Goal: Task Accomplishment & Management: Manage account settings

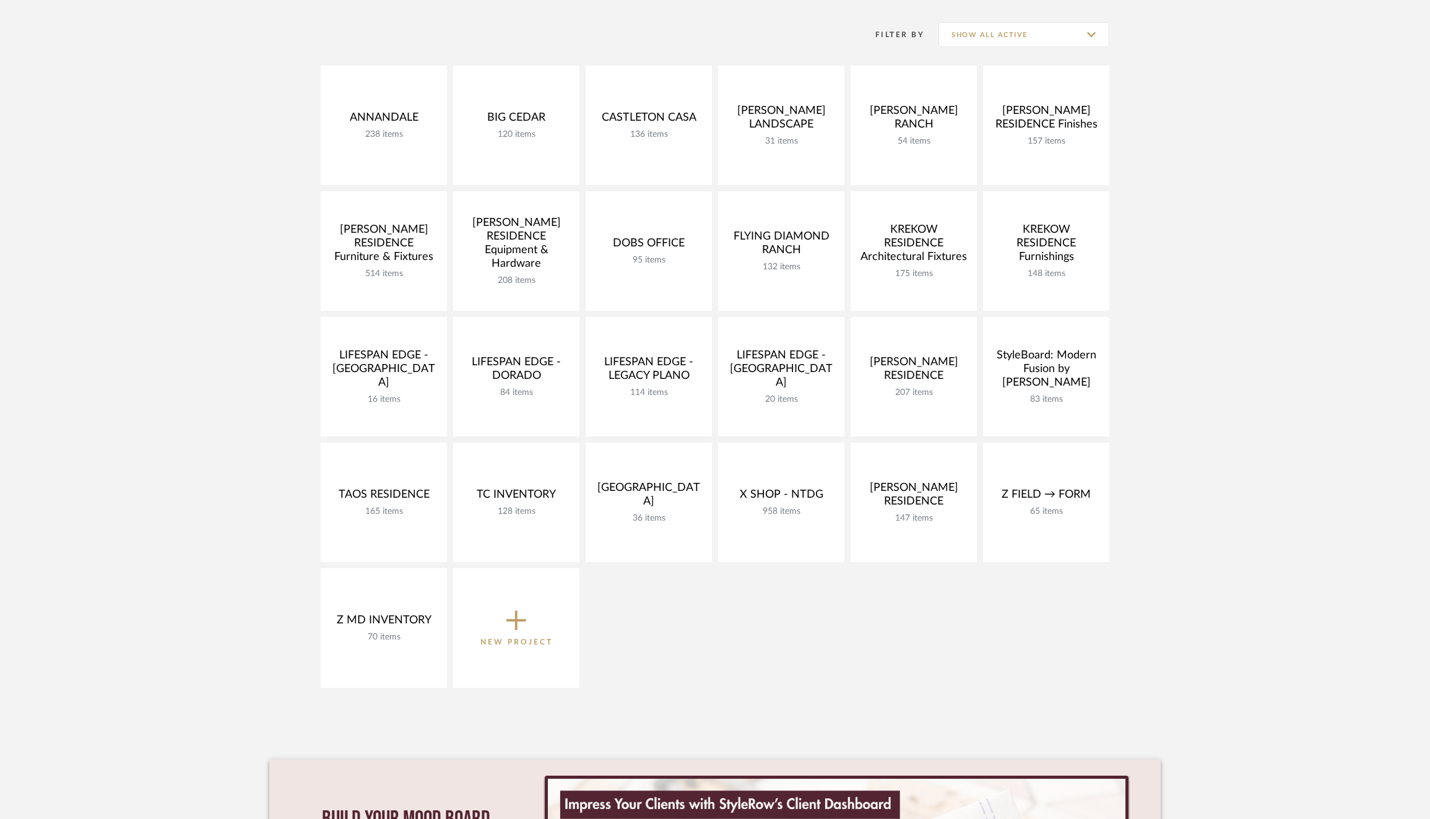
scroll to position [260, 0]
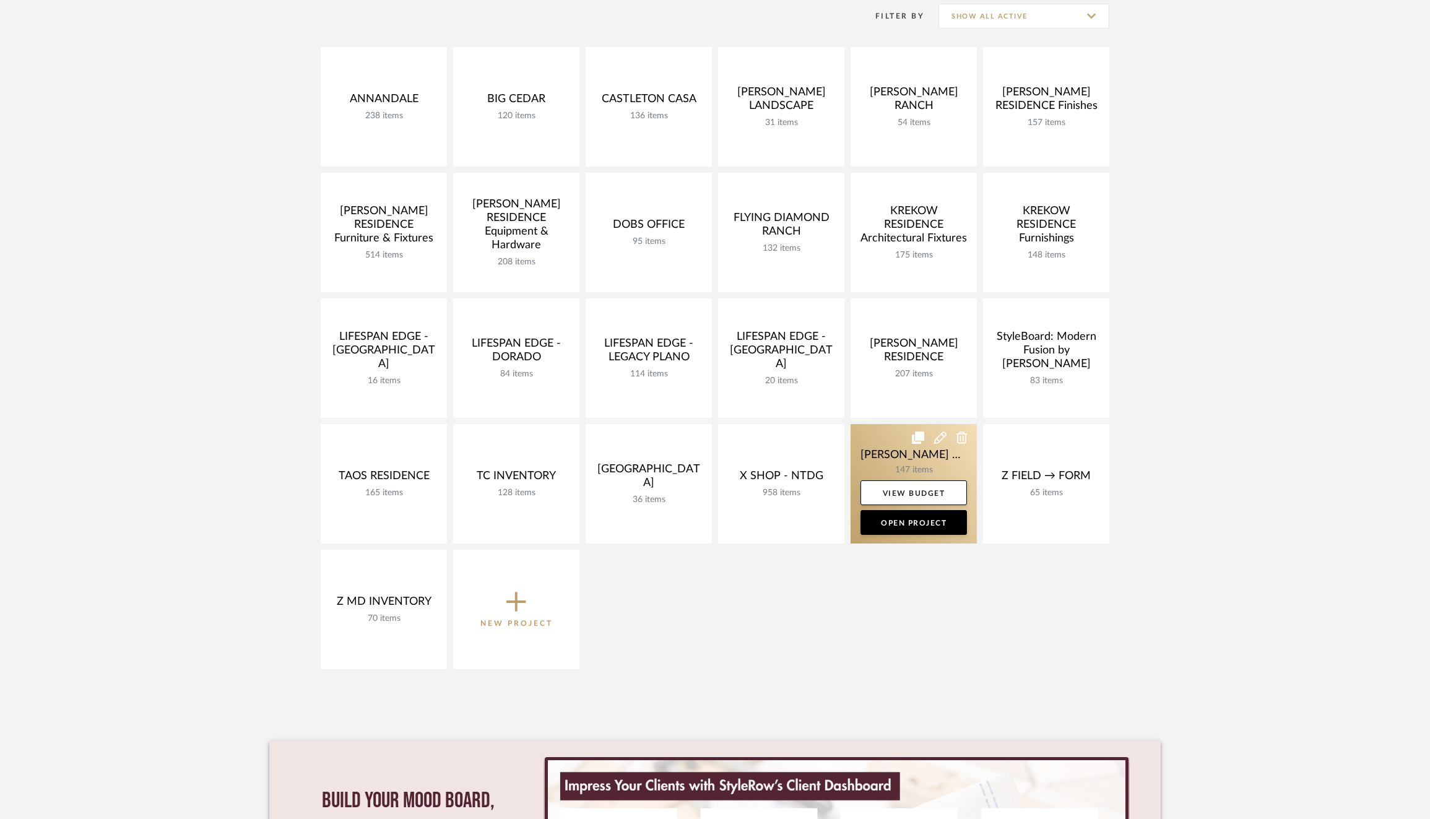
click at [881, 459] on link at bounding box center [914, 484] width 126 height 120
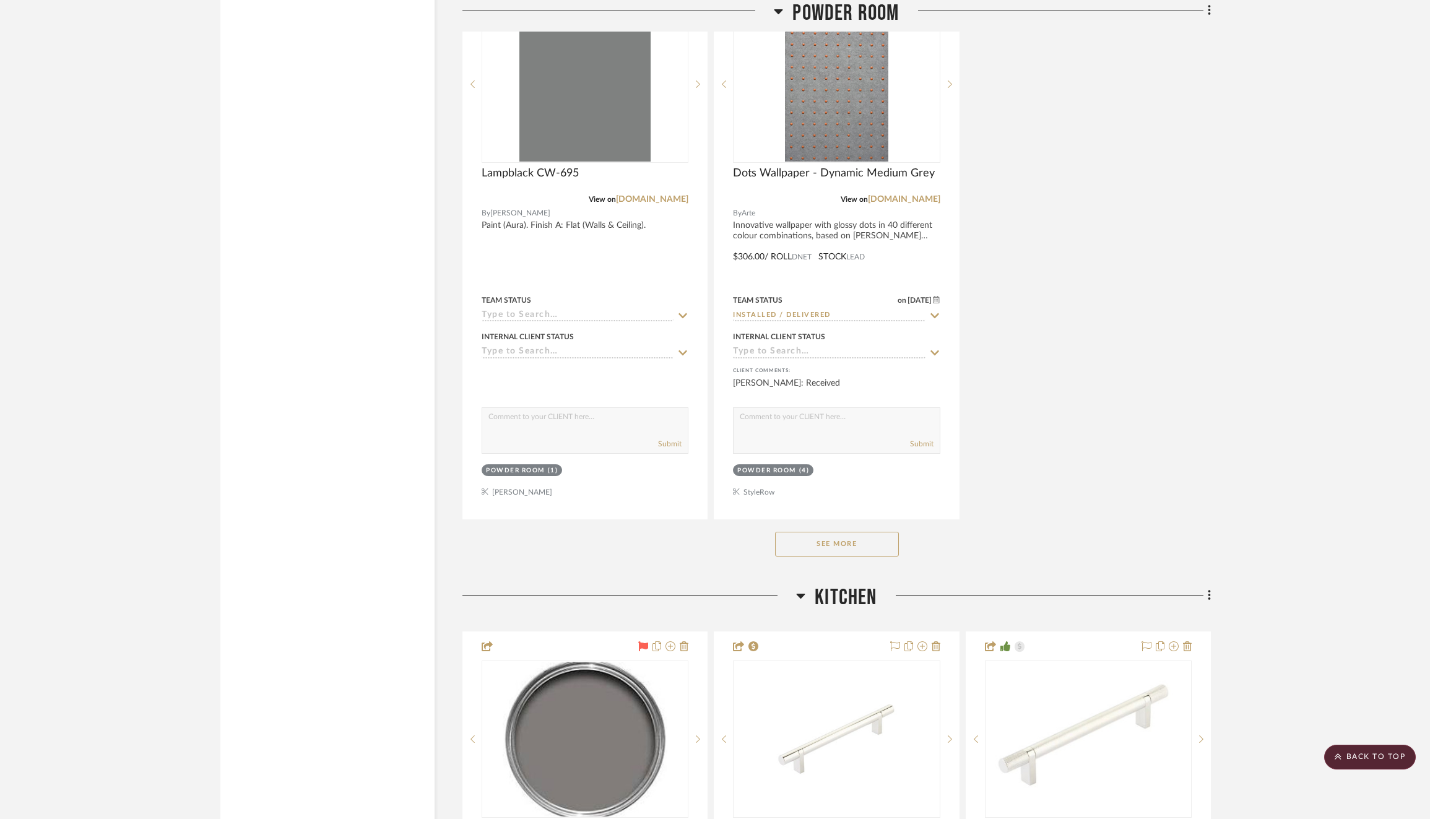
scroll to position [2439, 0]
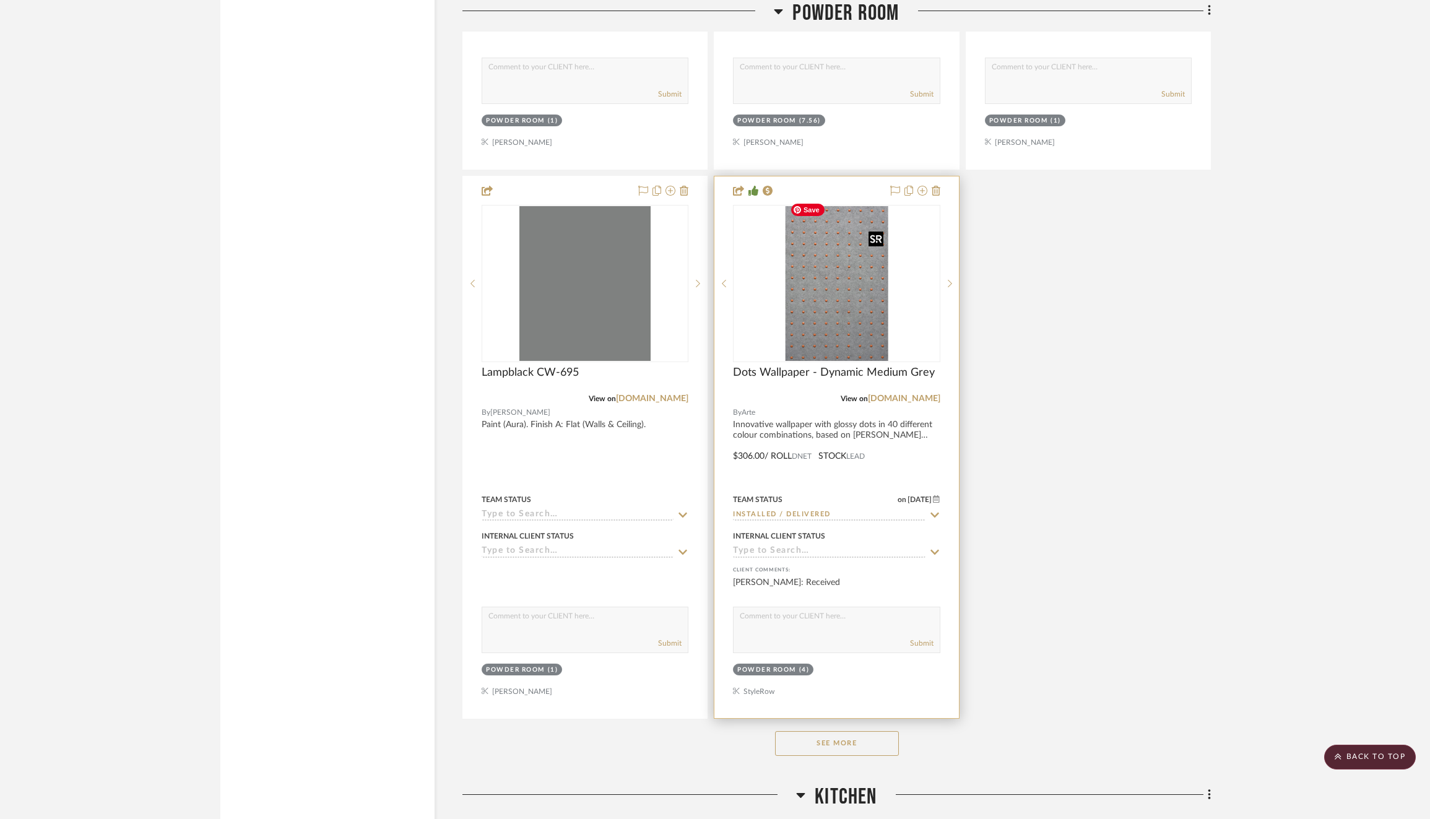
click at [0, 0] on img at bounding box center [0, 0] width 0 height 0
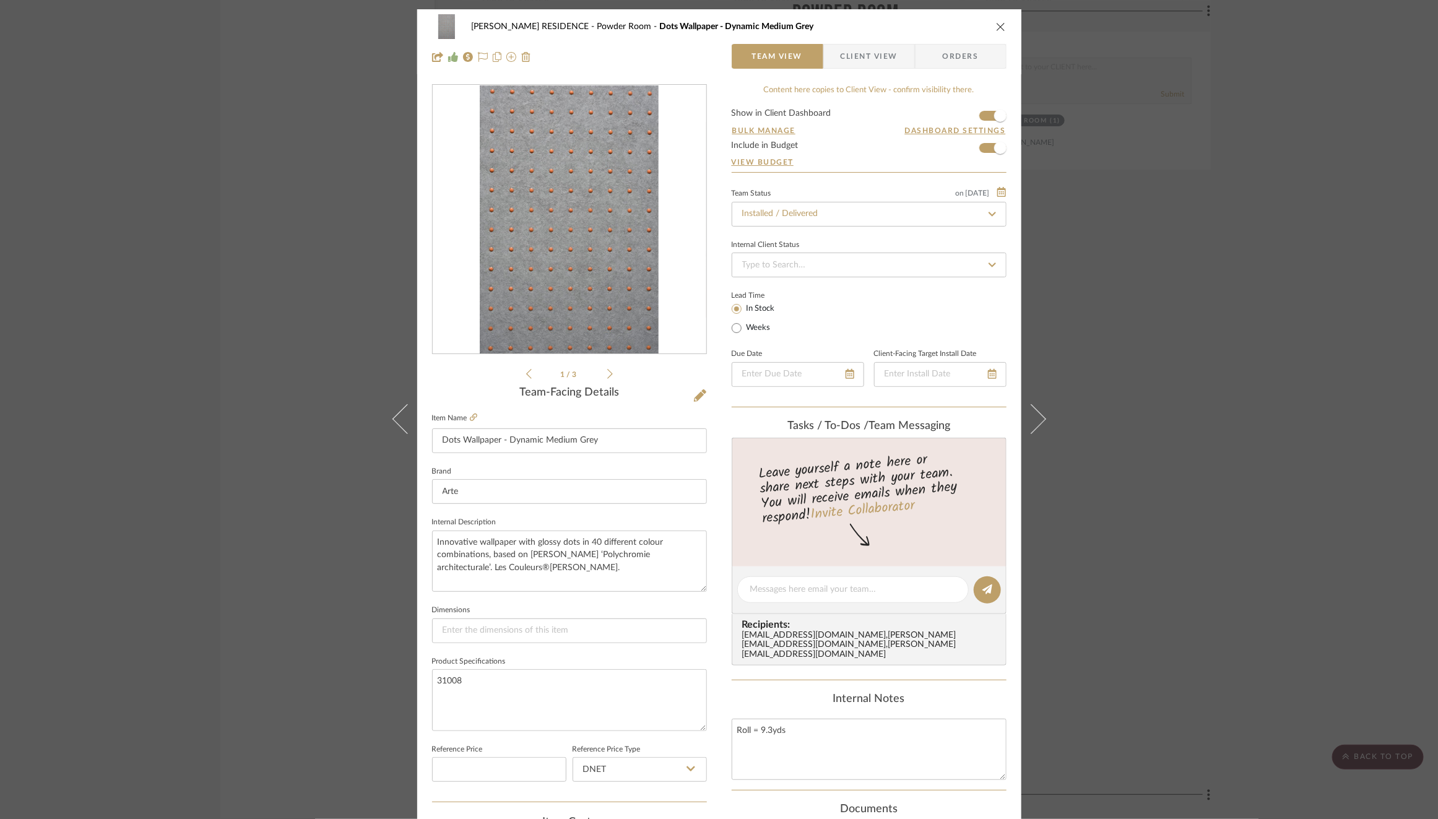
scroll to position [329, 0]
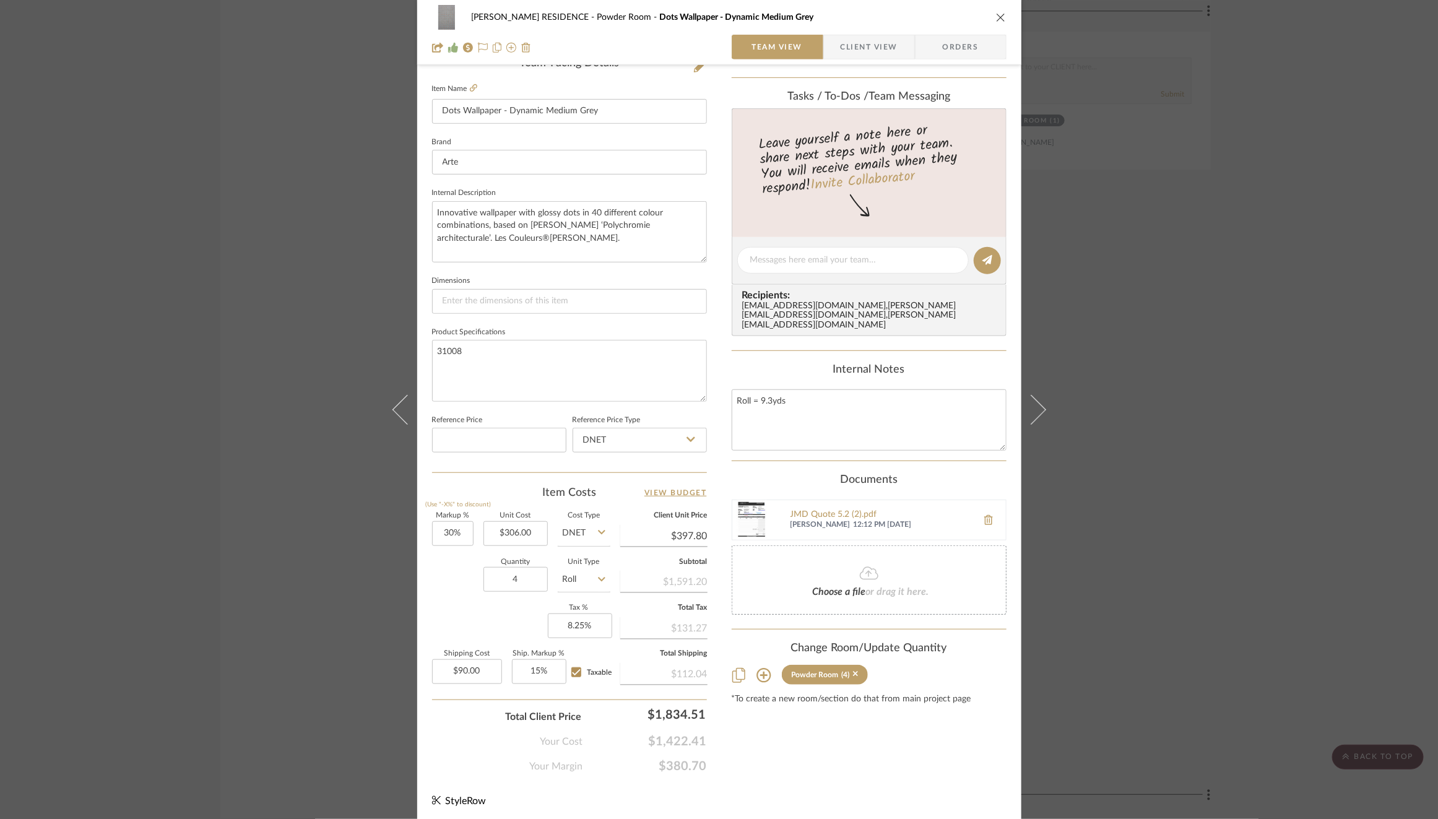
click at [1210, 182] on div "YANOFSKY RESIDENCE Powder Room Dots Wallpaper - Dynamic Medium Grey Team View C…" at bounding box center [719, 409] width 1438 height 819
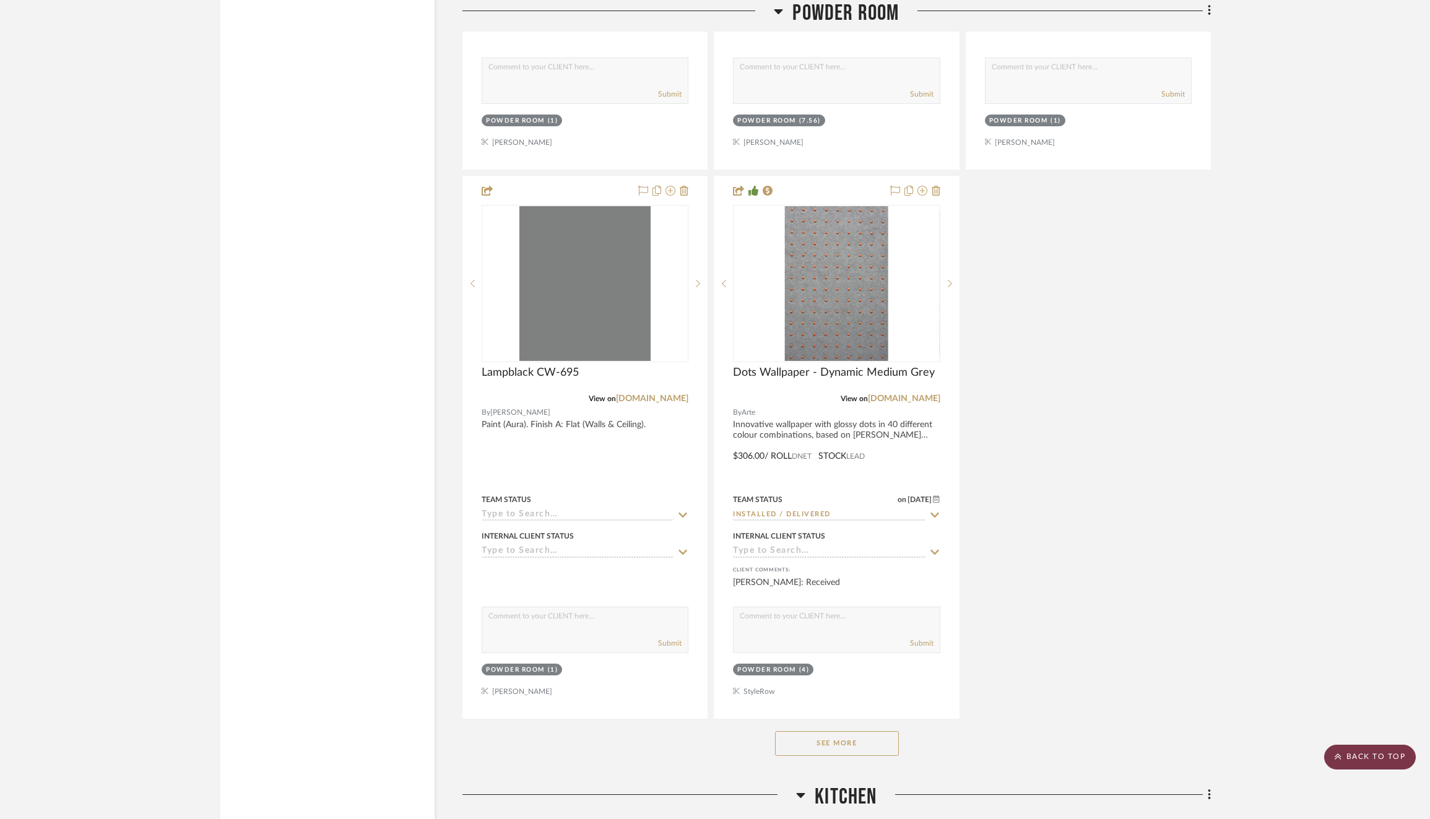
click at [1347, 758] on scroll-to-top-button "BACK TO TOP" at bounding box center [1370, 757] width 92 height 25
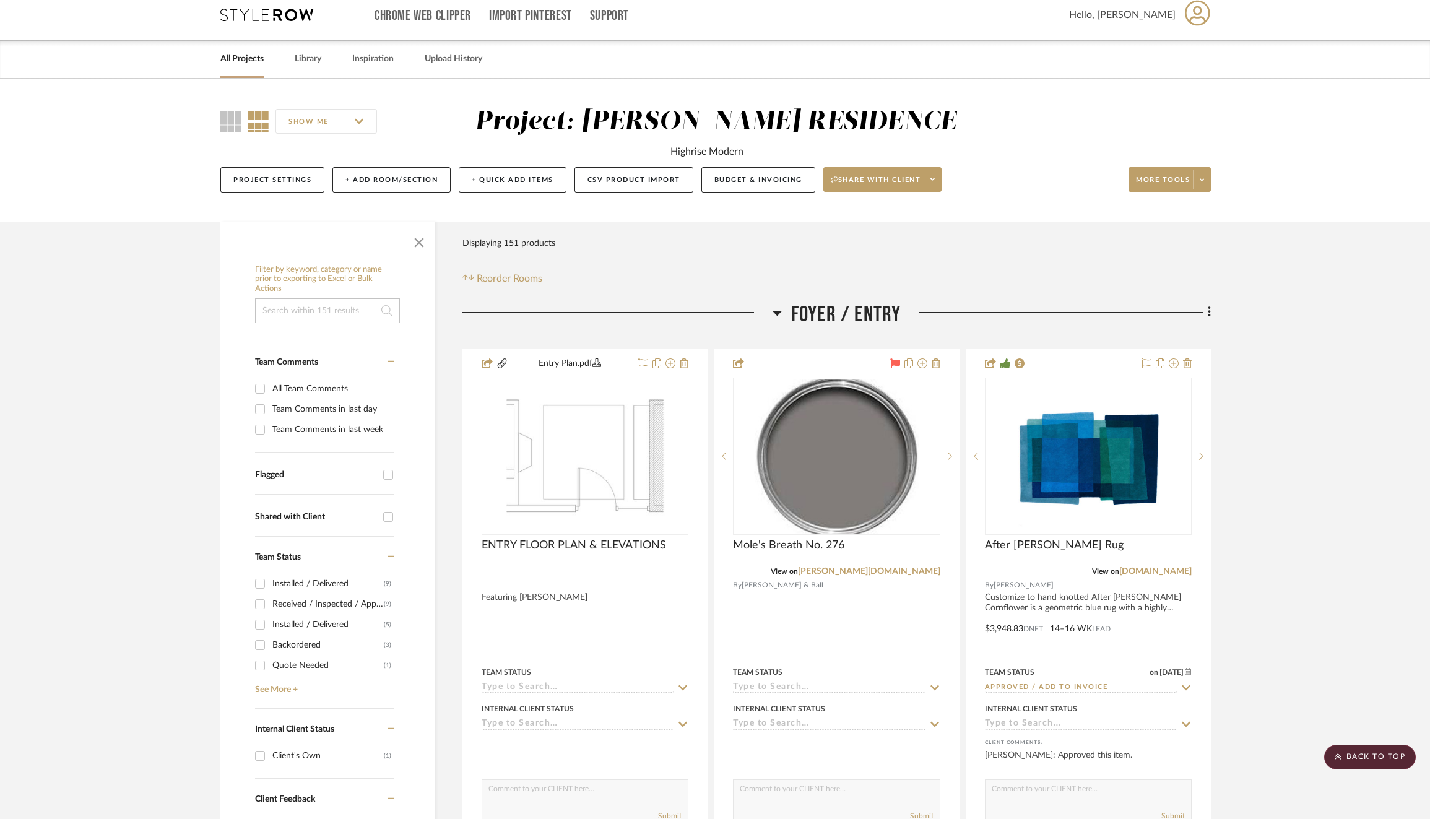
scroll to position [0, 0]
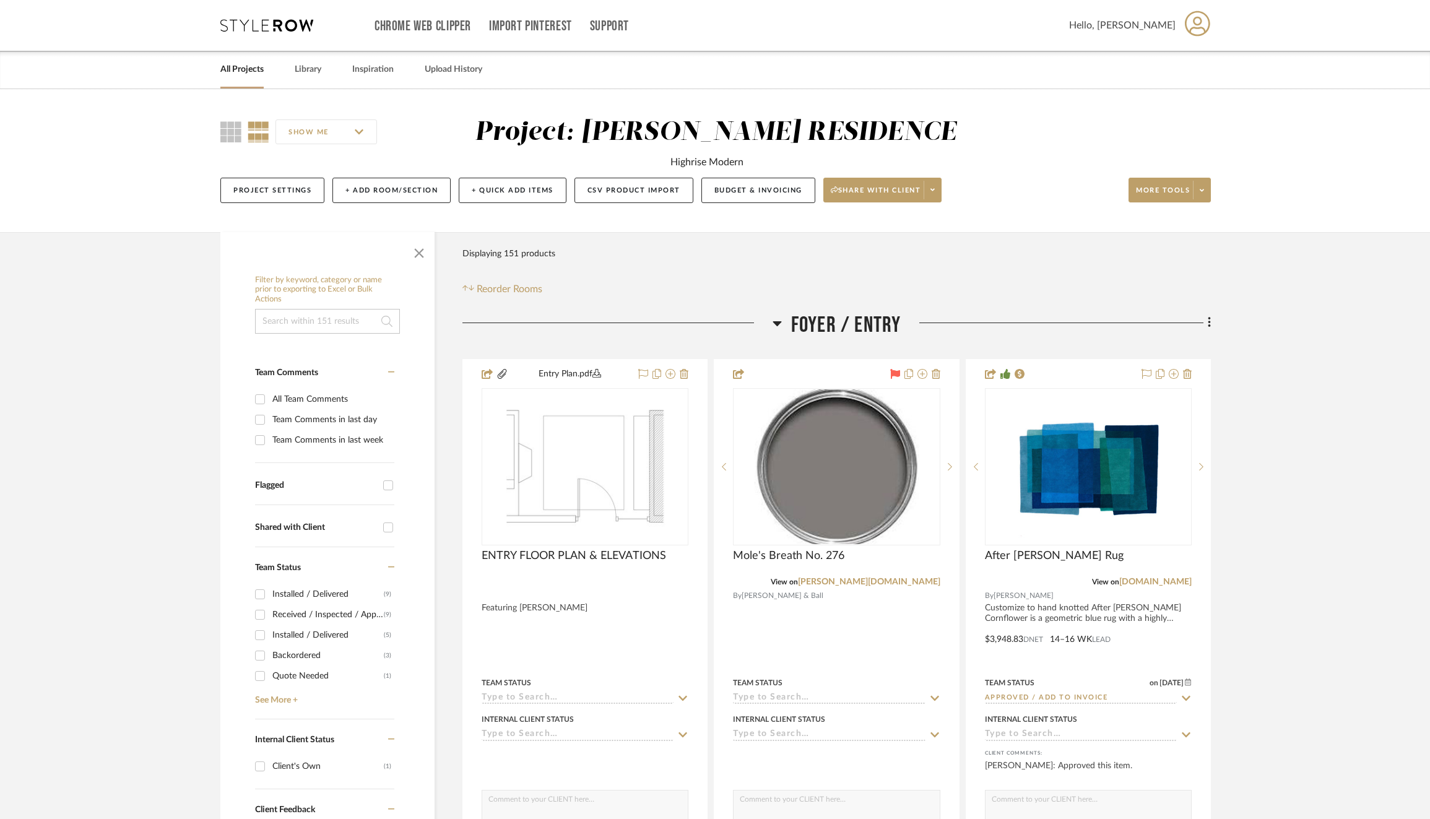
click at [238, 64] on link "All Projects" at bounding box center [241, 69] width 43 height 17
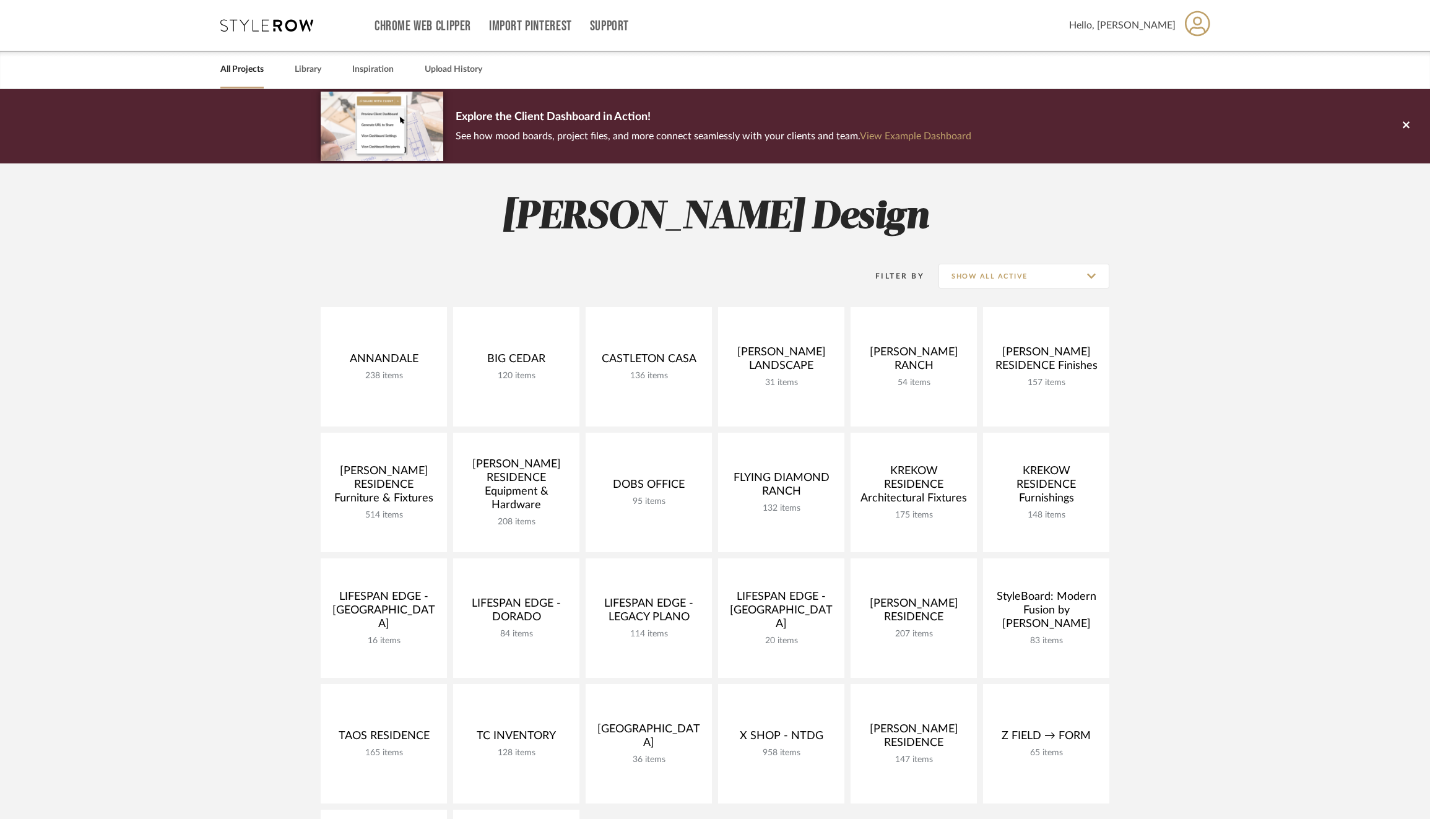
click at [294, 76] on div "All Projects Library Inspiration Upload History" at bounding box center [715, 70] width 1027 height 38
click at [316, 65] on link "Library" at bounding box center [308, 69] width 27 height 17
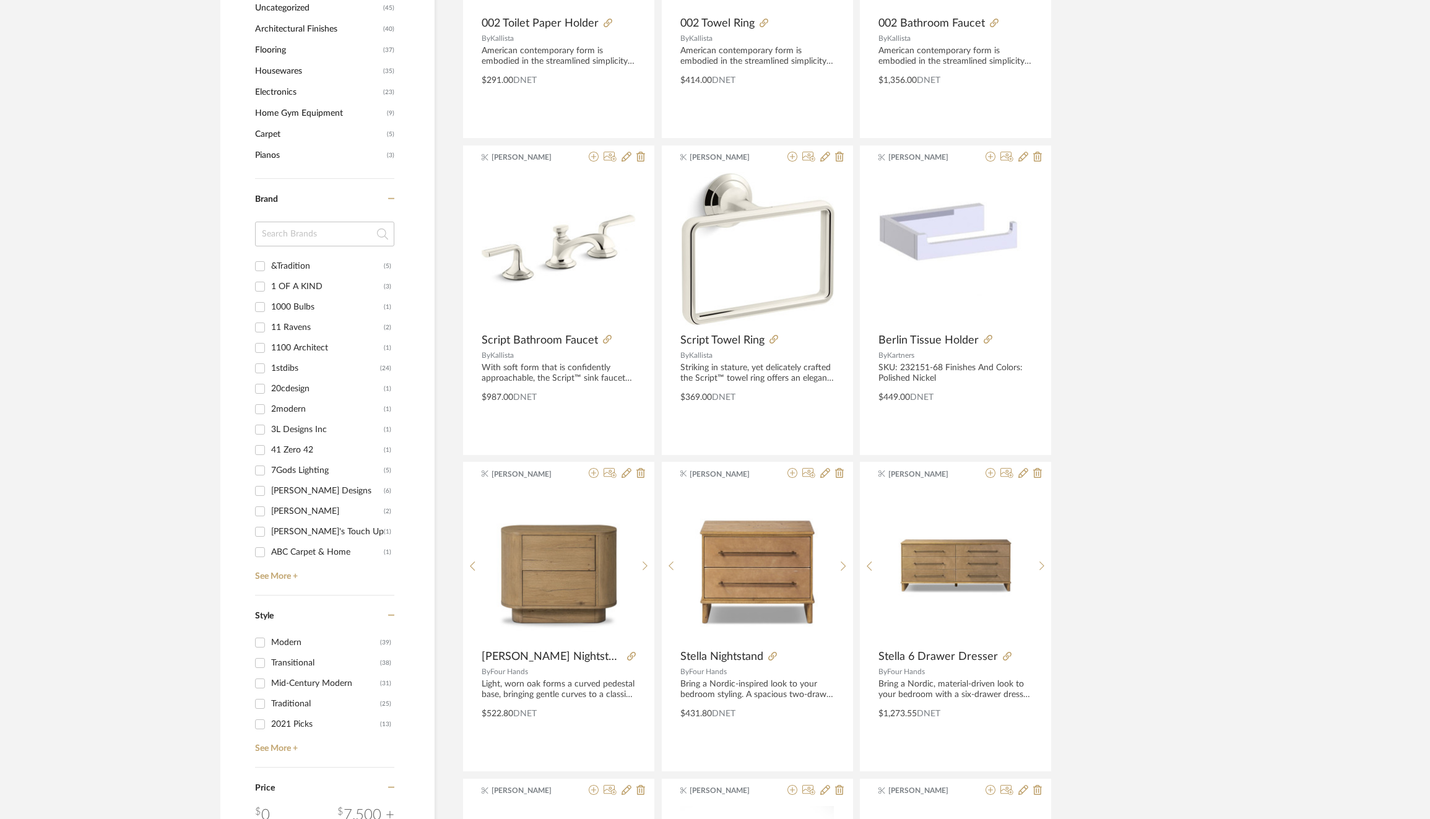
scroll to position [1046, 0]
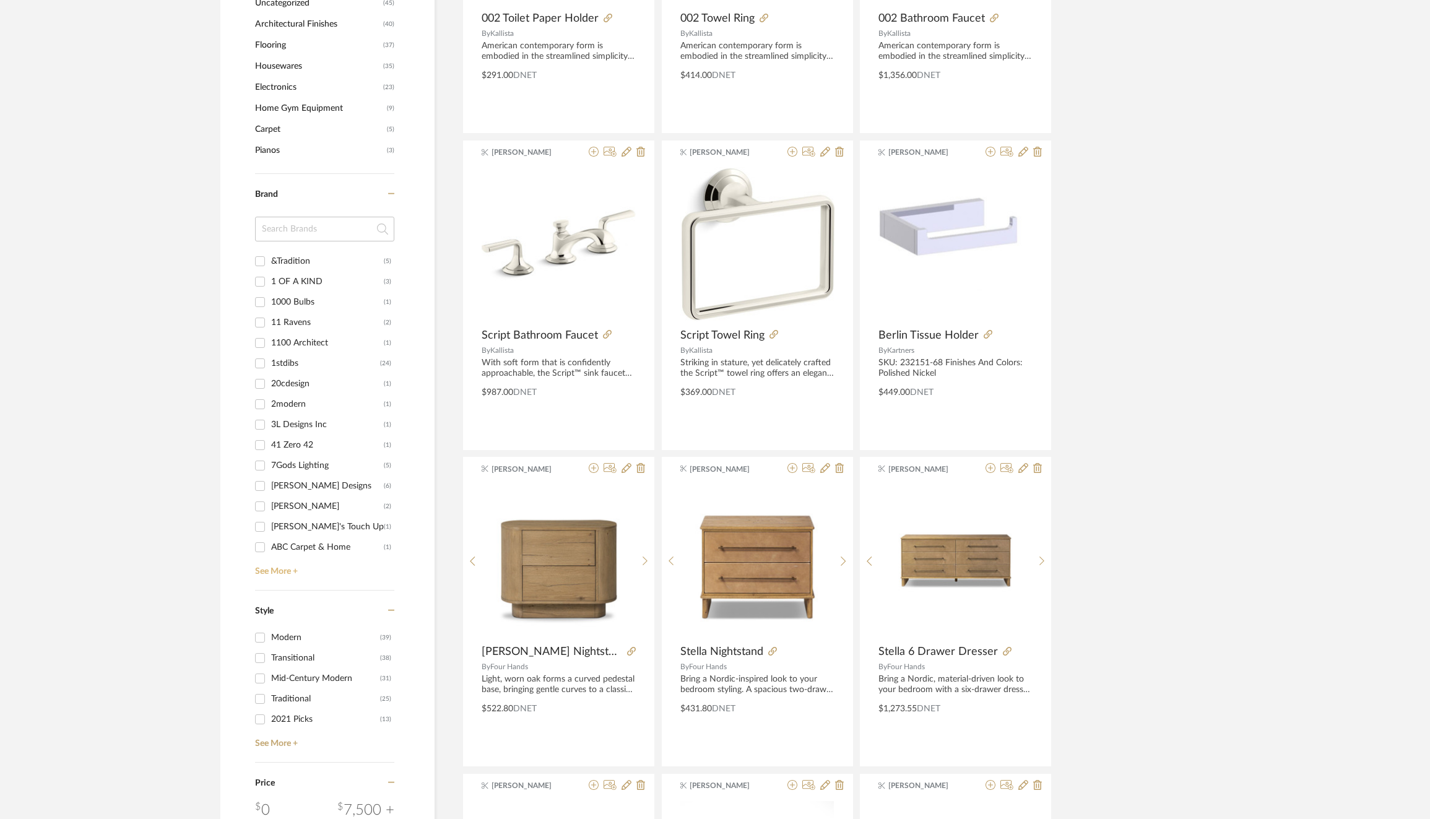
click at [283, 561] on link "See More +" at bounding box center [323, 567] width 142 height 20
click at [299, 433] on div "[PERSON_NAME]" at bounding box center [325, 434] width 109 height 20
click at [270, 433] on input "Alexander Lamont (16)" at bounding box center [260, 434] width 20 height 20
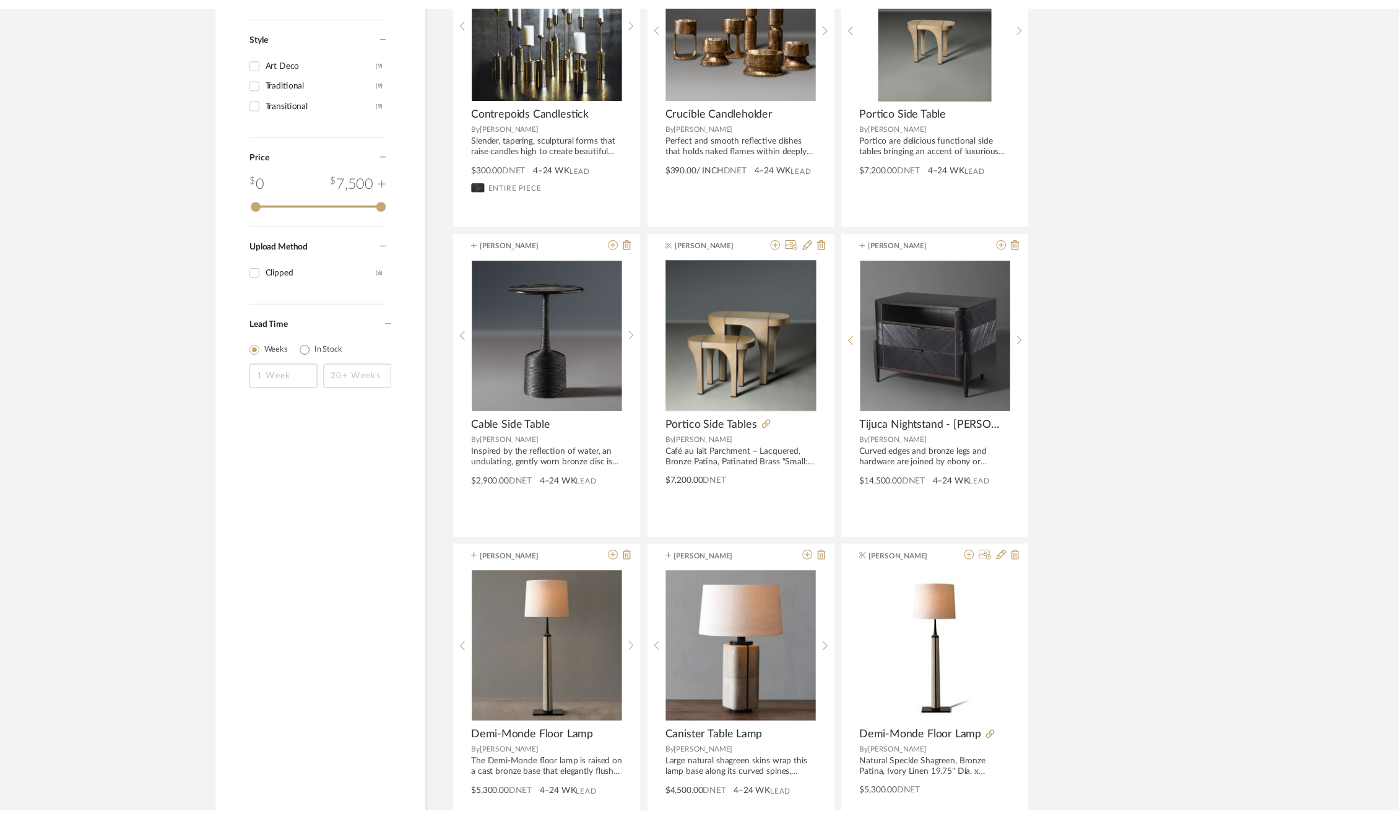
scroll to position [1042, 0]
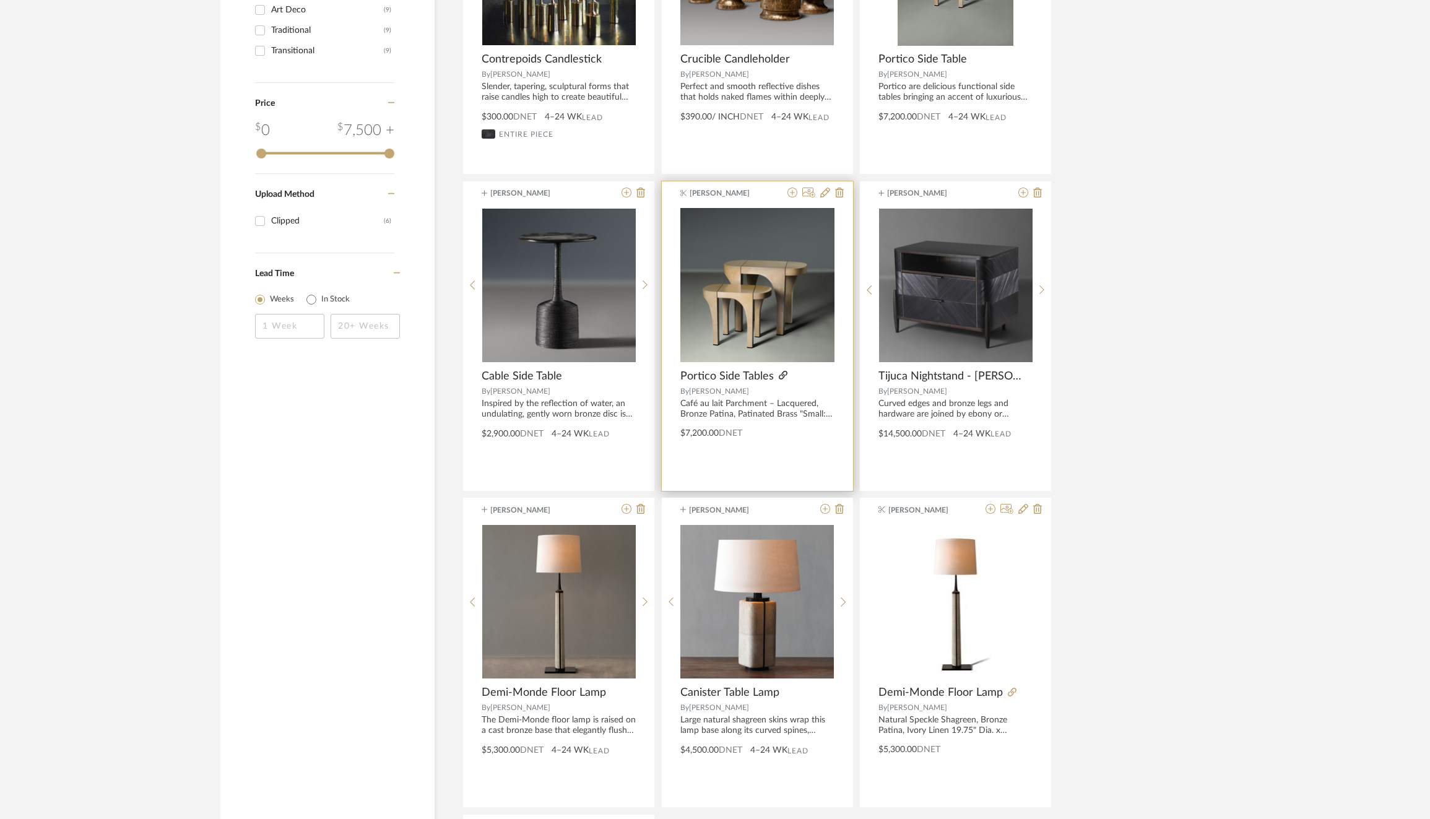
click at [783, 373] on icon at bounding box center [783, 375] width 9 height 9
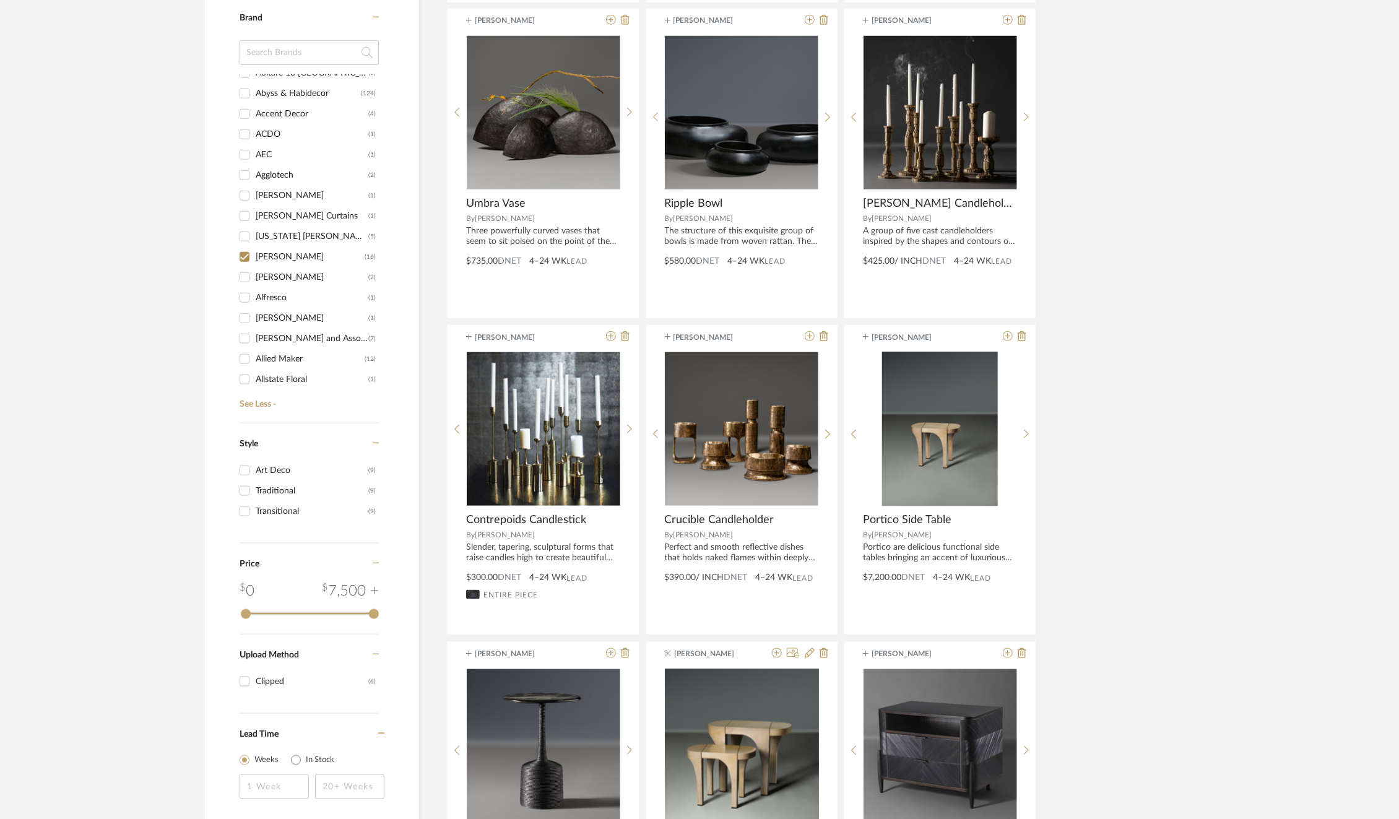
scroll to position [391, 0]
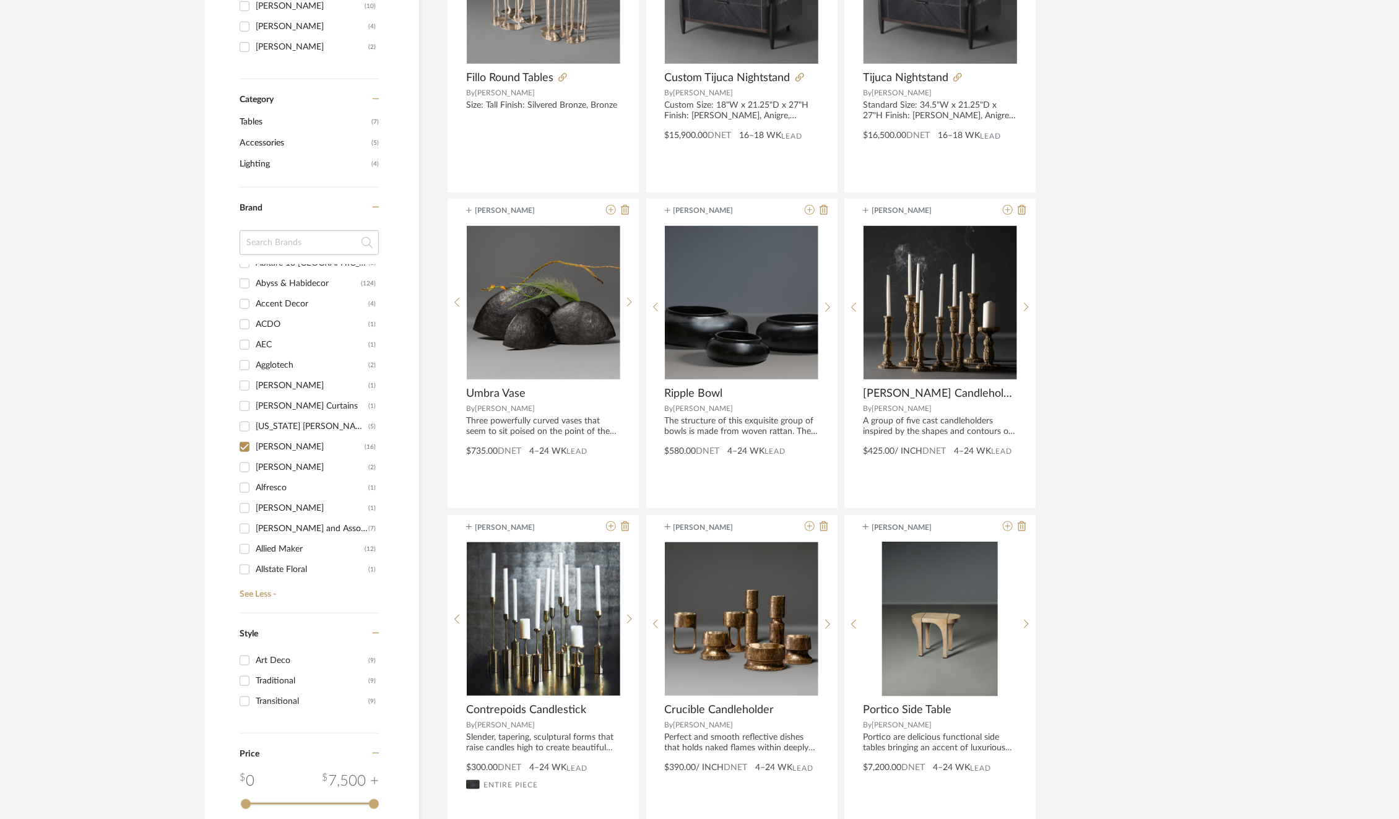
click at [248, 445] on input "Alexander Lamont (16)" at bounding box center [245, 447] width 20 height 20
checkbox input "false"
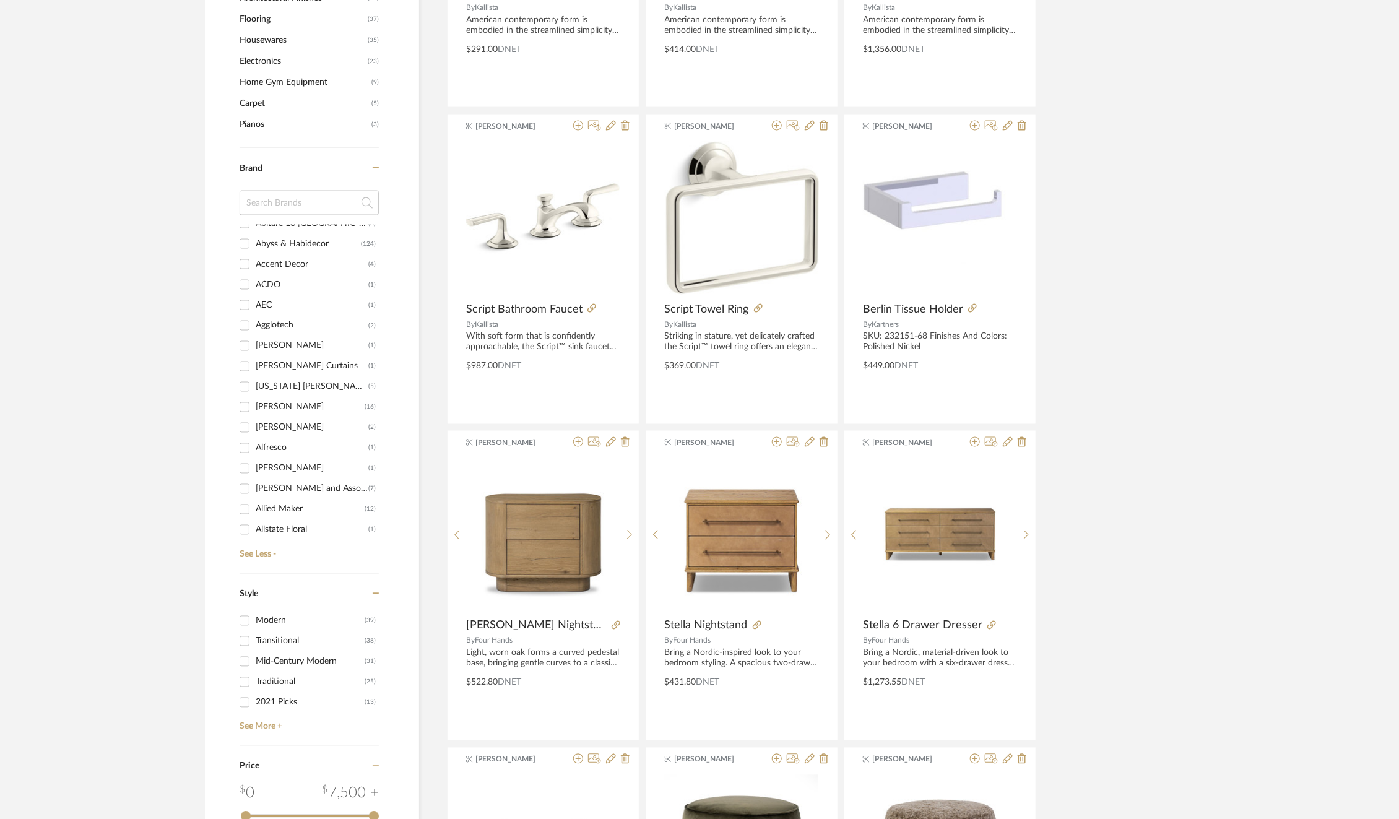
scroll to position [1085, 0]
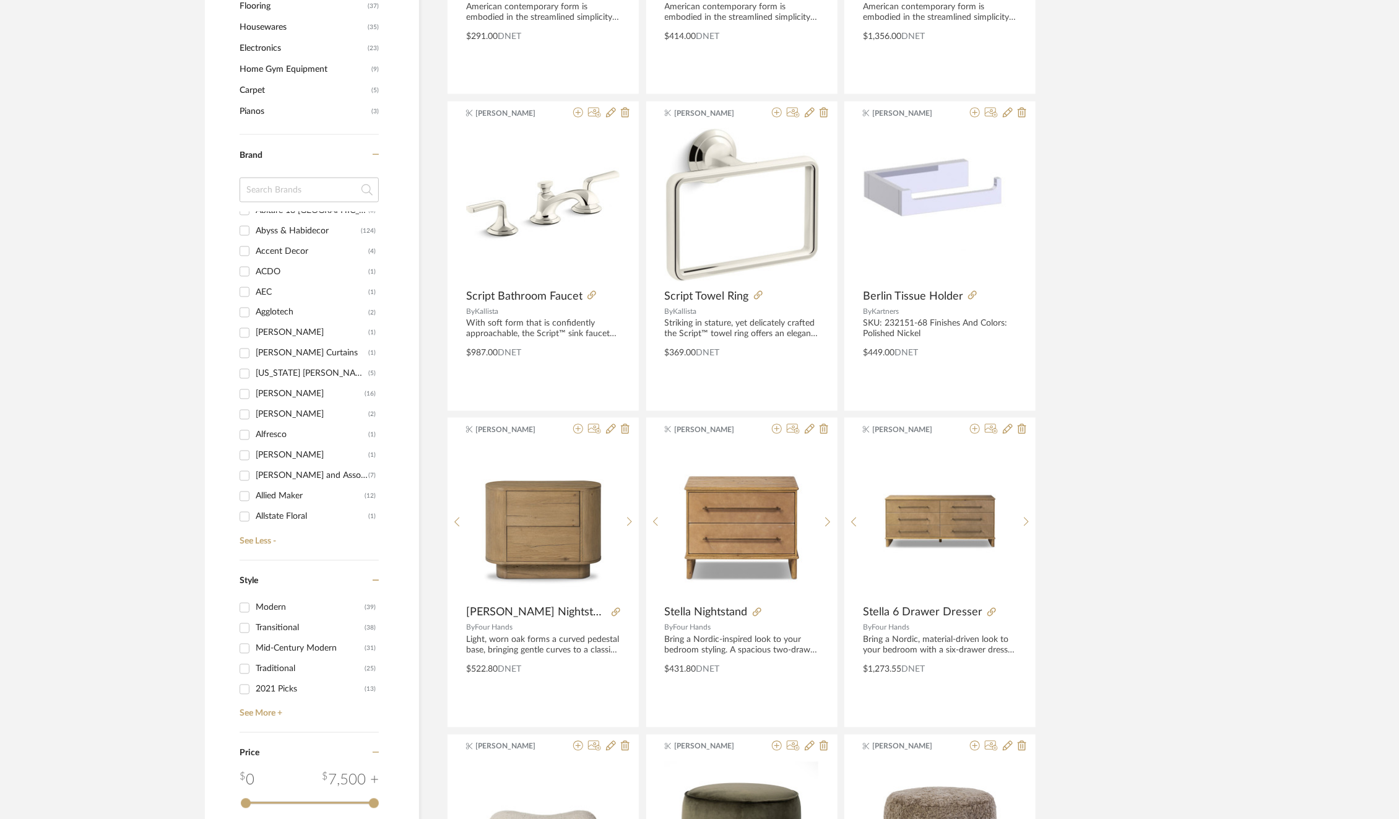
click at [243, 474] on input "Allan Knight and Associates (7)" at bounding box center [245, 476] width 20 height 20
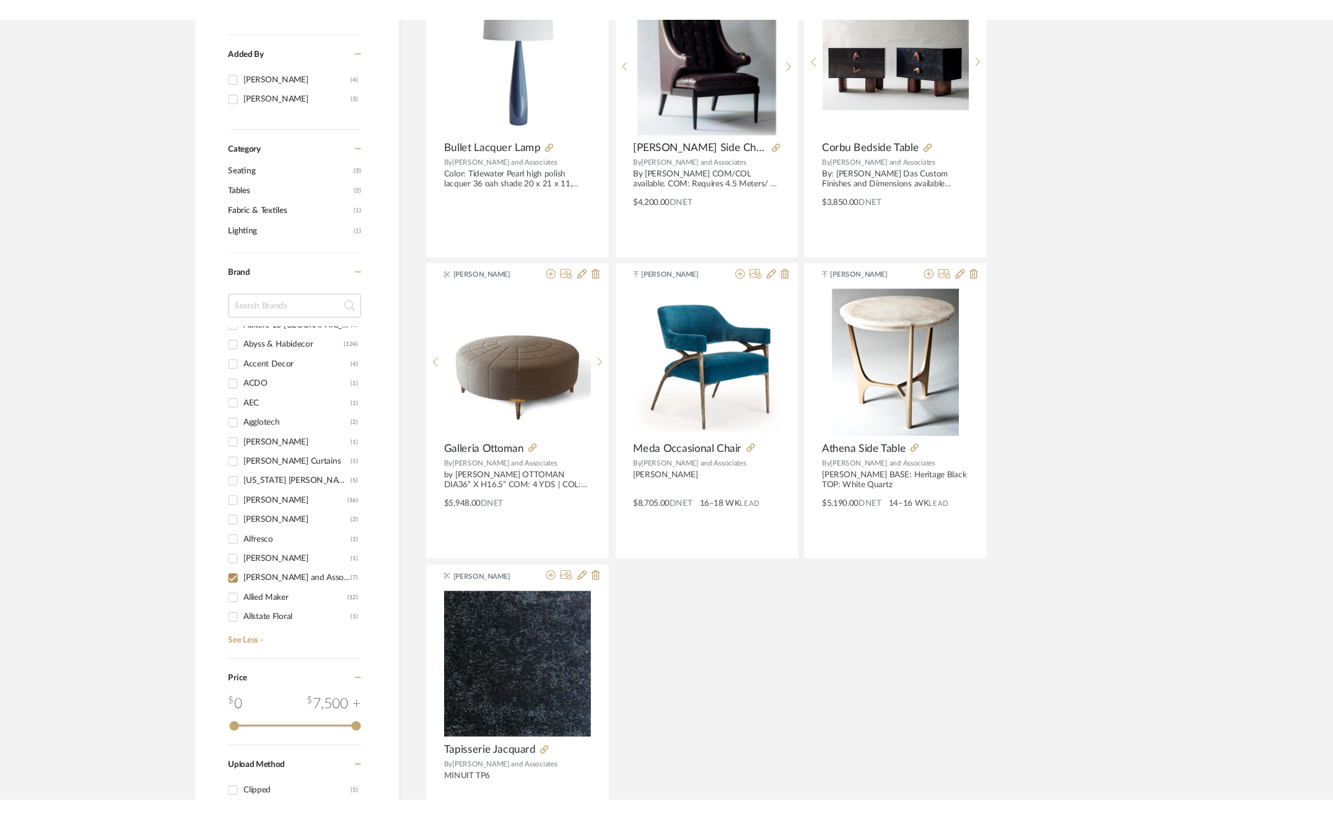
scroll to position [335, 0]
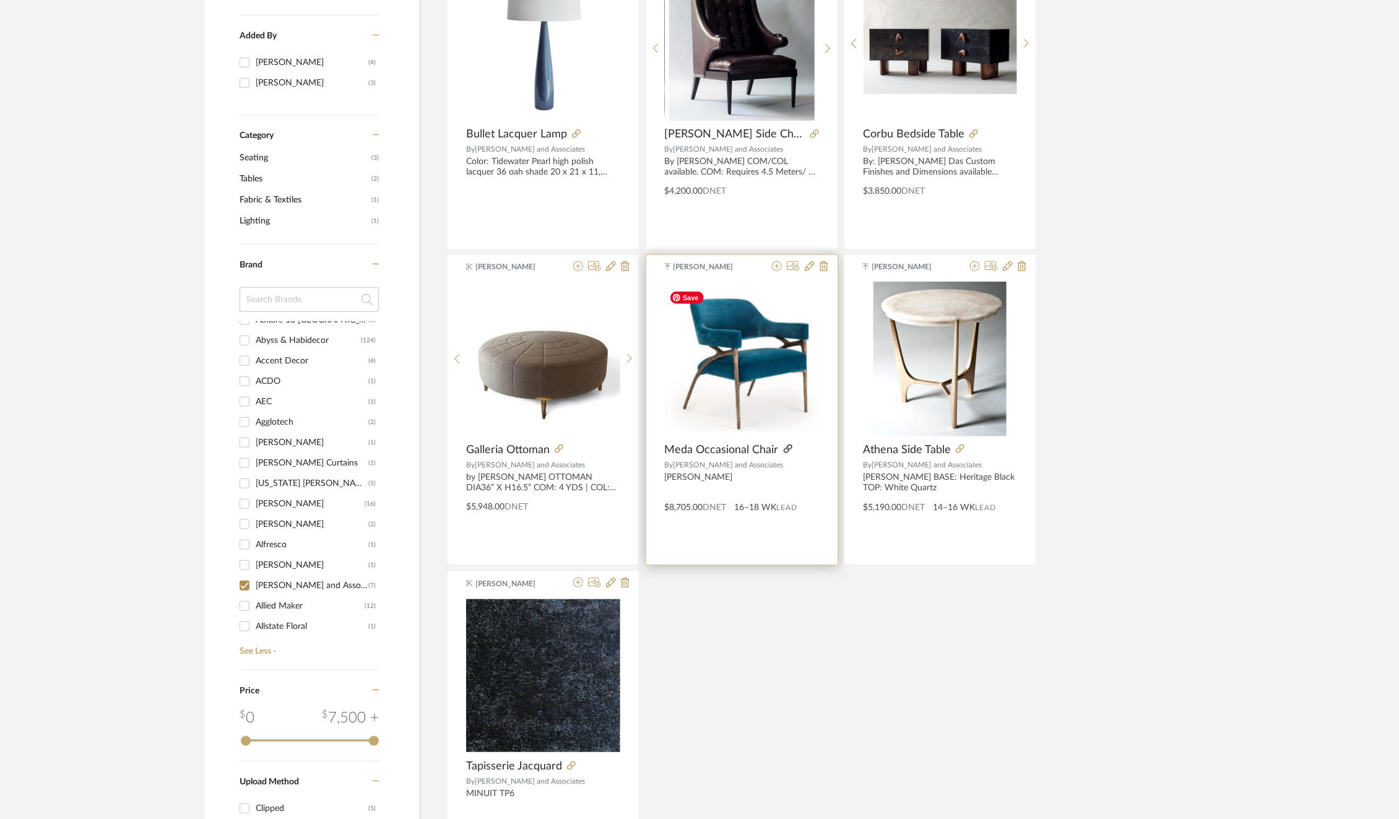
click at [784, 448] on icon at bounding box center [788, 449] width 9 height 9
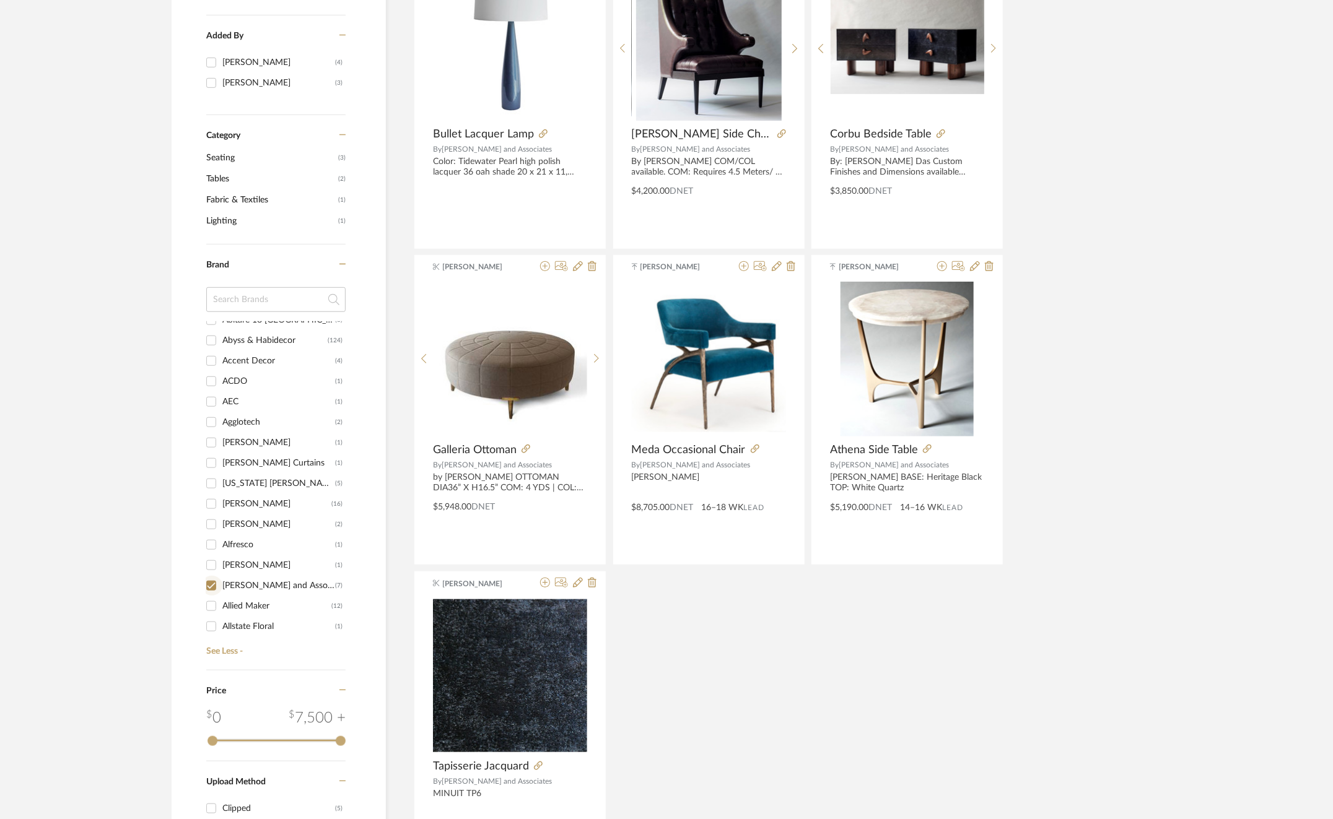
click at [213, 581] on input "Allan Knight and Associates (7)" at bounding box center [211, 586] width 20 height 20
checkbox input "false"
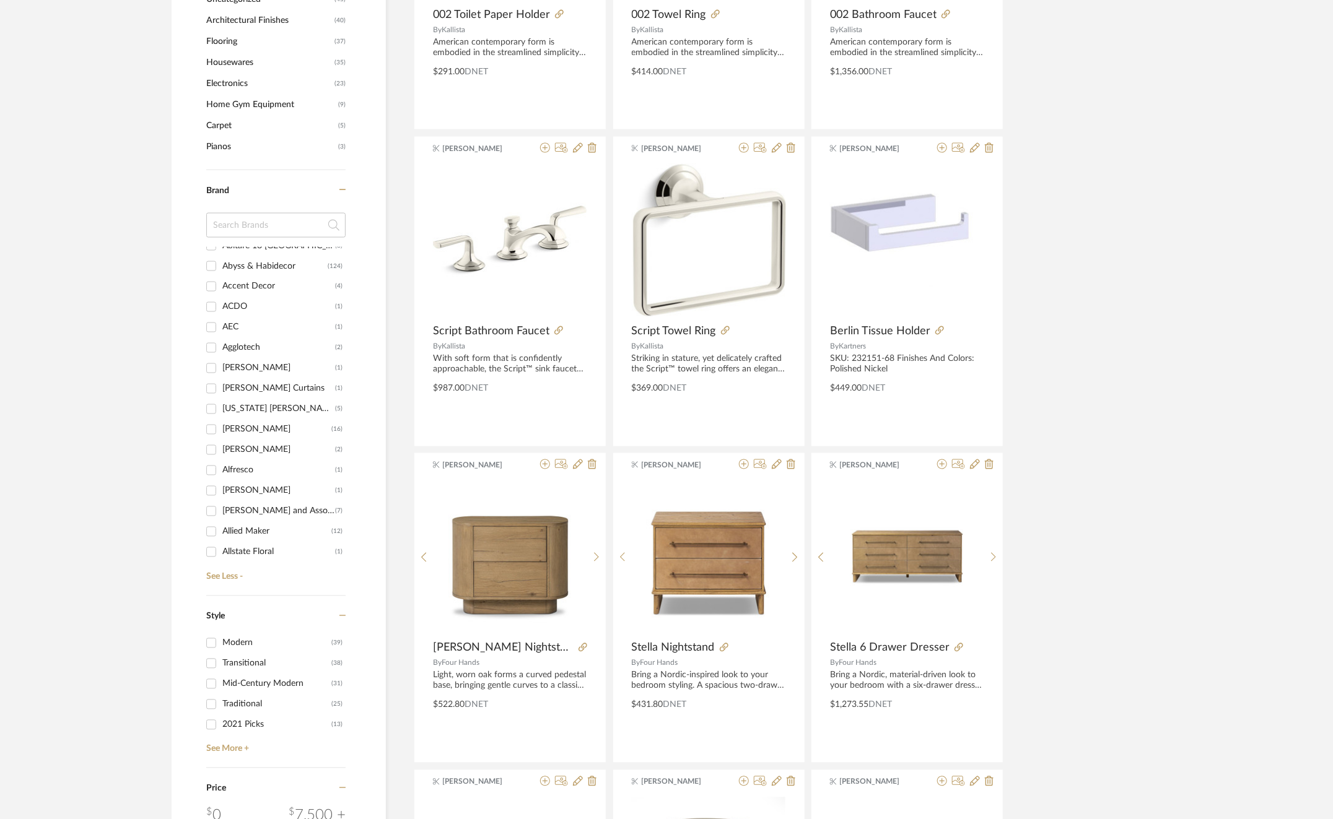
scroll to position [1018, 0]
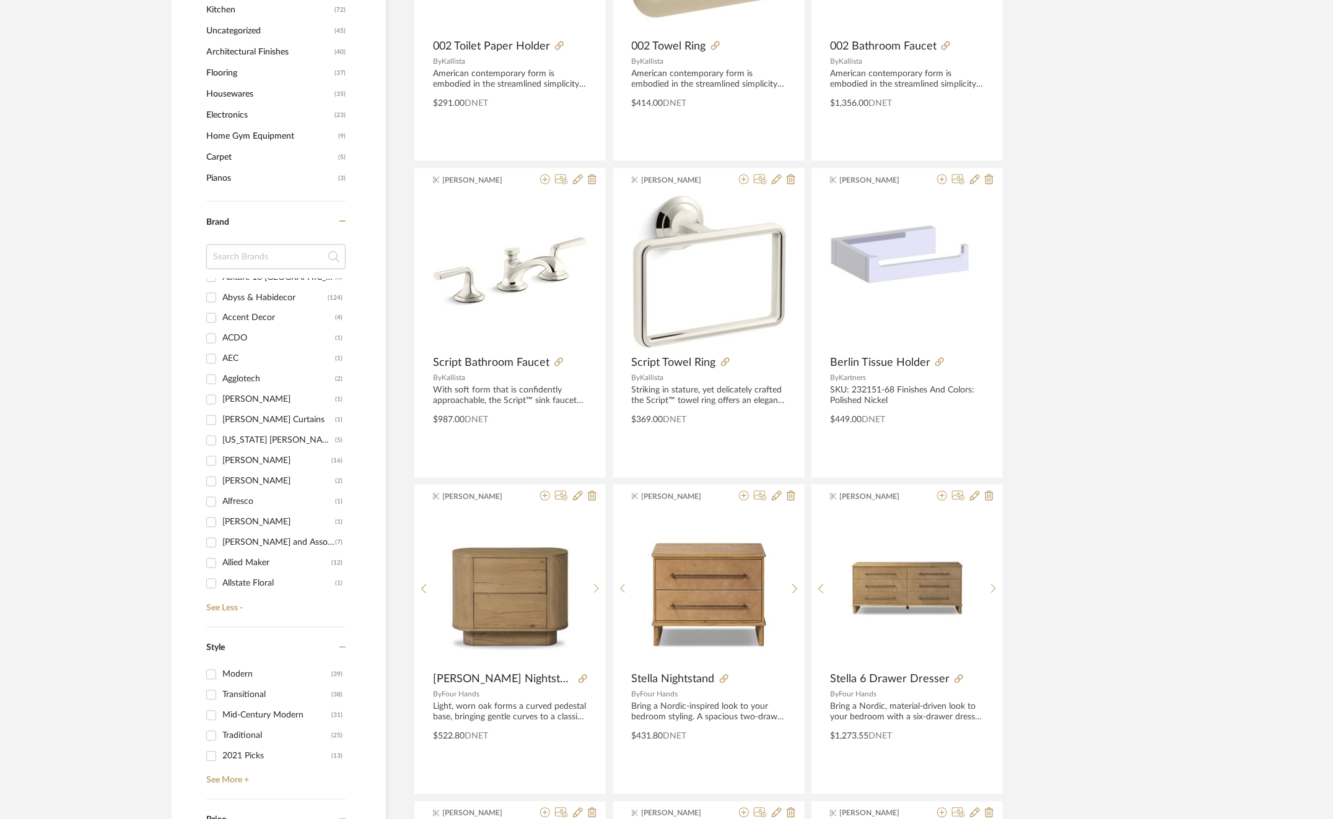
click at [238, 562] on div "Allied Maker" at bounding box center [276, 564] width 109 height 20
click at [221, 562] on input "Allied Maker (12)" at bounding box center [211, 564] width 20 height 20
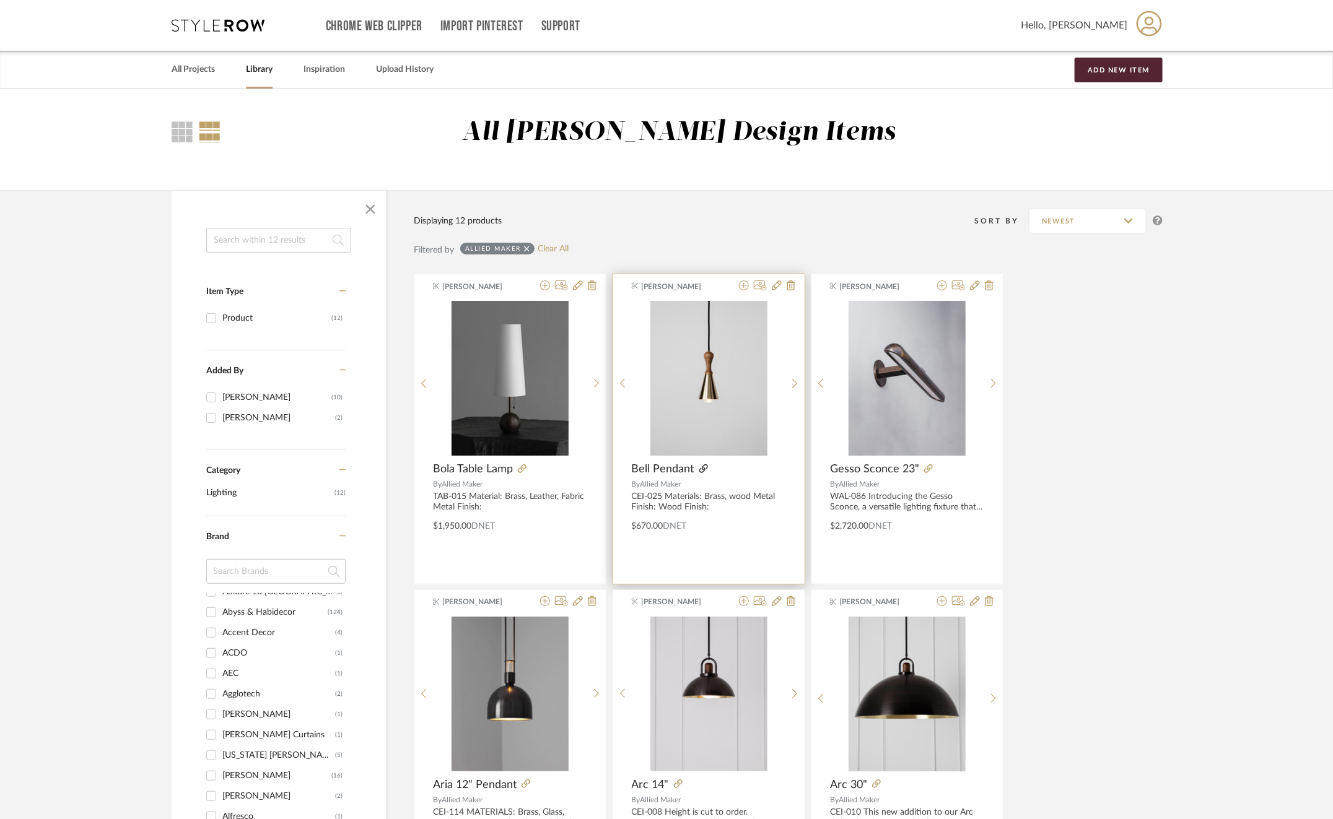
click at [703, 467] on icon at bounding box center [703, 468] width 9 height 9
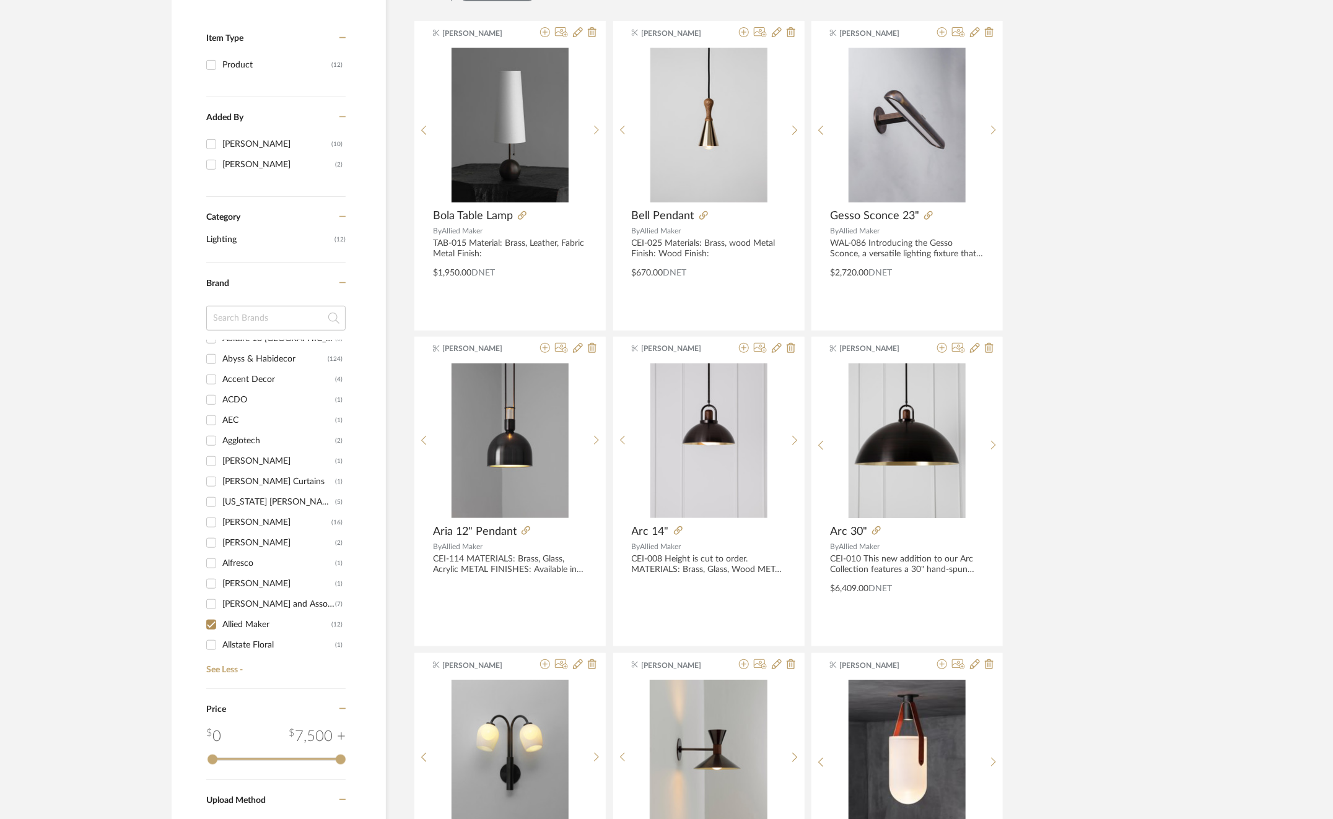
scroll to position [272, 0]
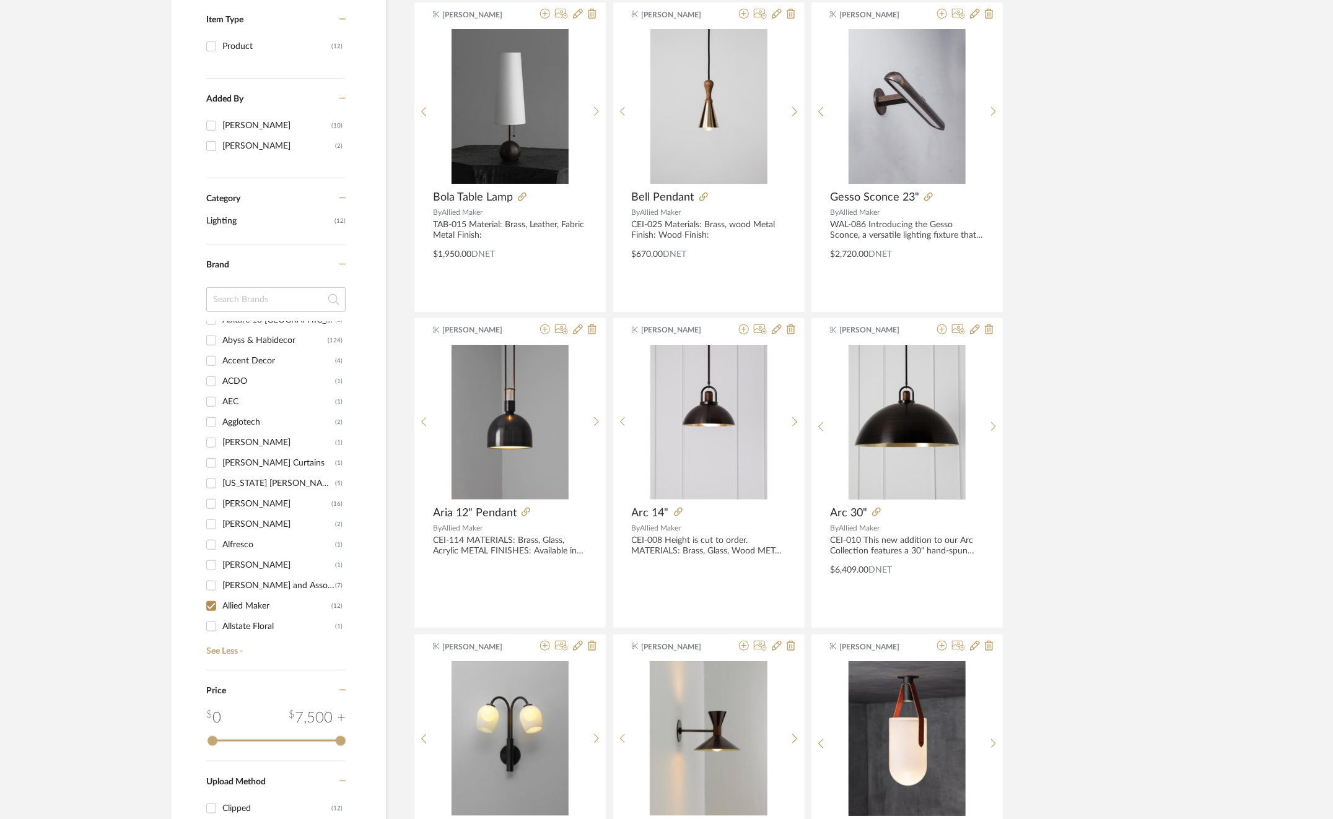
click at [248, 608] on div "Allied Maker" at bounding box center [276, 606] width 109 height 20
click at [221, 608] on input "Allied Maker (12)" at bounding box center [211, 606] width 20 height 20
checkbox input "false"
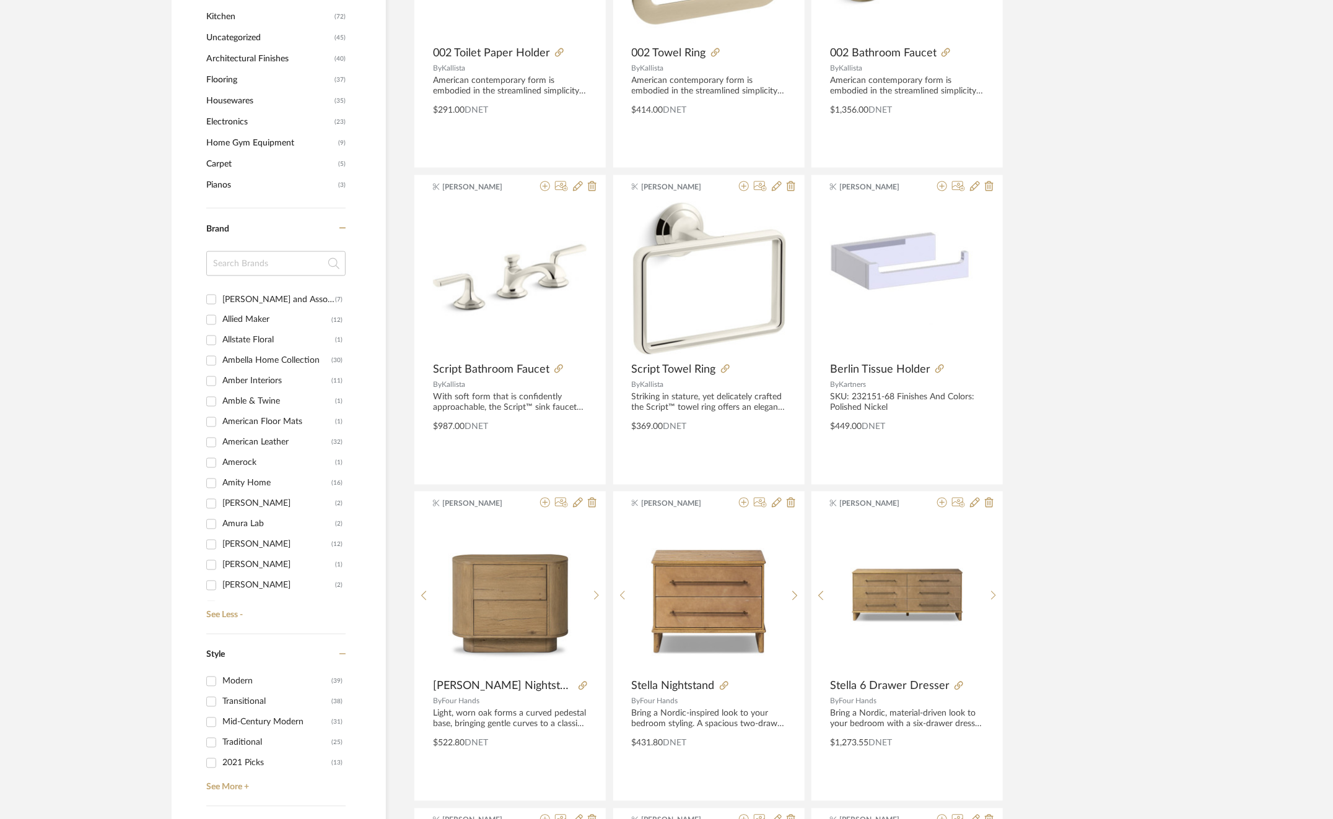
scroll to position [572, 0]
click at [262, 539] on div "Andrianna Shamaris" at bounding box center [276, 541] width 109 height 20
click at [221, 539] on input "Andrianna Shamaris (12)" at bounding box center [211, 541] width 20 height 20
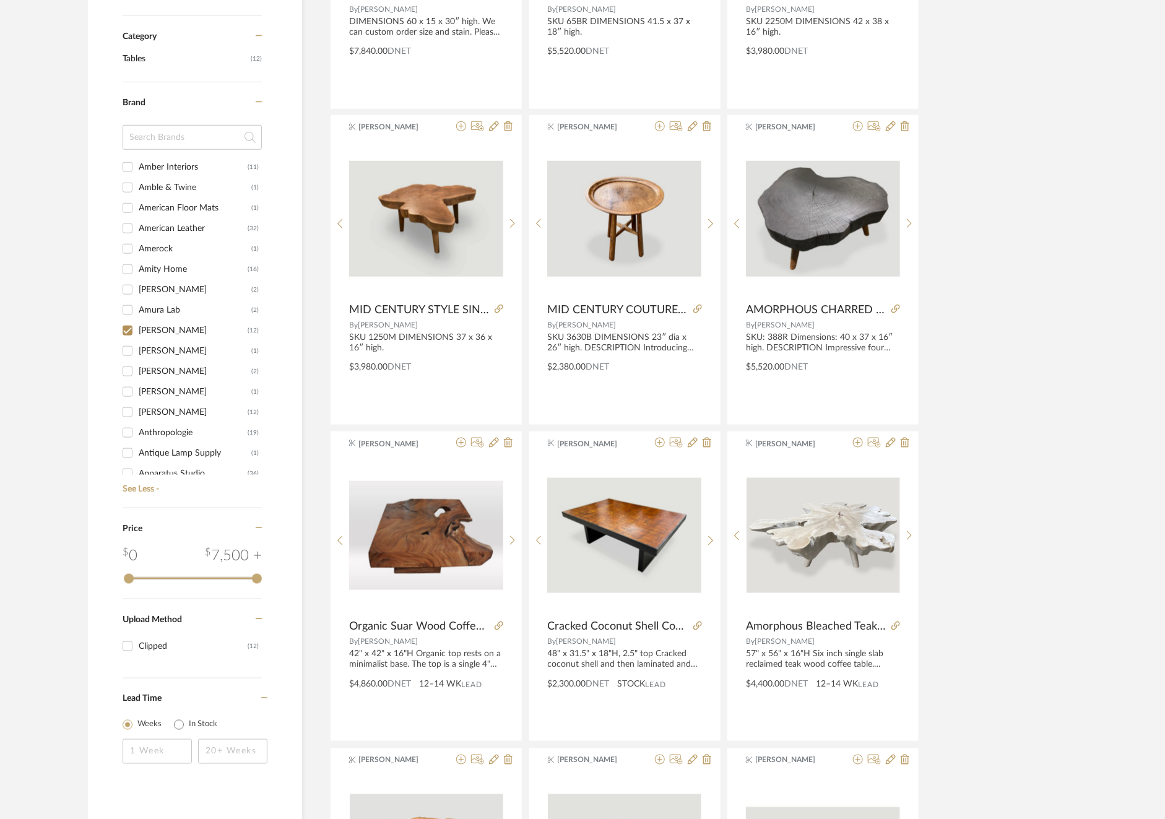
scroll to position [658, 0]
click at [127, 323] on input "Andrianna Shamaris (12)" at bounding box center [128, 329] width 20 height 20
checkbox input "false"
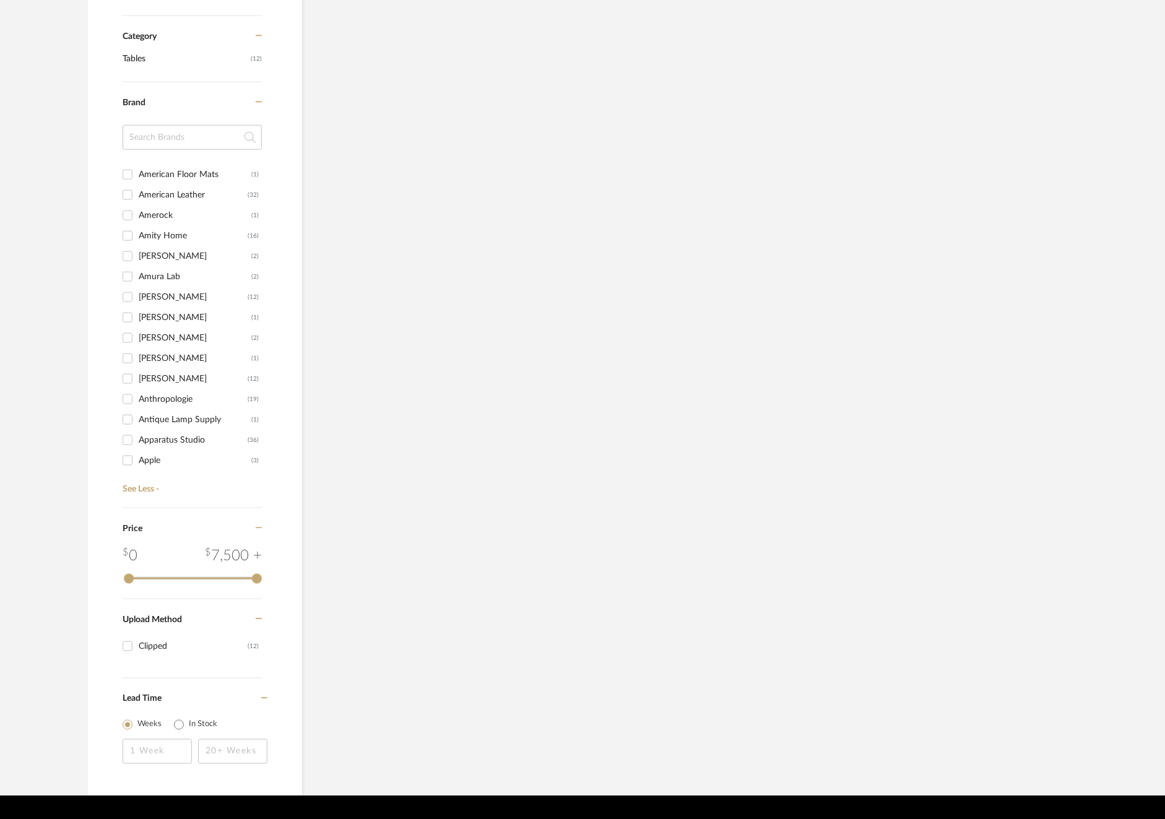
scroll to position [697, 0]
click at [173, 369] on div "Annie Selke" at bounding box center [193, 372] width 109 height 20
click at [137, 369] on input "Annie Selke (12)" at bounding box center [128, 372] width 20 height 20
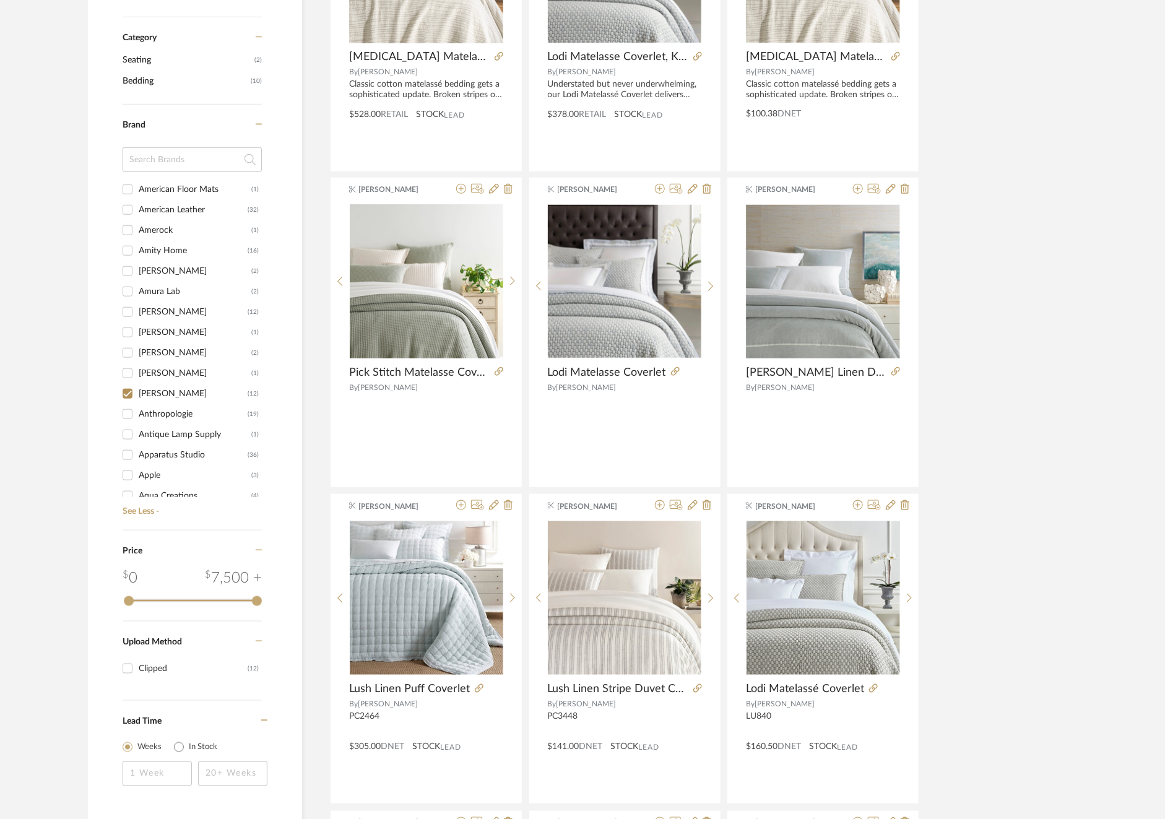
scroll to position [414, 0]
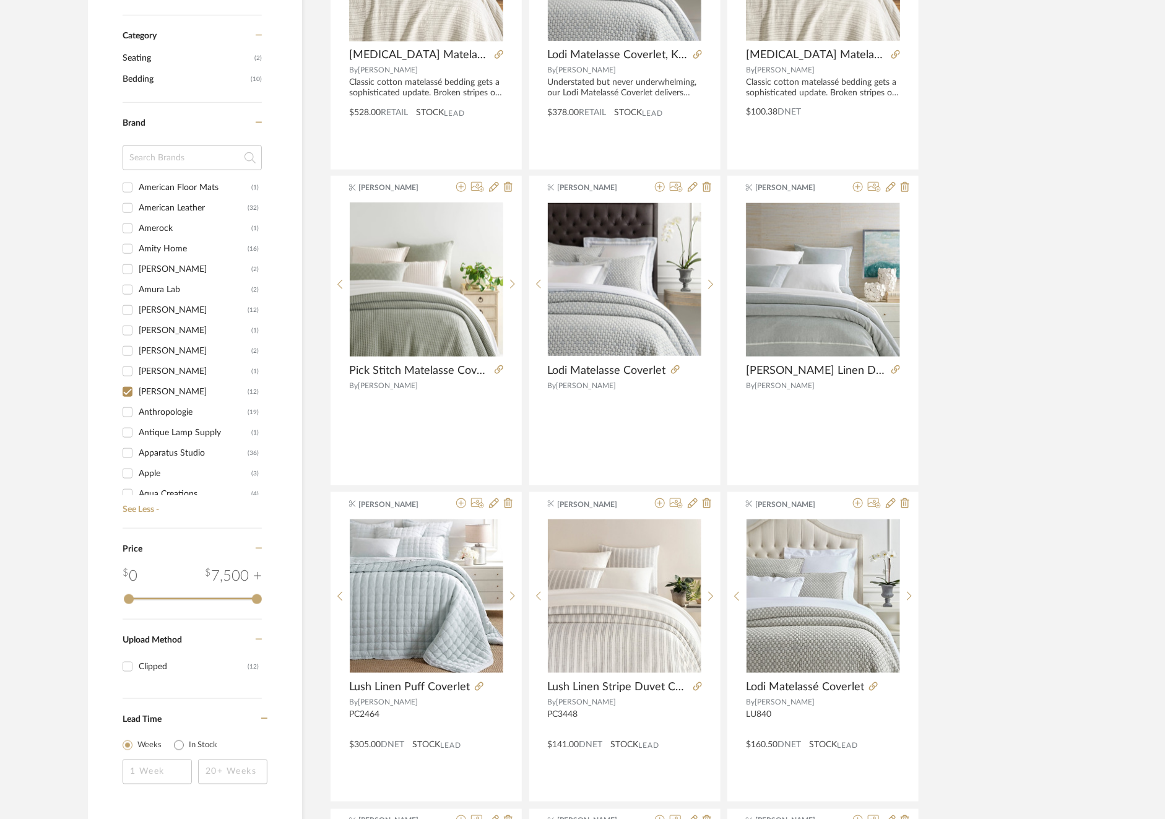
click at [172, 387] on div "Annie Selke" at bounding box center [193, 392] width 109 height 20
click at [137, 387] on input "Annie Selke (12)" at bounding box center [128, 392] width 20 height 20
checkbox input "false"
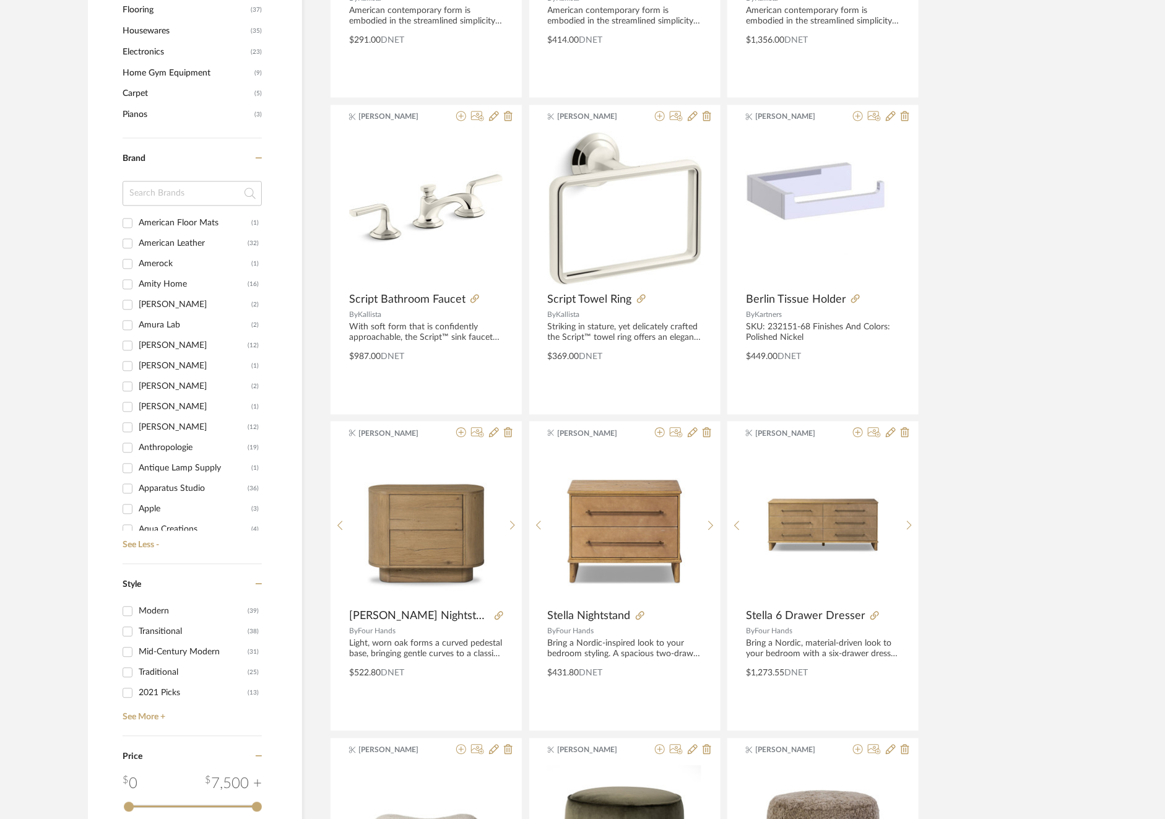
scroll to position [859, 0]
click at [179, 321] on div "Apparatus Studio" at bounding box center [193, 328] width 109 height 20
click at [137, 321] on input "Apparatus Studio (36)" at bounding box center [128, 328] width 20 height 20
checkbox input "true"
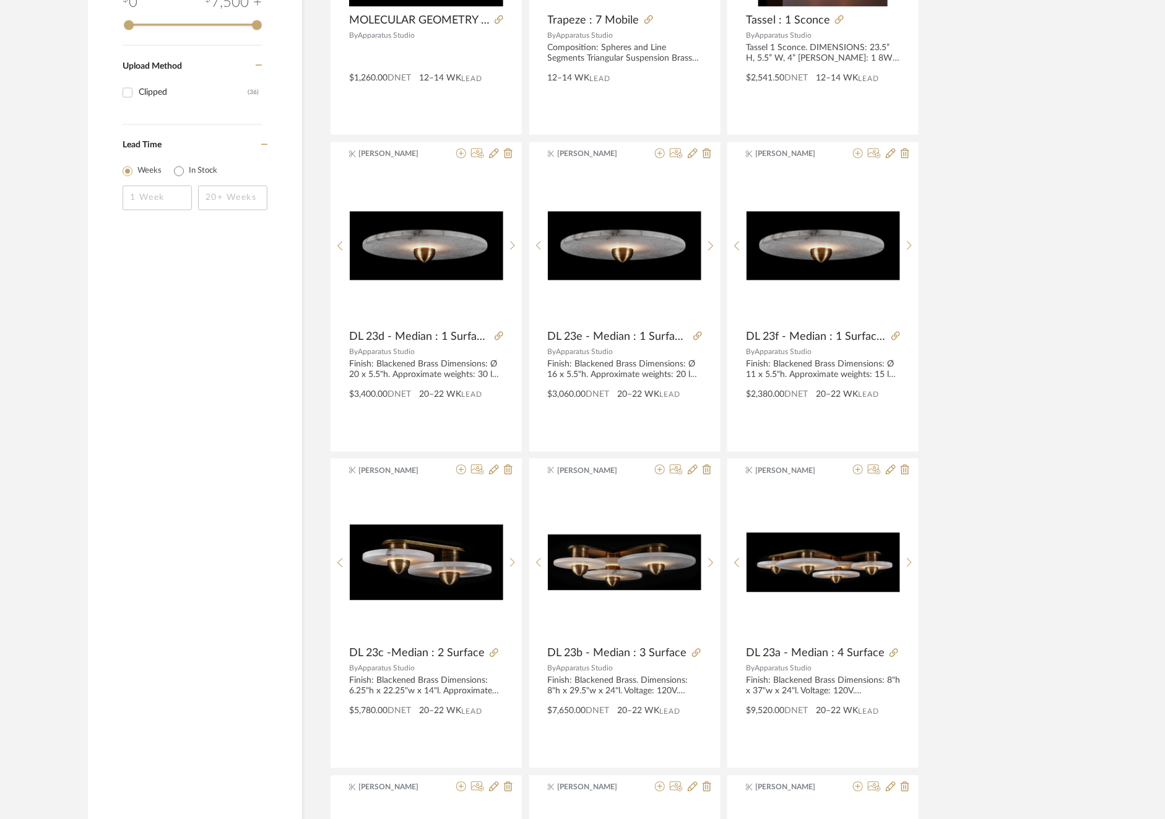
scroll to position [1061, 0]
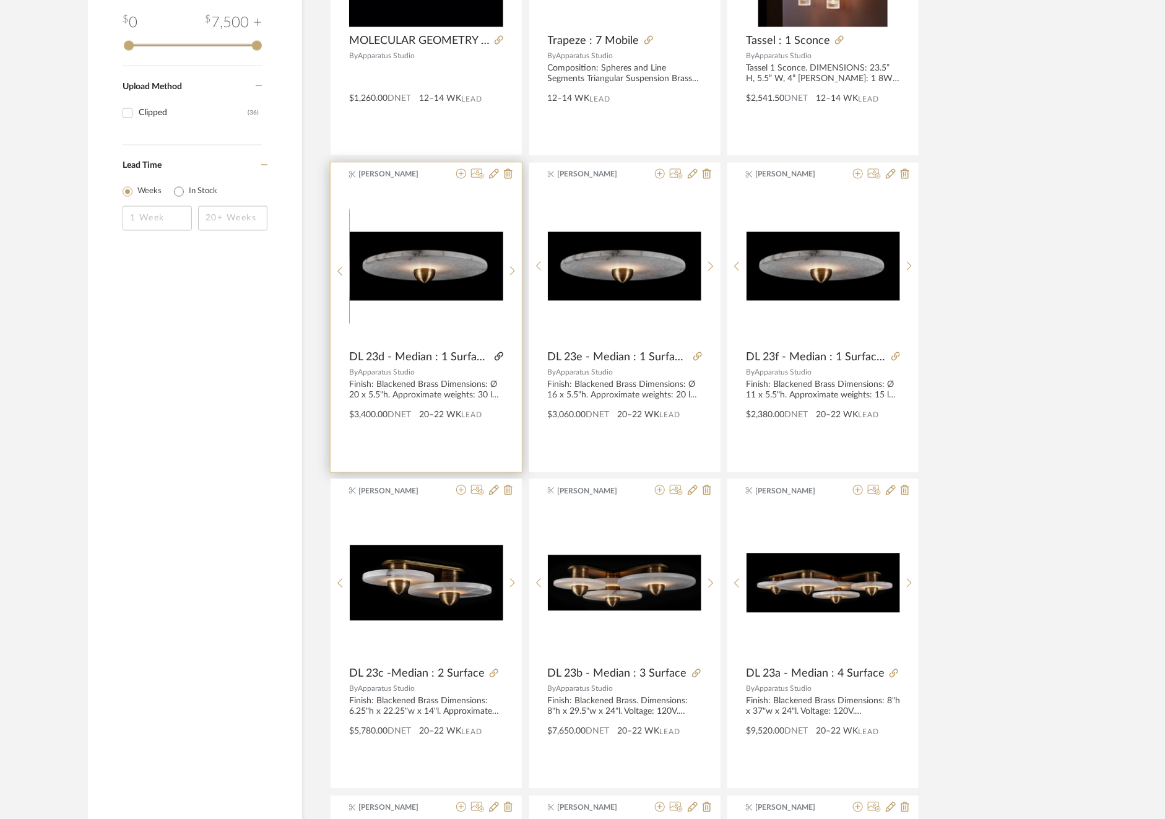
click at [497, 357] on icon at bounding box center [499, 356] width 9 height 9
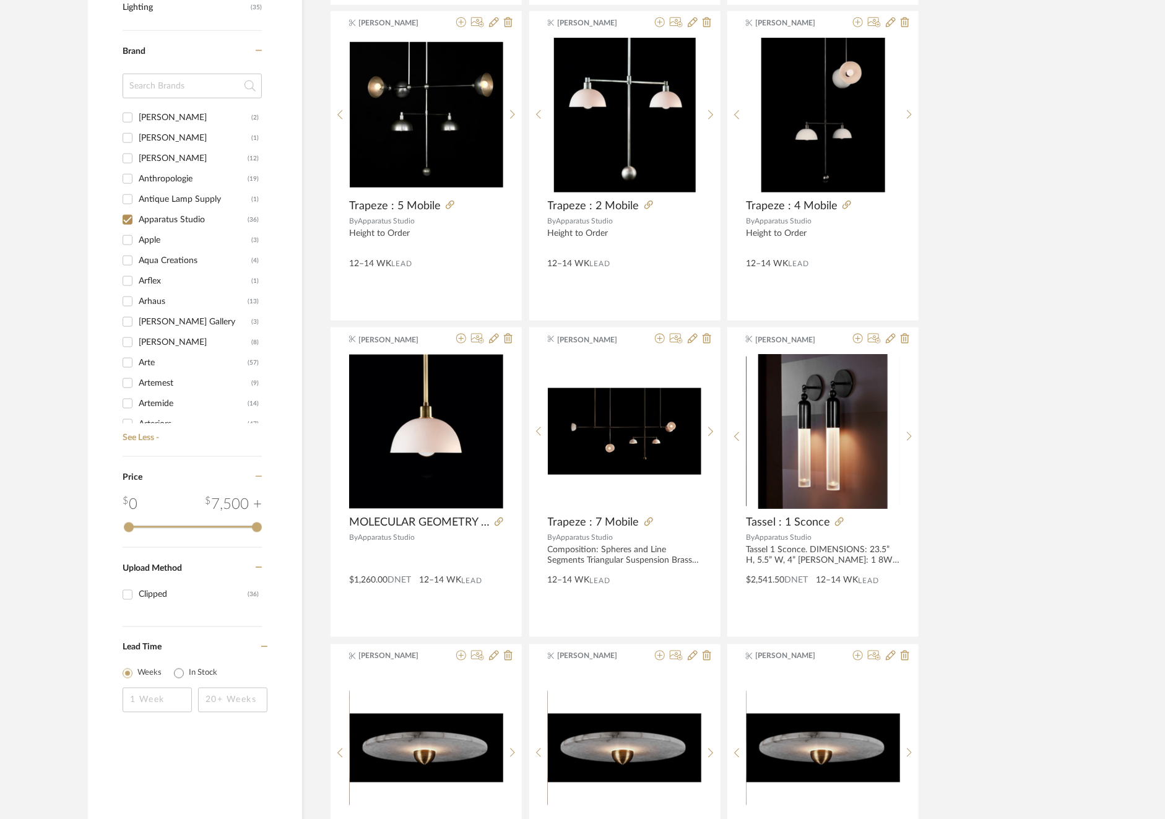
scroll to position [576, 0]
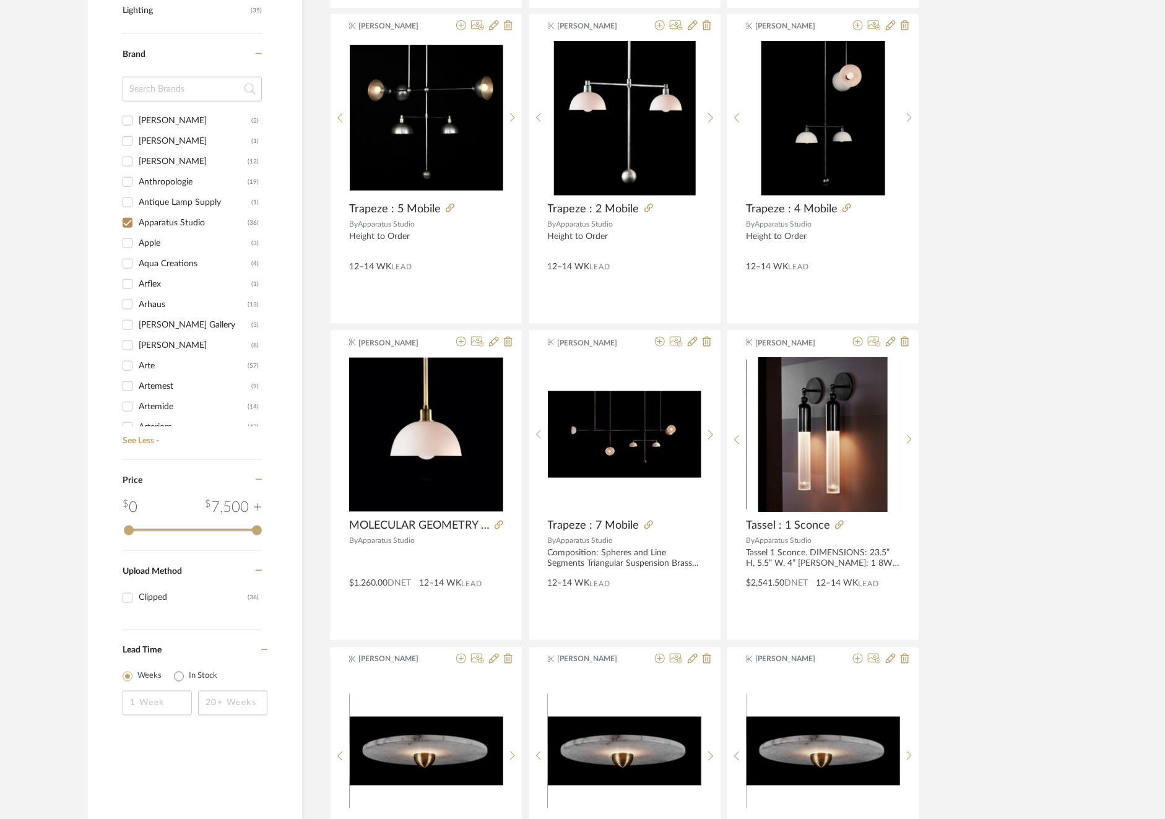
click at [164, 263] on div "Aqua Creations" at bounding box center [195, 264] width 113 height 20
click at [137, 263] on input "Aqua Creations (4)" at bounding box center [128, 264] width 20 height 20
checkbox input "true"
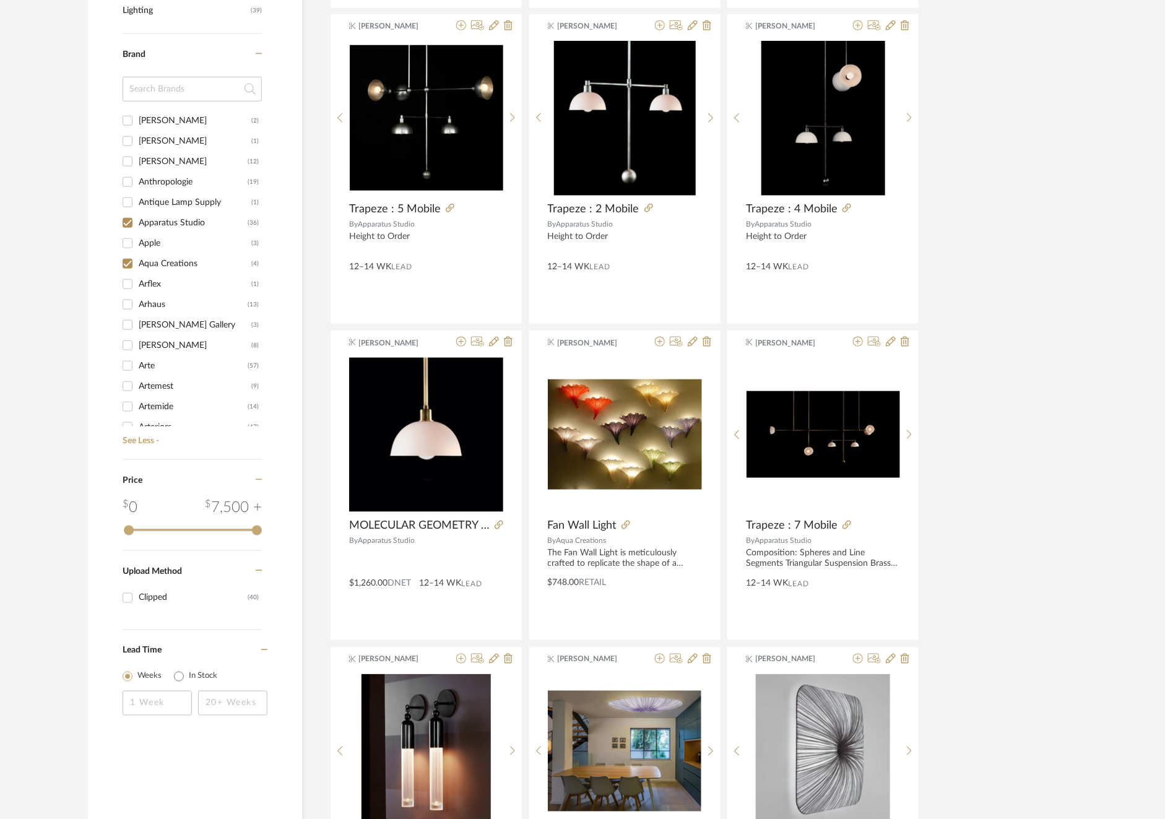
click at [163, 222] on div "Apparatus Studio" at bounding box center [193, 223] width 109 height 20
click at [137, 222] on input "Apparatus Studio (36)" at bounding box center [128, 223] width 20 height 20
checkbox input "false"
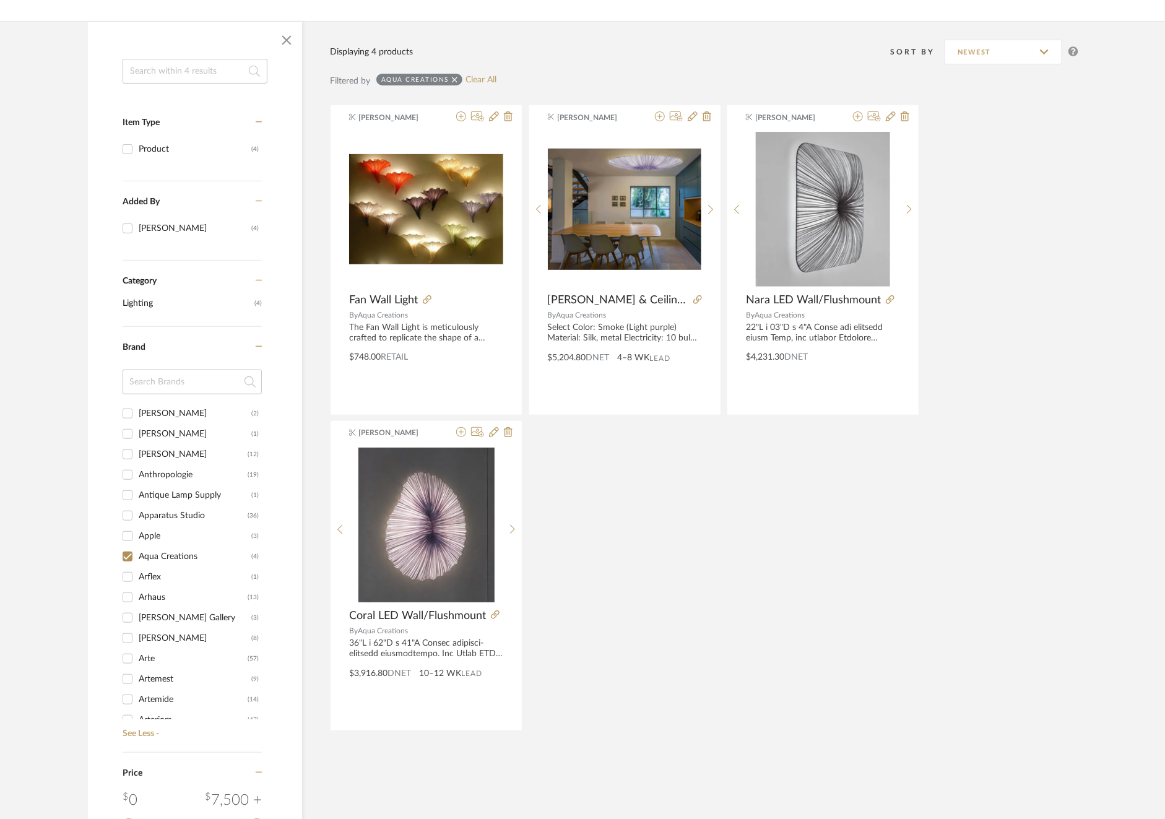
scroll to position [212, 0]
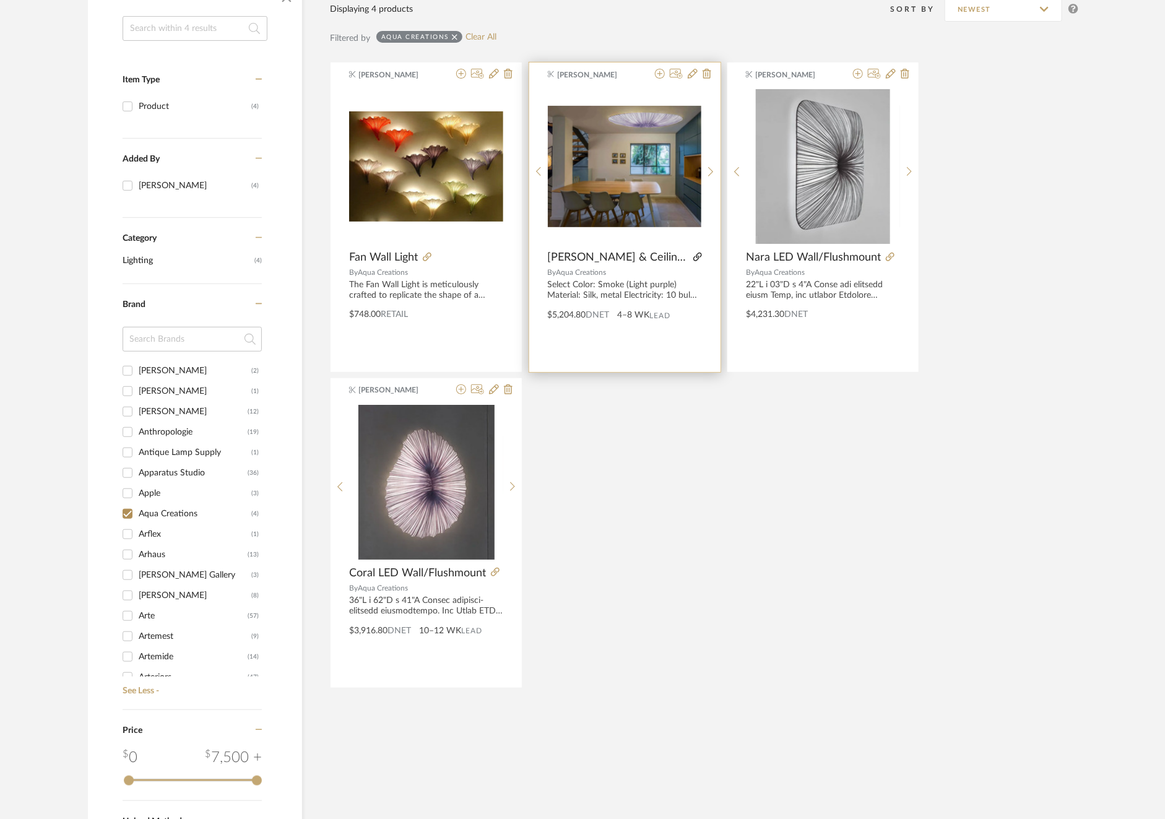
click at [694, 261] on icon at bounding box center [698, 257] width 9 height 9
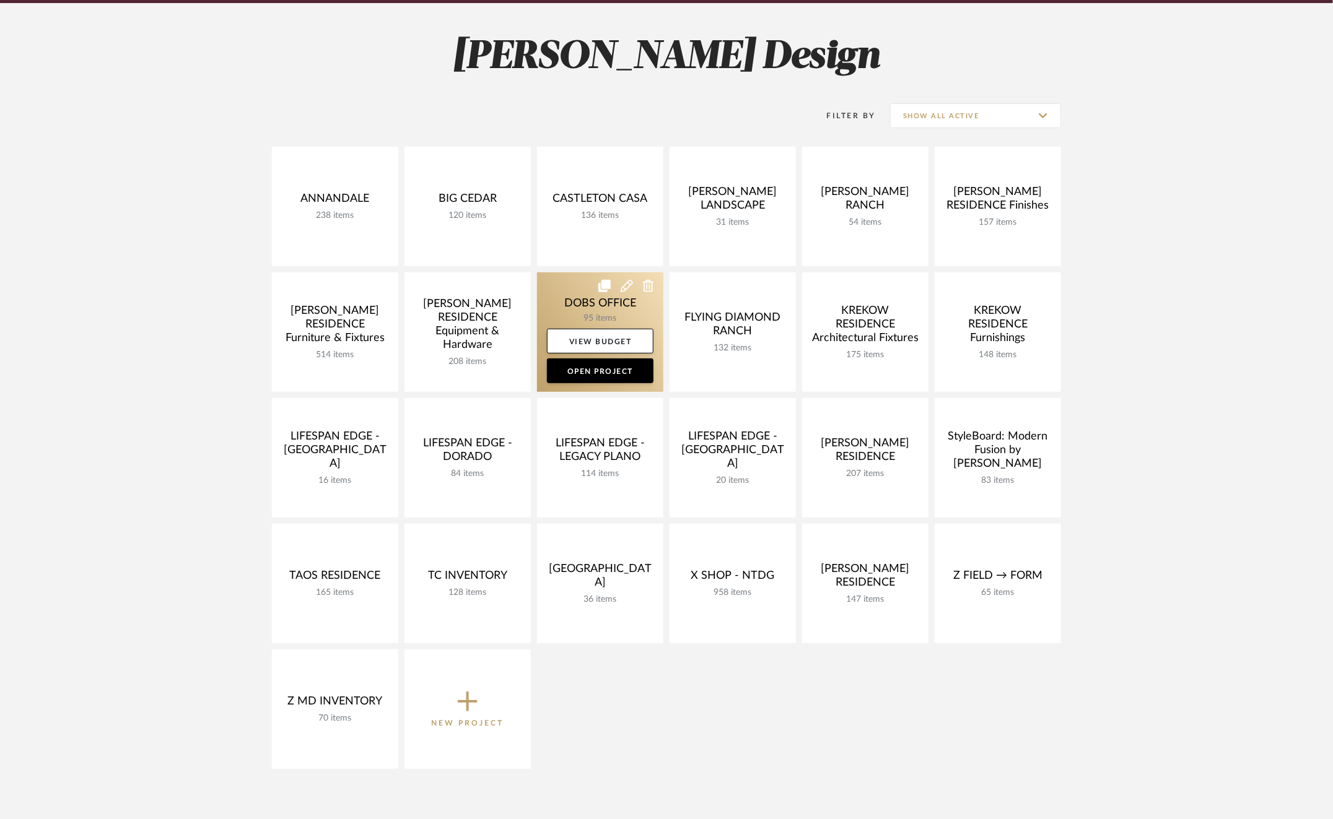
scroll to position [170, 0]
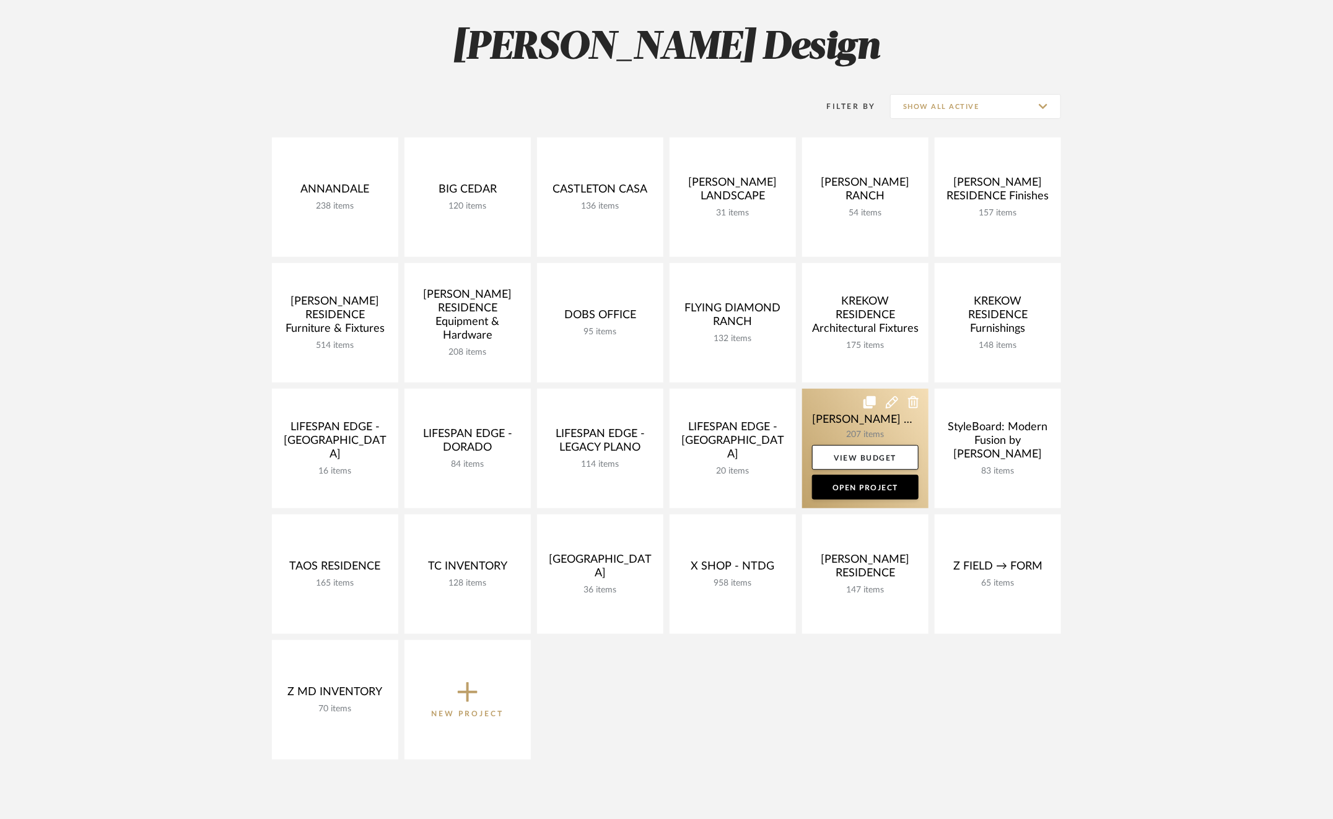
click at [837, 406] on link at bounding box center [865, 449] width 126 height 120
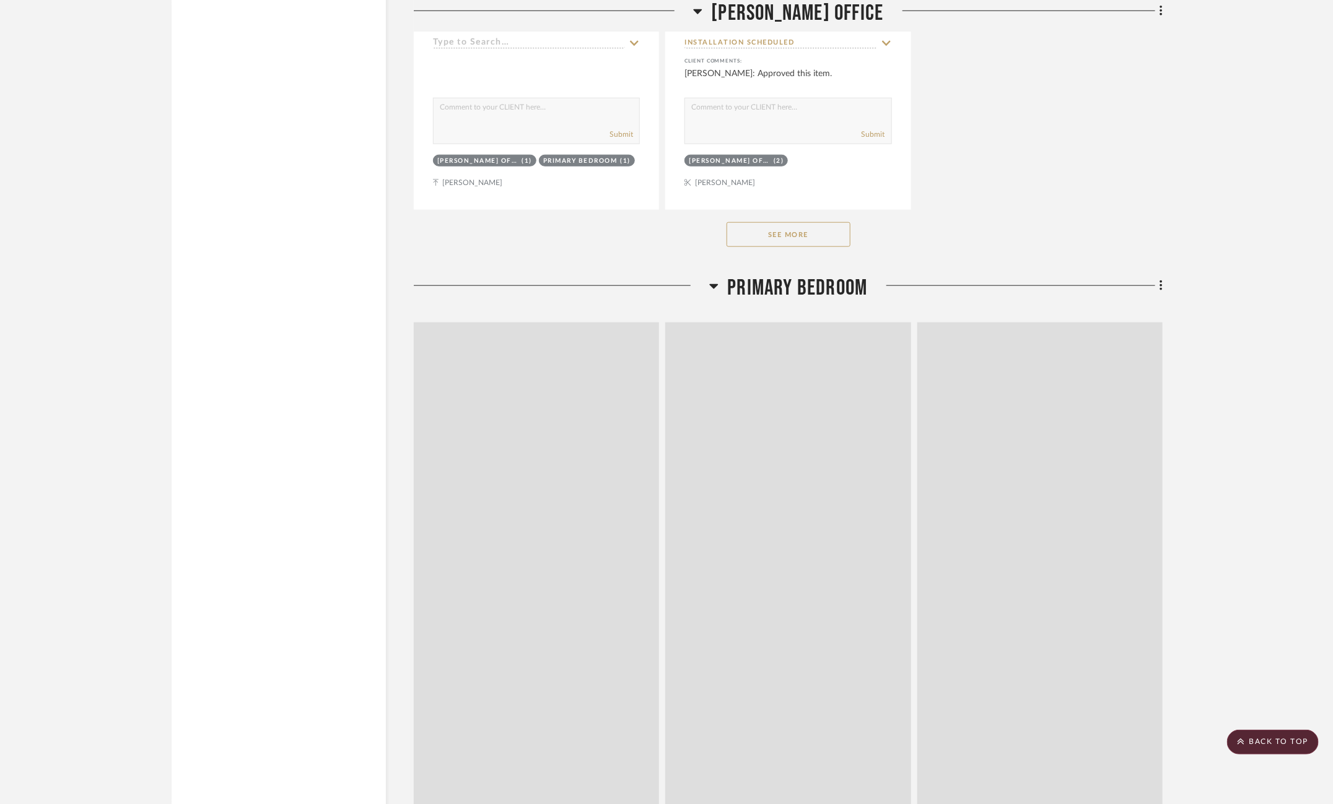
scroll to position [11629, 0]
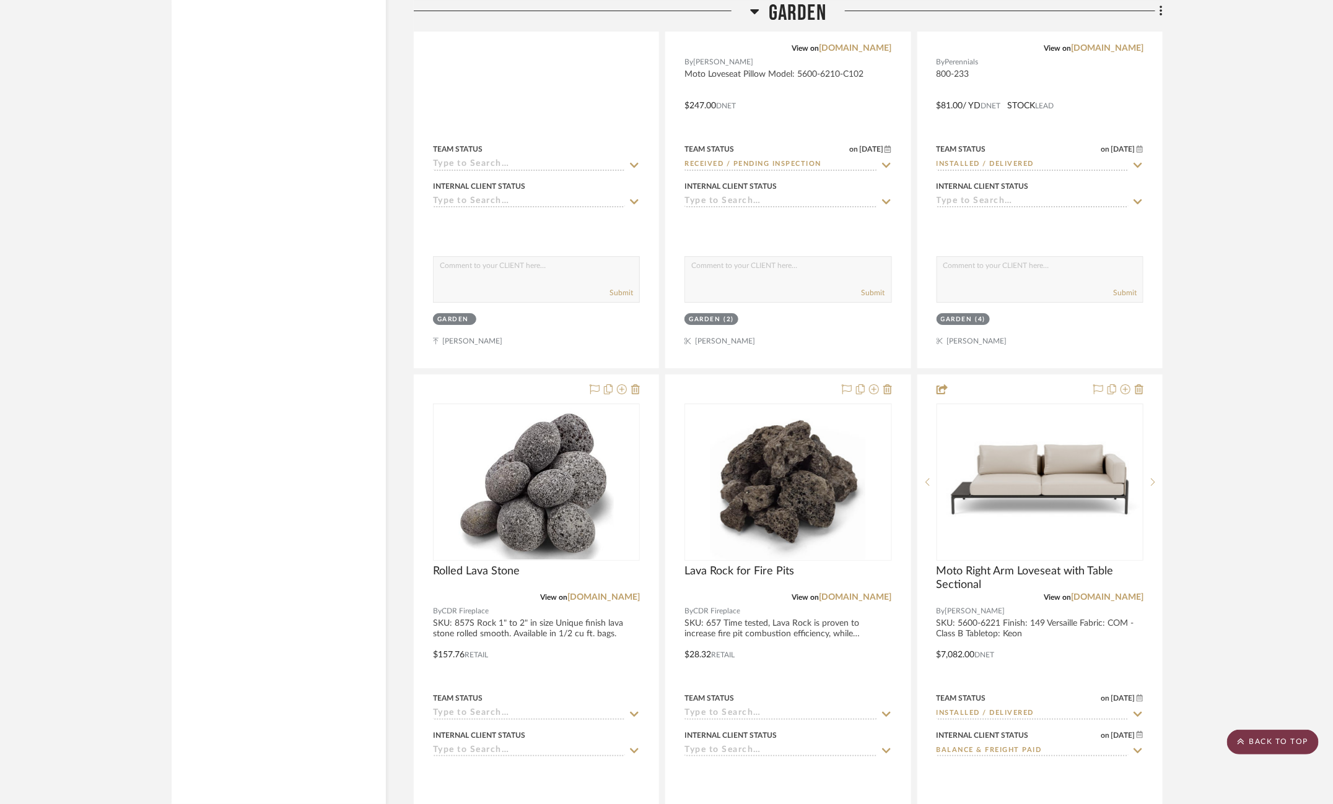
click at [1281, 744] on scroll-to-top-button "BACK TO TOP" at bounding box center [1273, 742] width 92 height 25
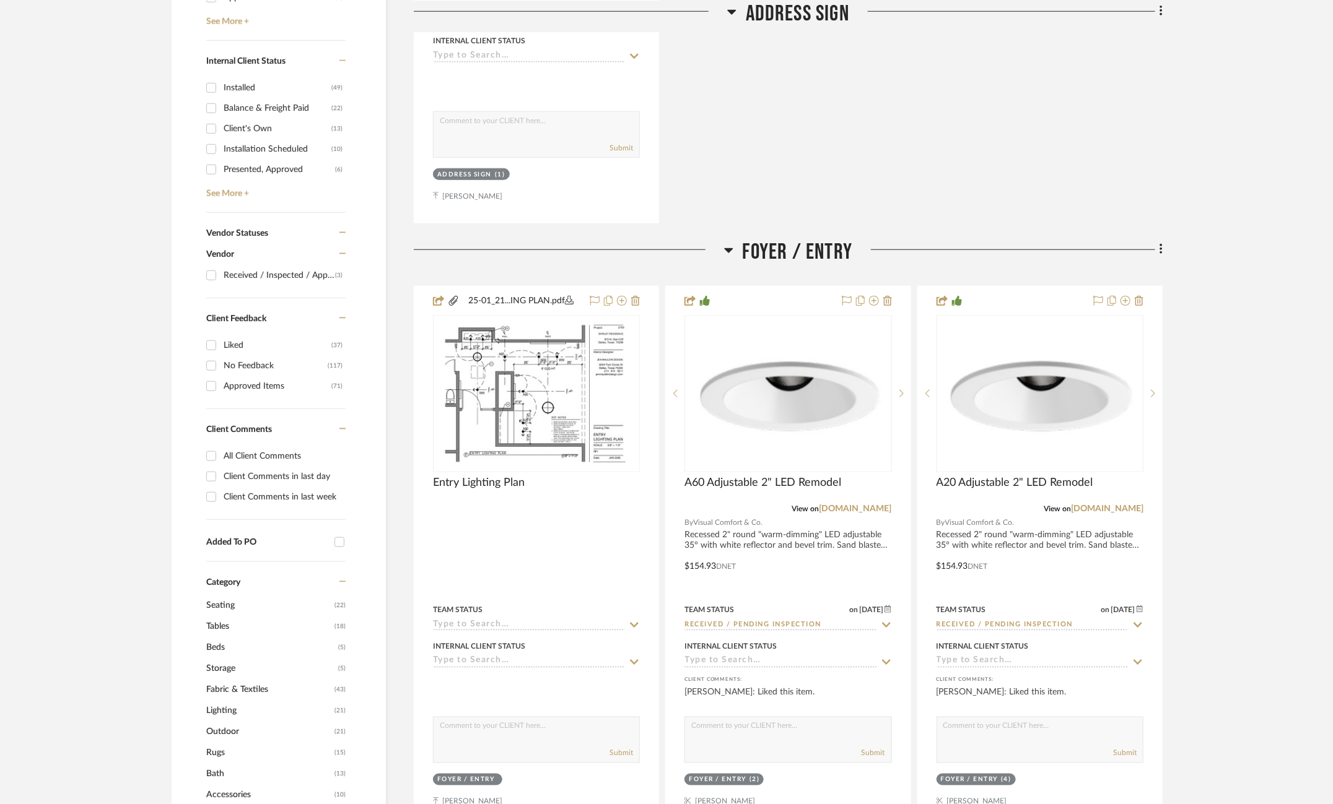
scroll to position [708, 0]
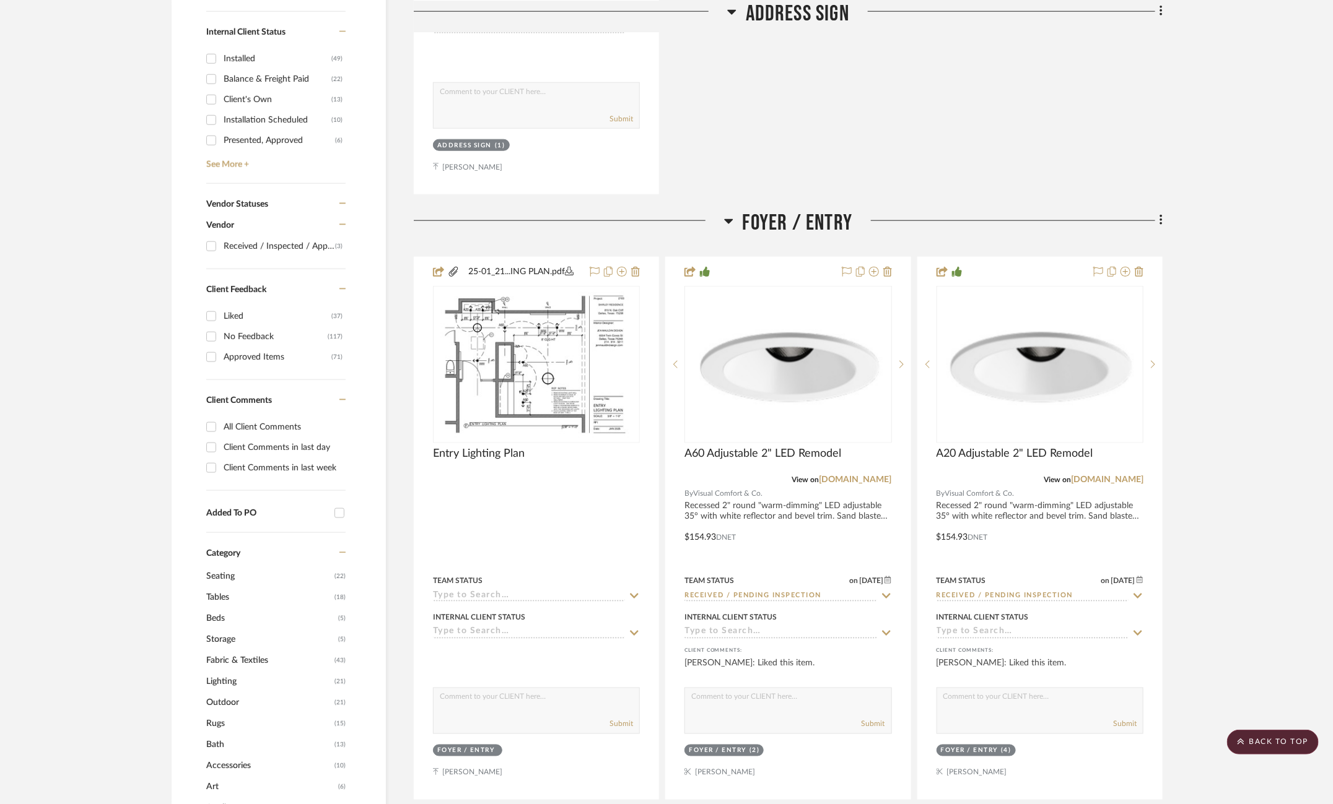
click at [804, 230] on span "Foyer / Entry" at bounding box center [797, 223] width 110 height 27
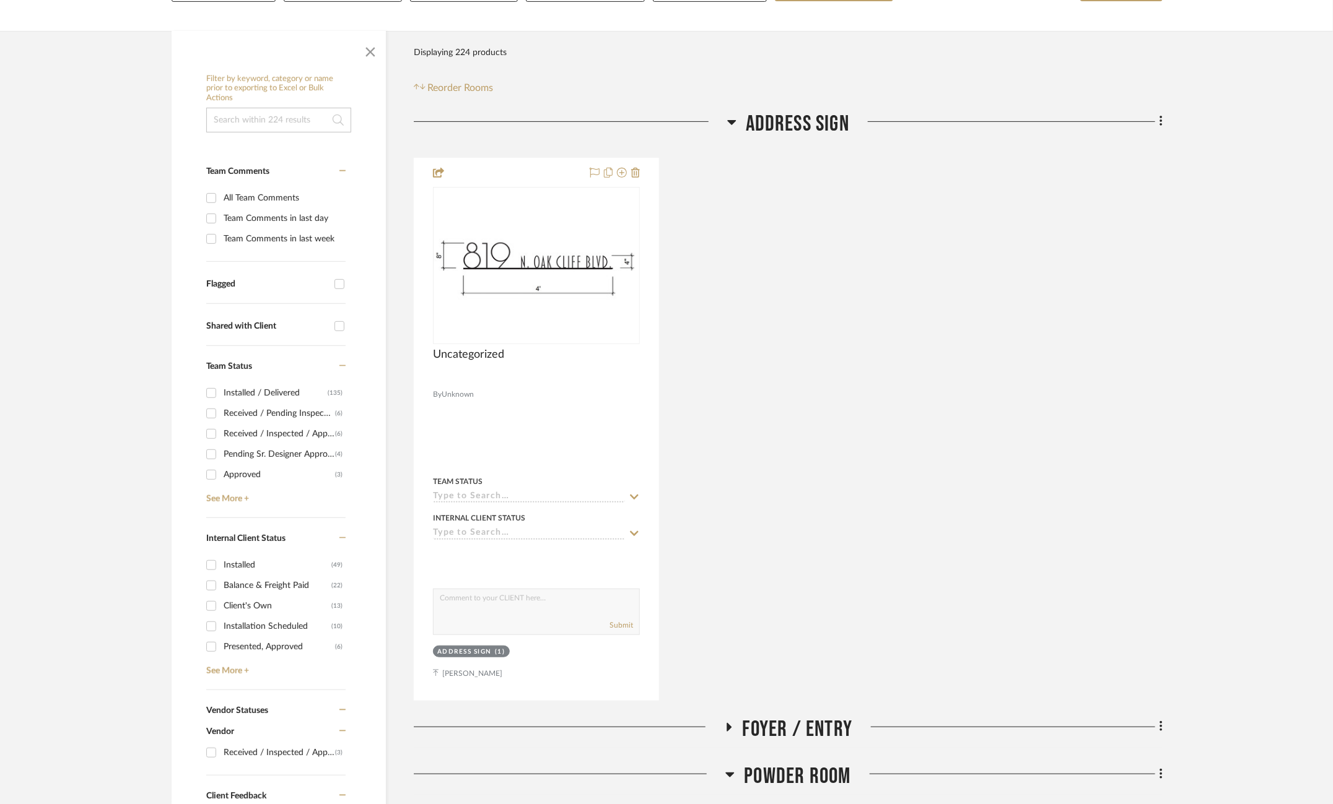
scroll to position [133, 0]
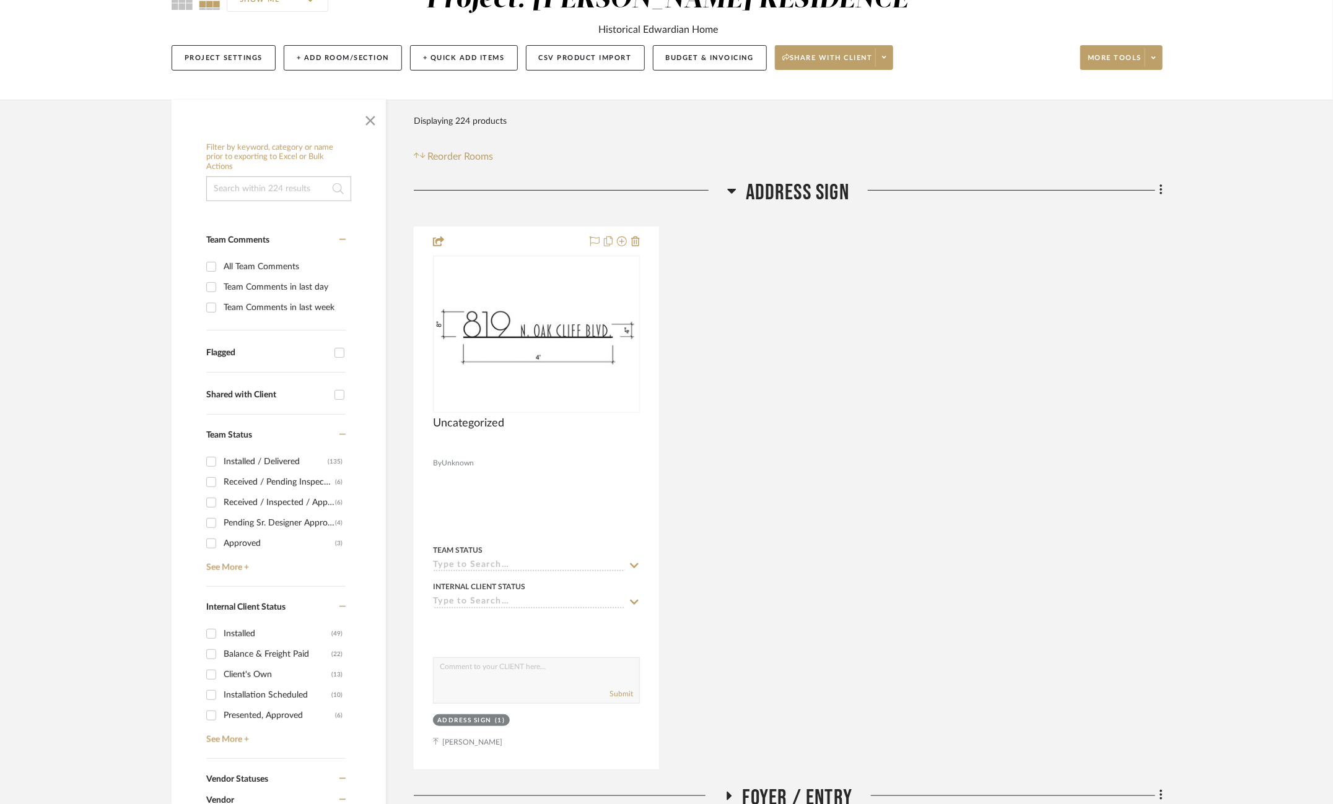
click at [798, 193] on span "Address Sign" at bounding box center [797, 193] width 103 height 27
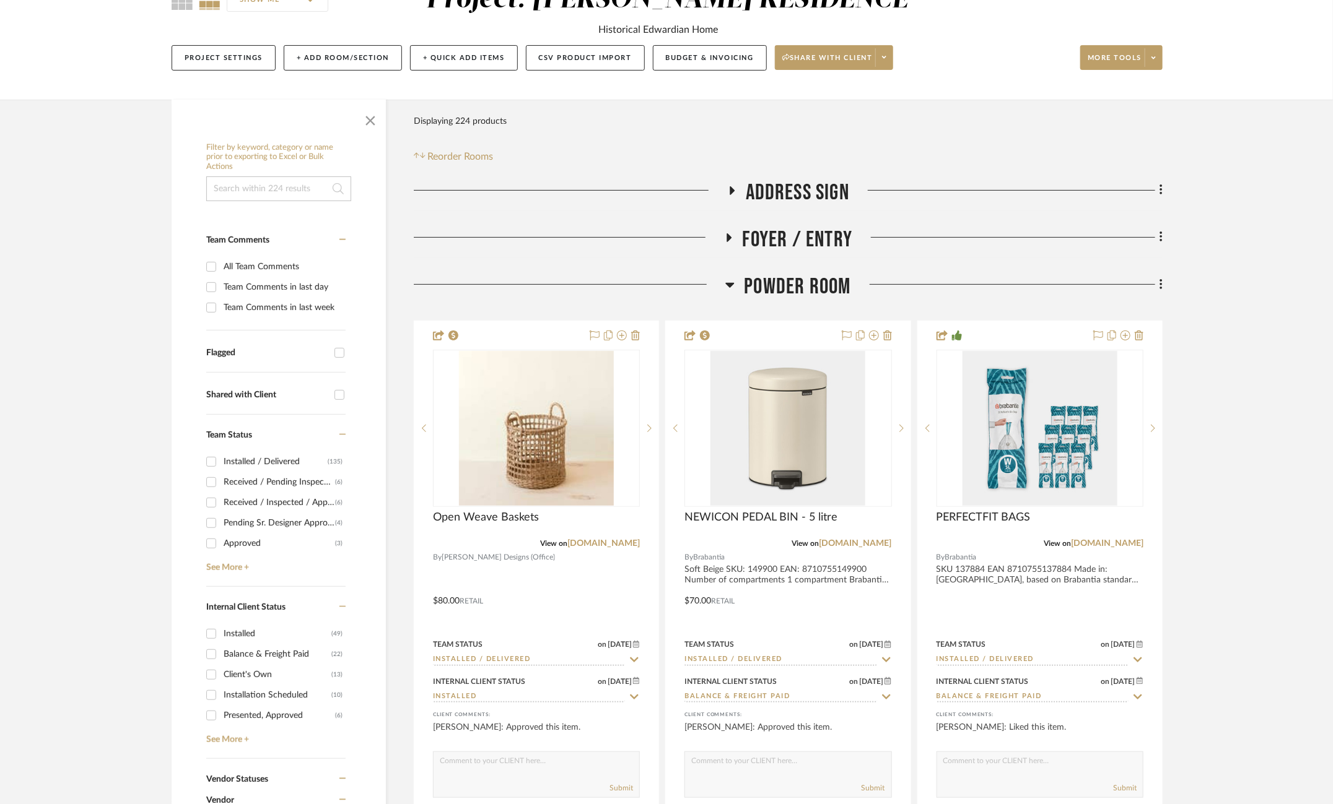
click at [804, 291] on span "Powder Room" at bounding box center [797, 287] width 107 height 27
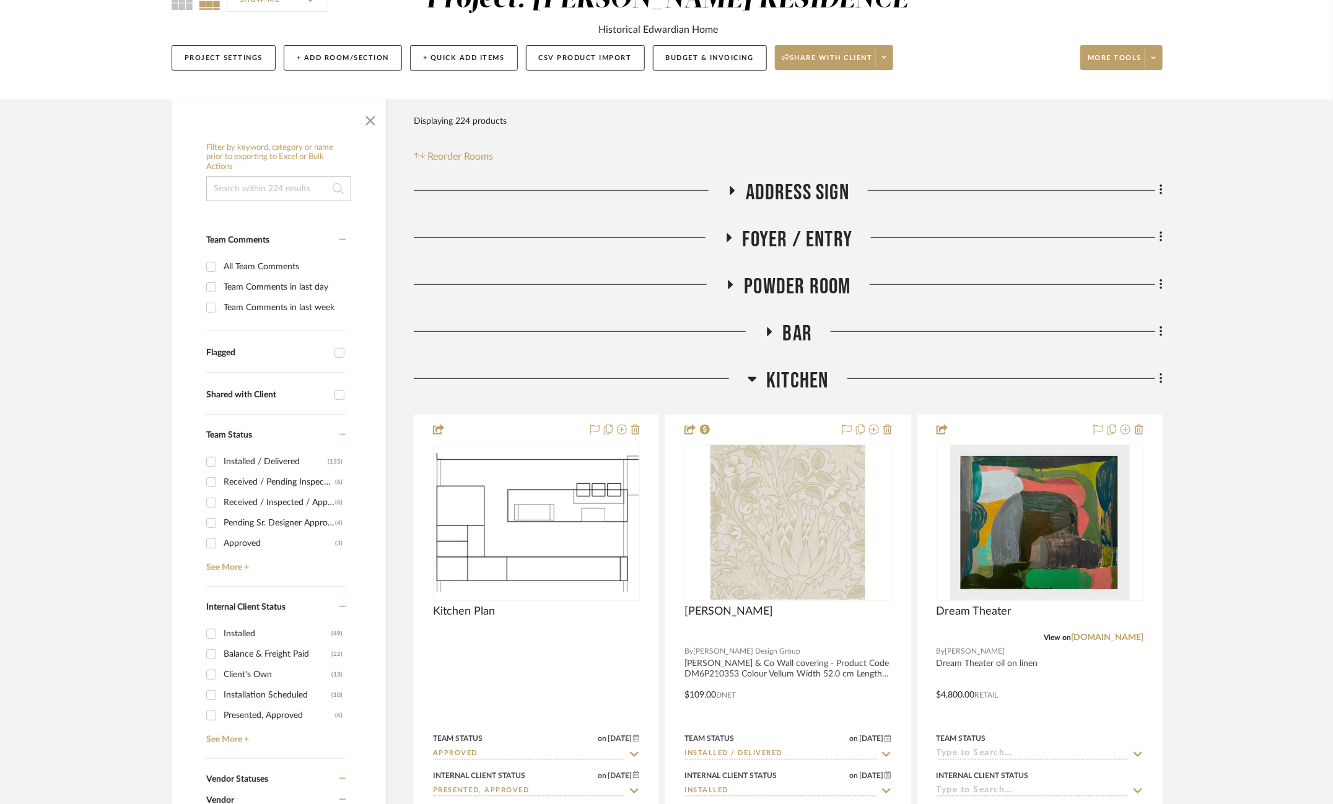
click at [807, 336] on span "BAR" at bounding box center [798, 334] width 30 height 27
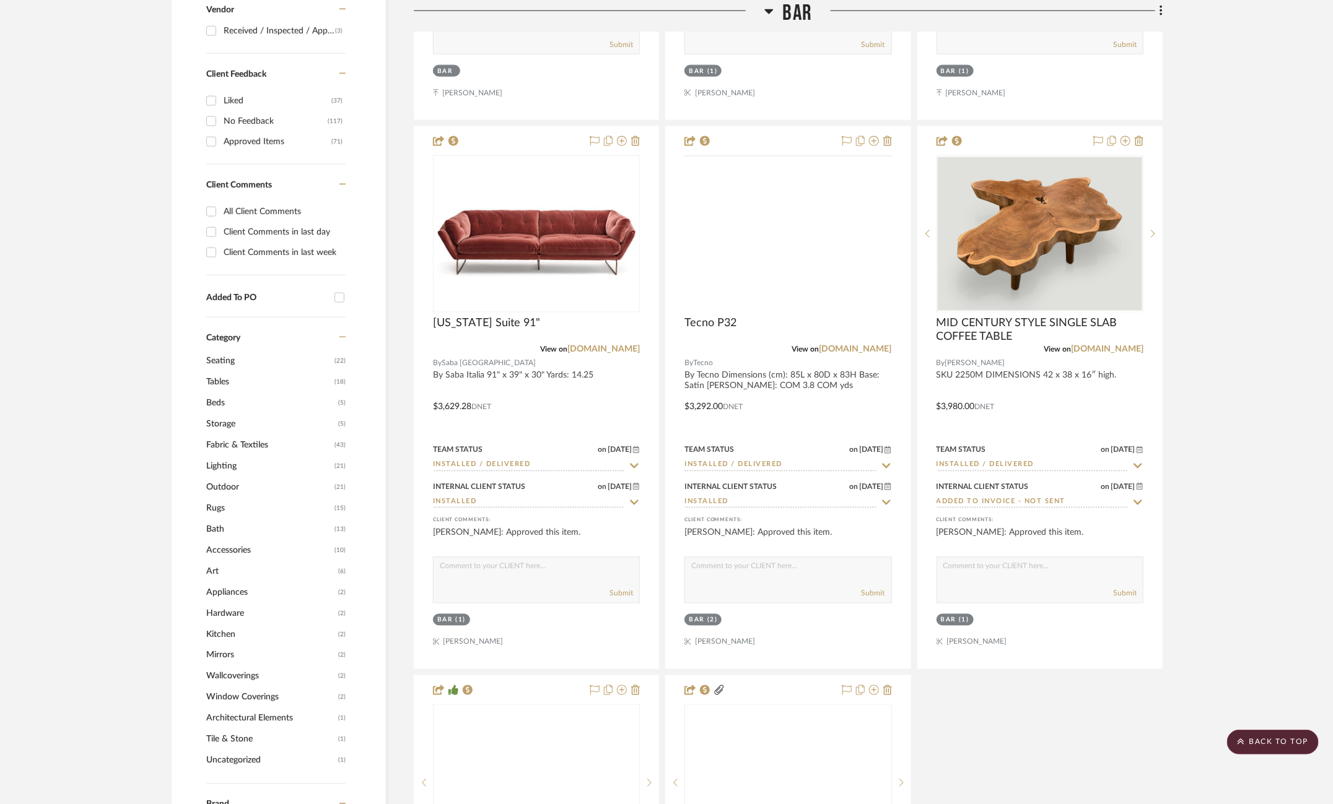
scroll to position [934, 0]
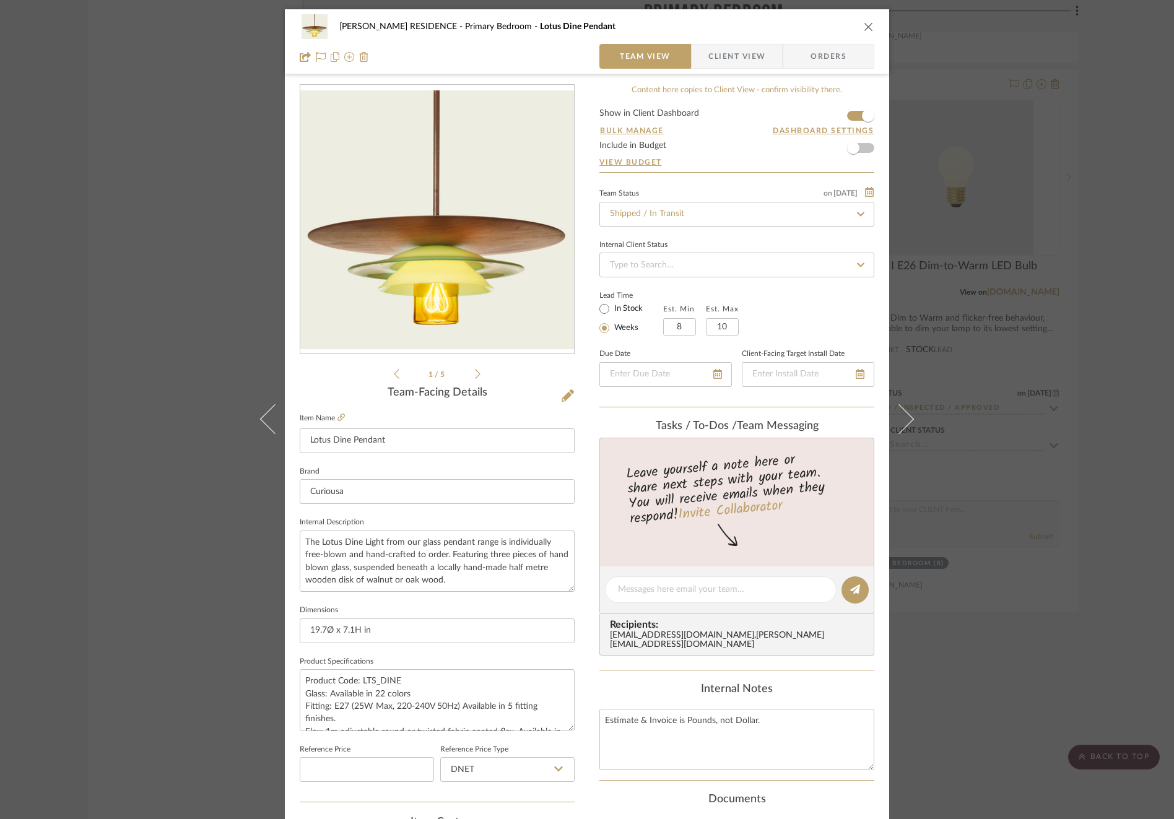
scroll to position [330, 0]
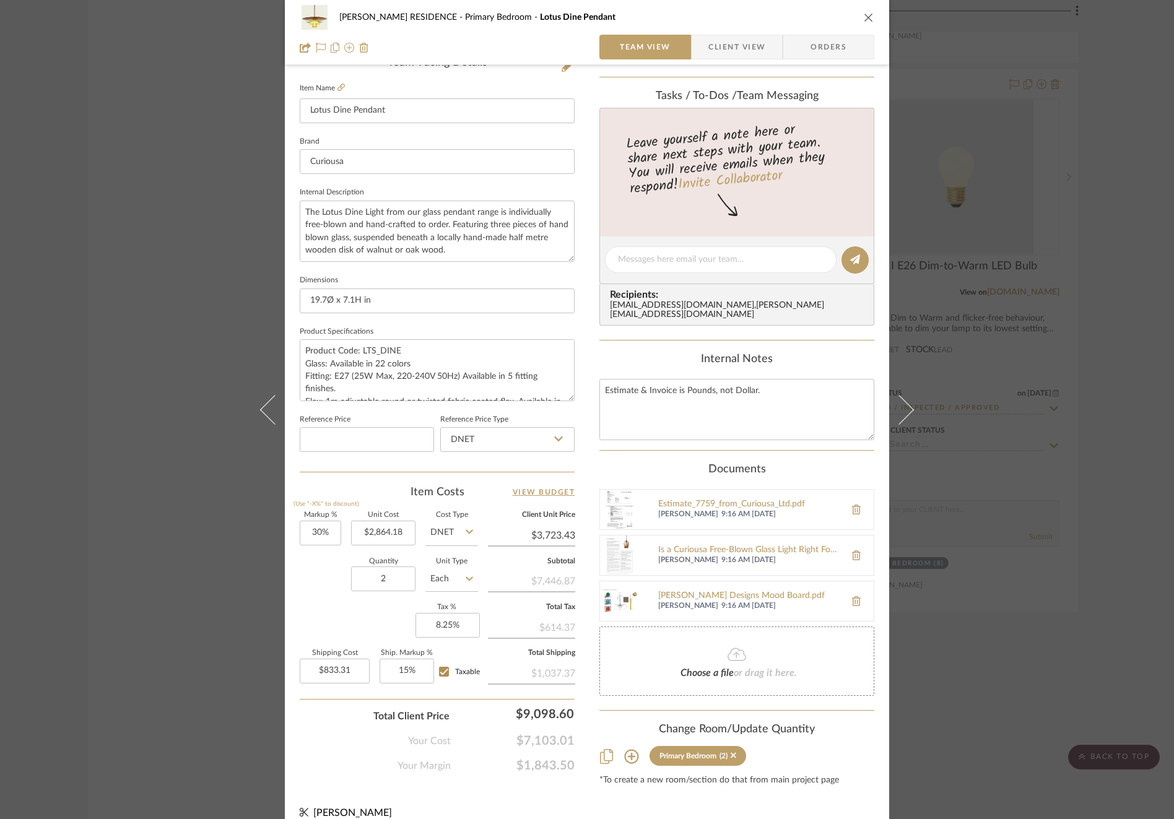
click at [1110, 739] on div "SHIRLEY RESIDENCE Primary Bedroom Lotus Dine Pendant Team View Client View Orde…" at bounding box center [587, 409] width 1174 height 819
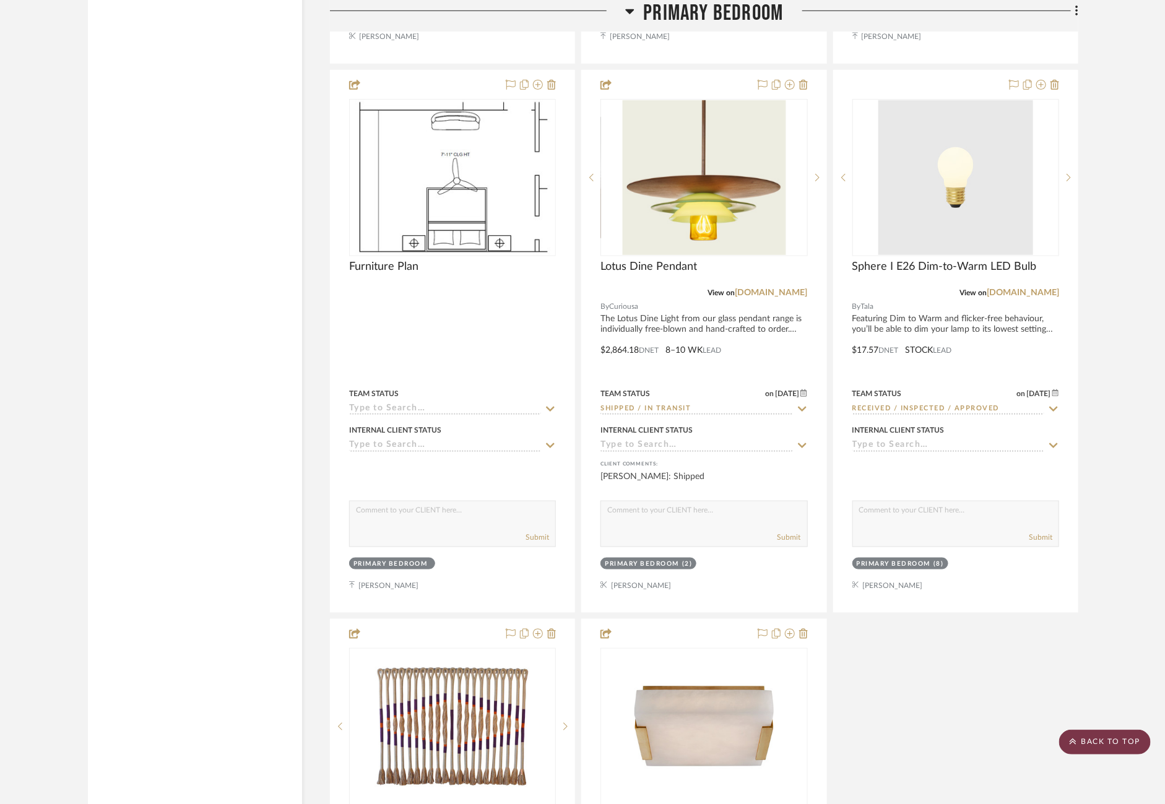
click at [1110, 741] on scroll-to-top-button "BACK TO TOP" at bounding box center [1105, 742] width 92 height 25
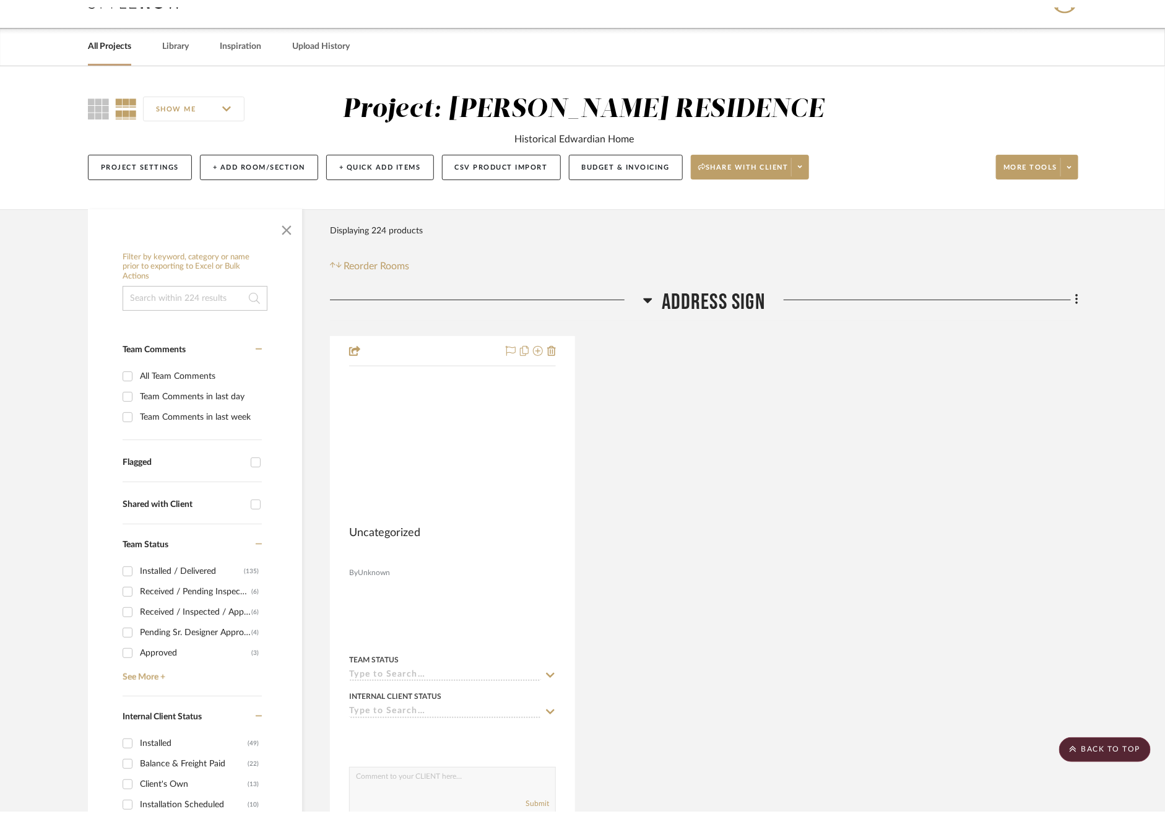
scroll to position [0, 0]
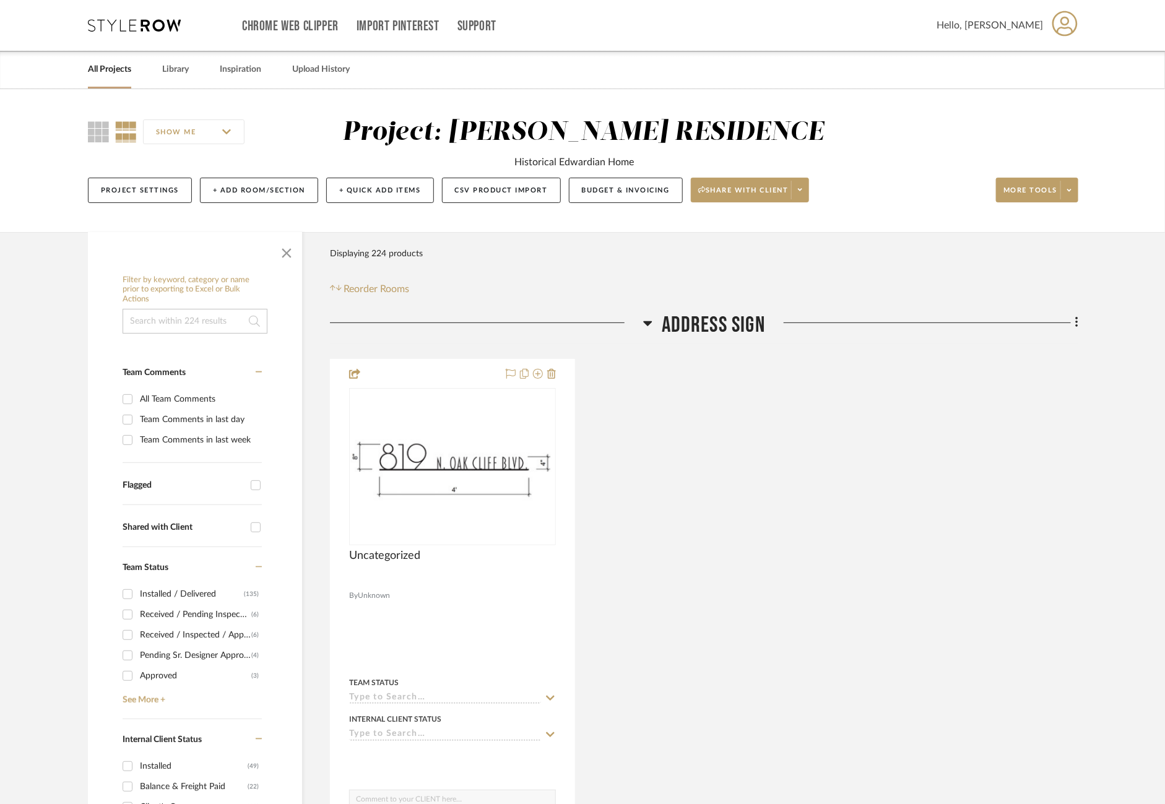
click at [111, 77] on link "All Projects" at bounding box center [109, 69] width 43 height 17
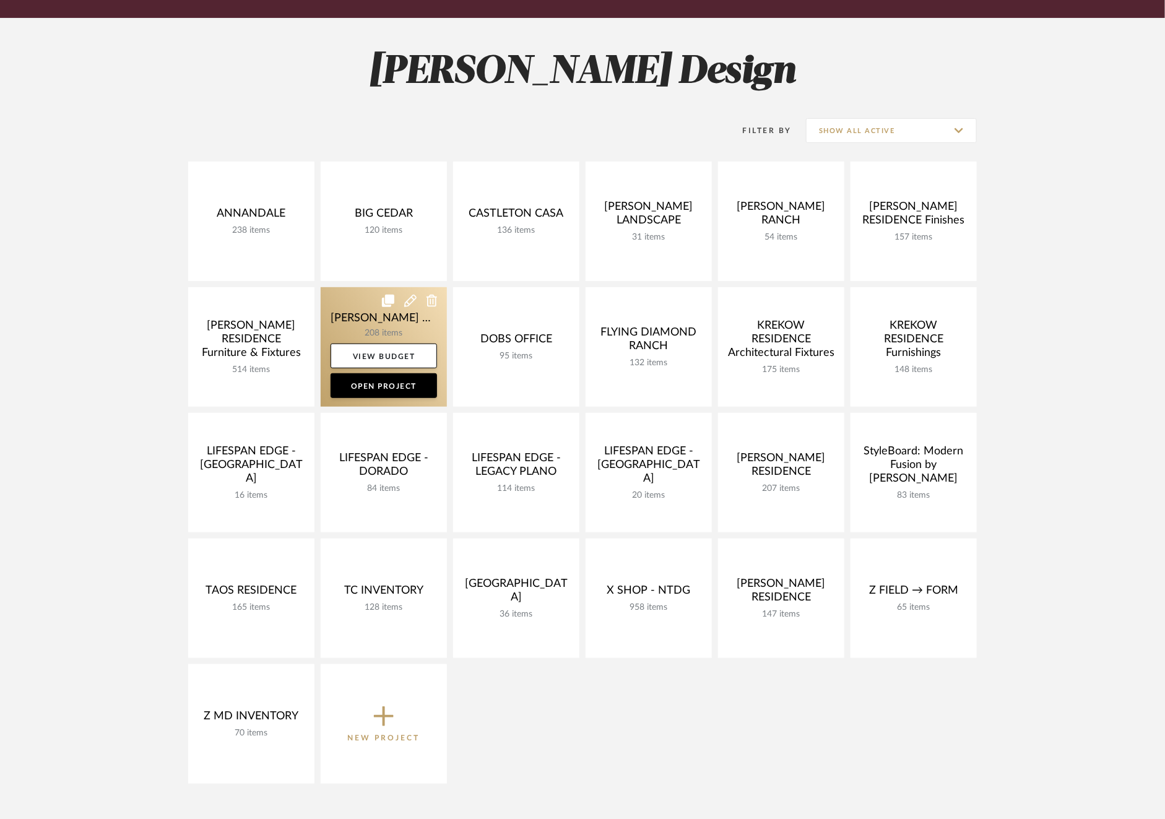
scroll to position [177, 0]
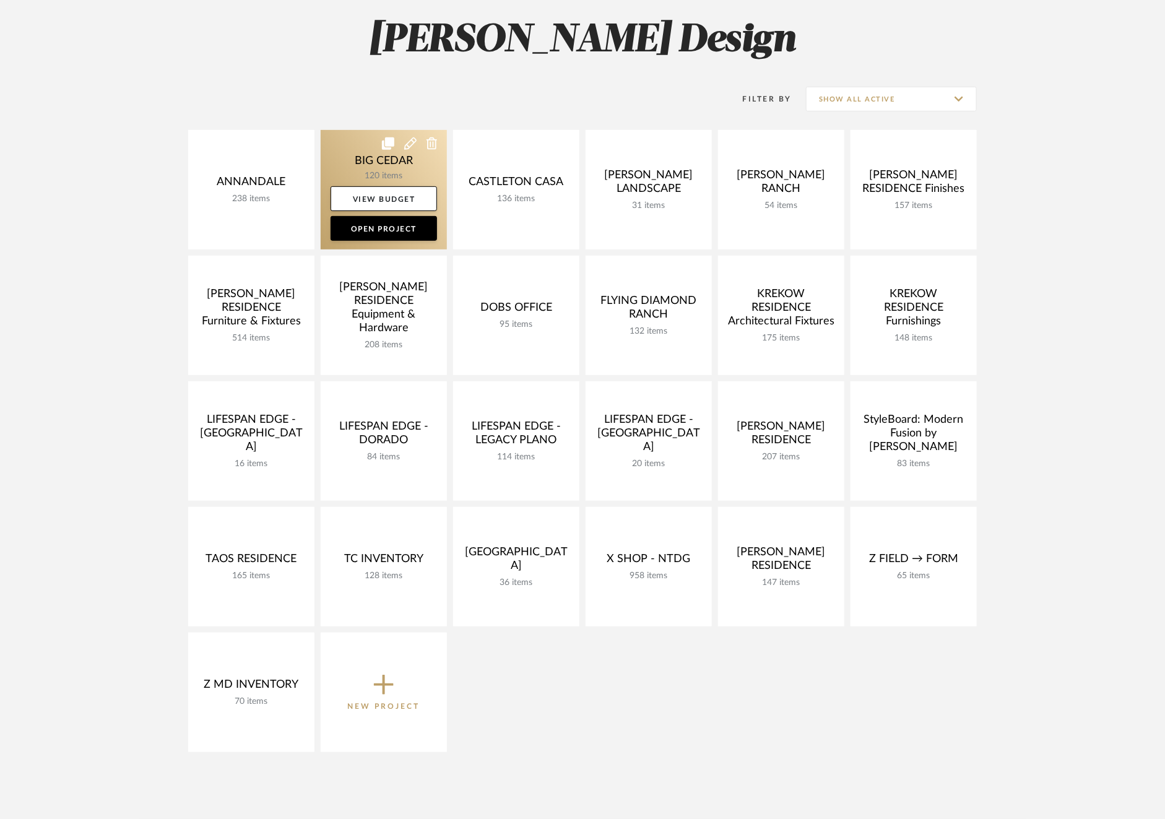
click at [346, 163] on link at bounding box center [384, 190] width 126 height 120
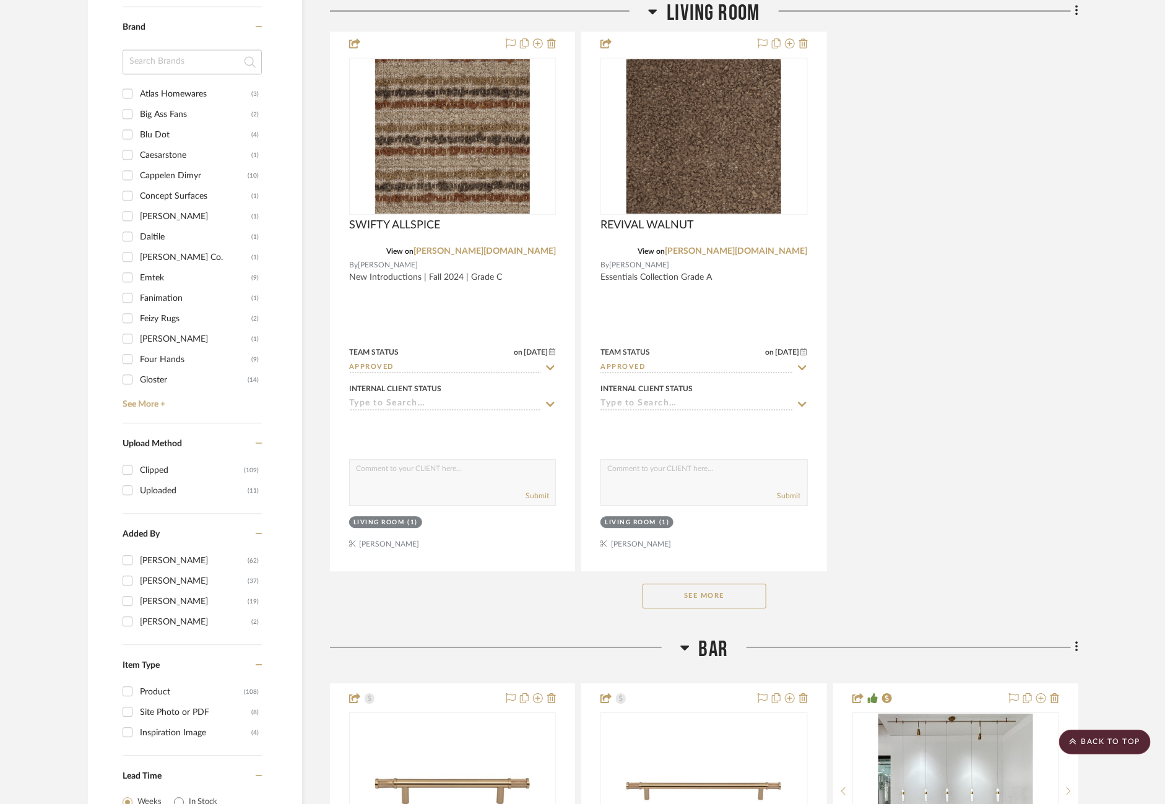
scroll to position [1534, 0]
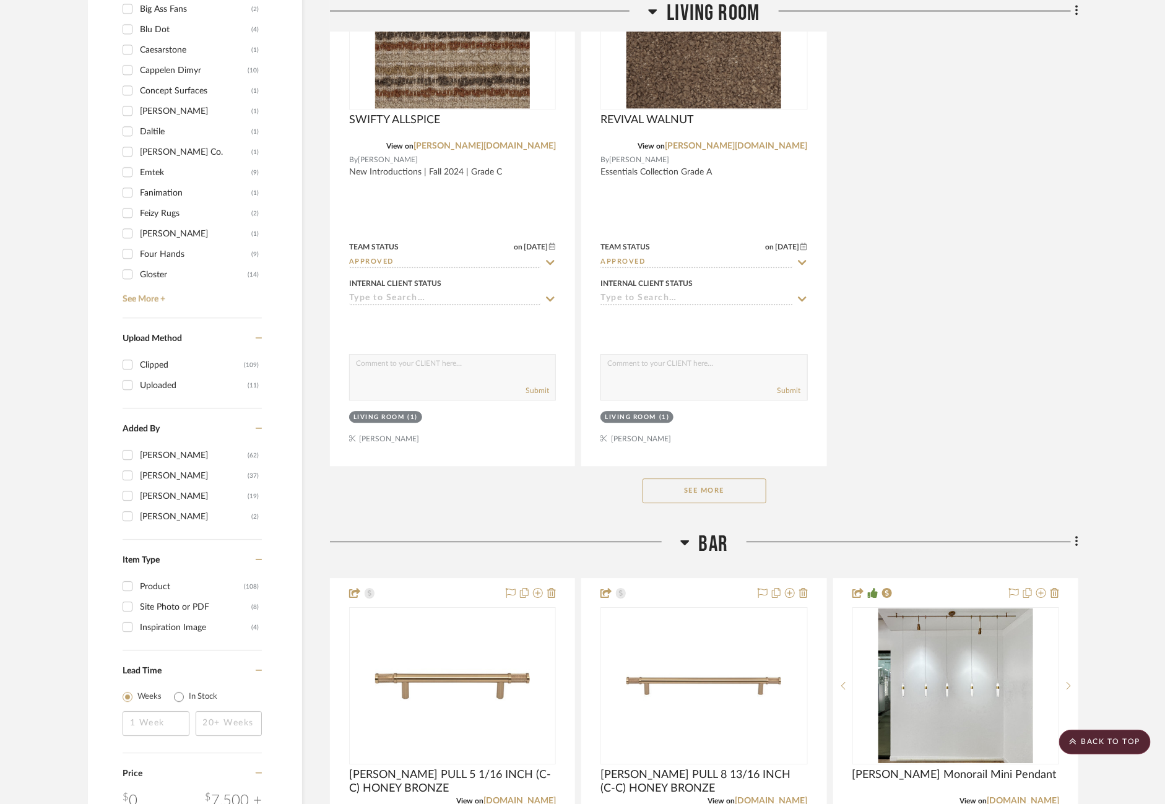
click at [690, 468] on div "See More" at bounding box center [704, 491] width 749 height 50
click at [690, 489] on button "See More" at bounding box center [705, 491] width 124 height 25
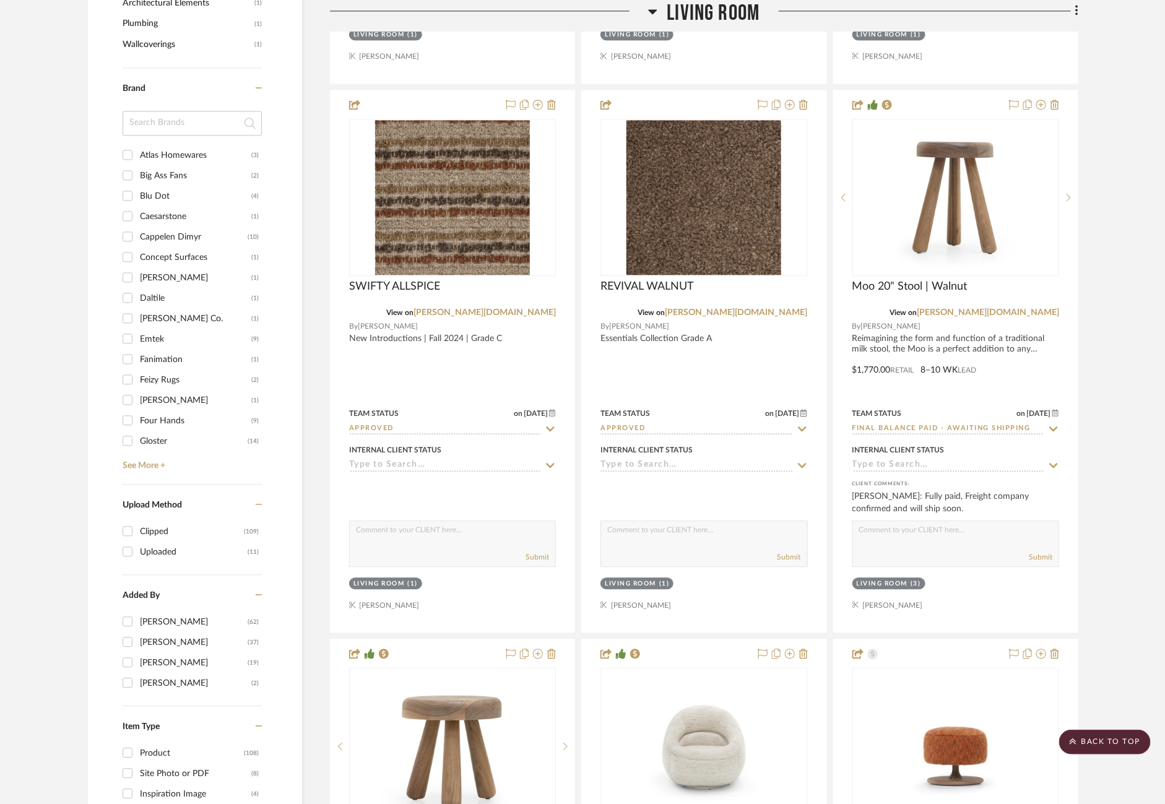
scroll to position [1363, 0]
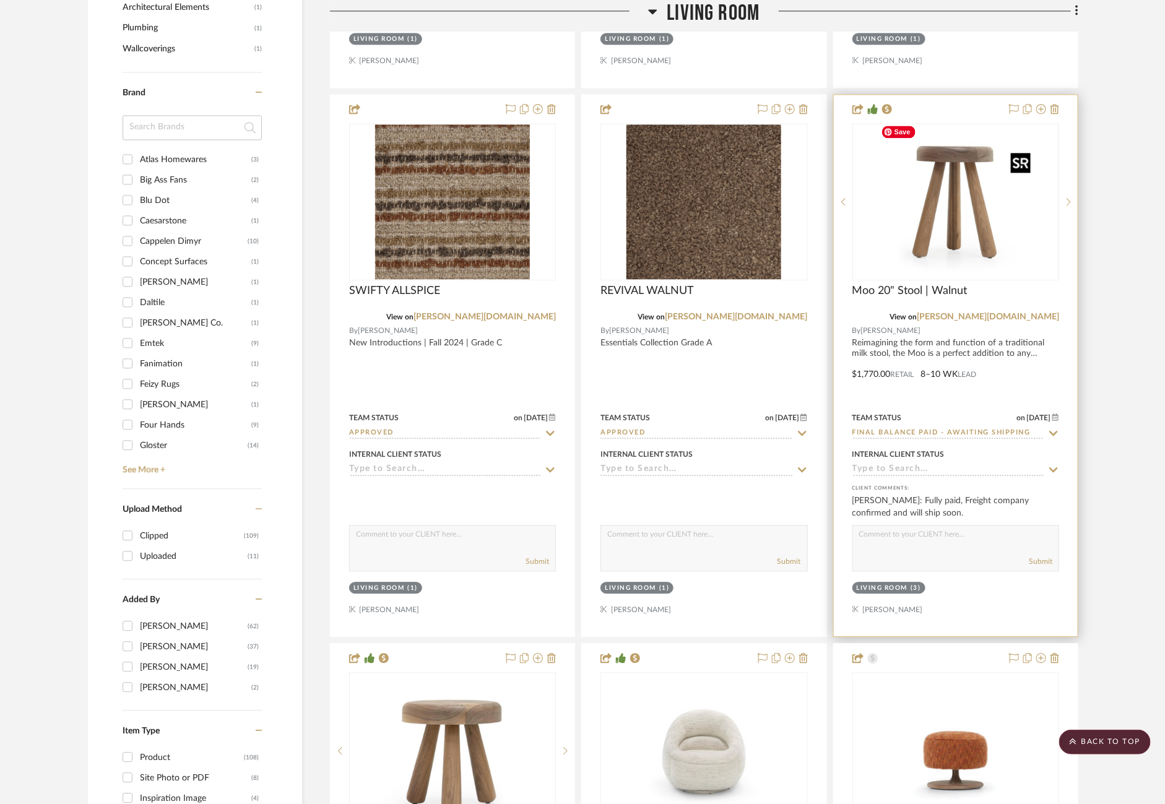
click at [918, 266] on img "0" at bounding box center [965, 201] width 159 height 155
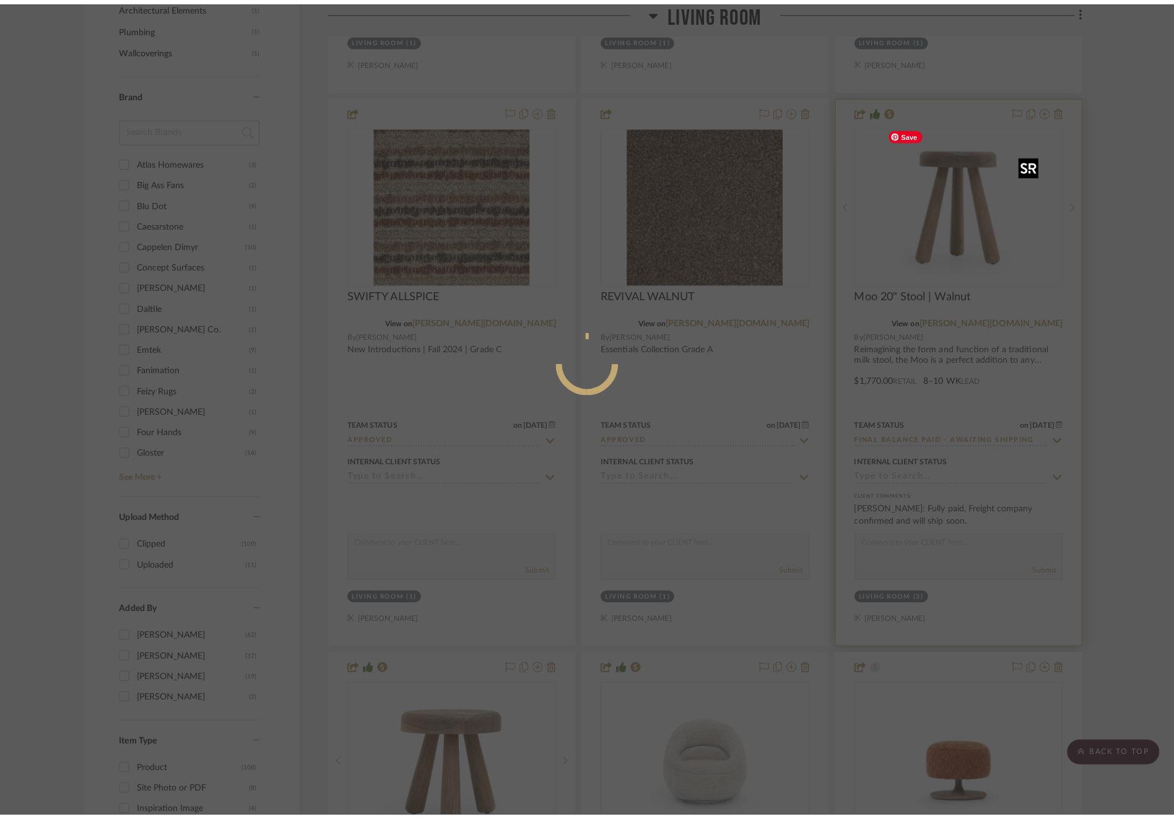
scroll to position [0, 0]
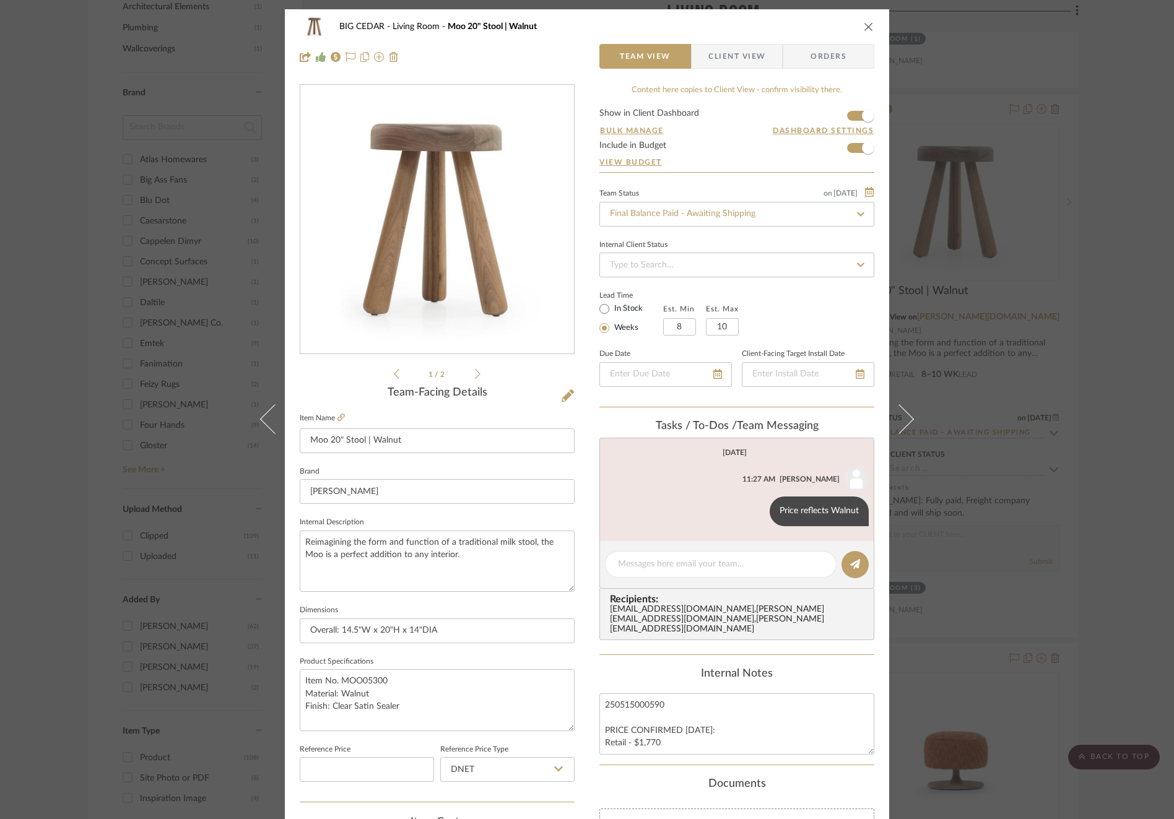
click at [732, 61] on span "Client View" at bounding box center [736, 56] width 57 height 25
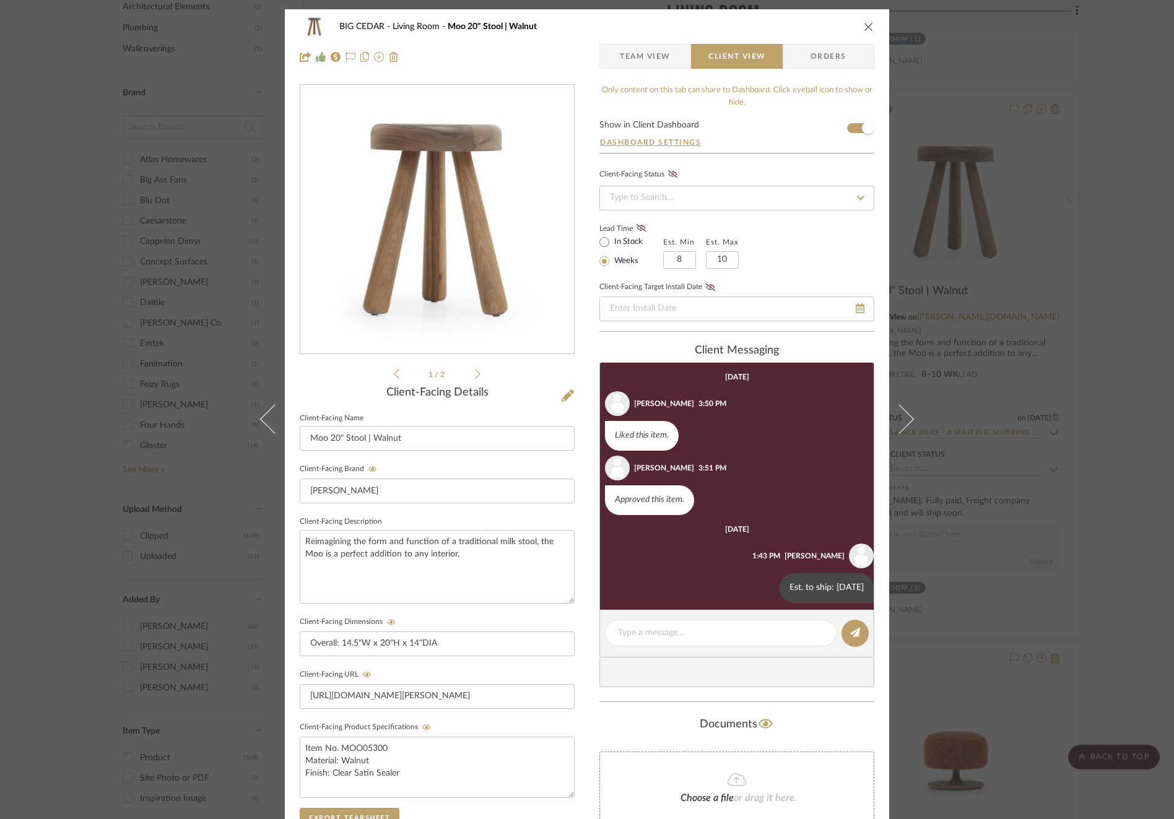
scroll to position [96, 0]
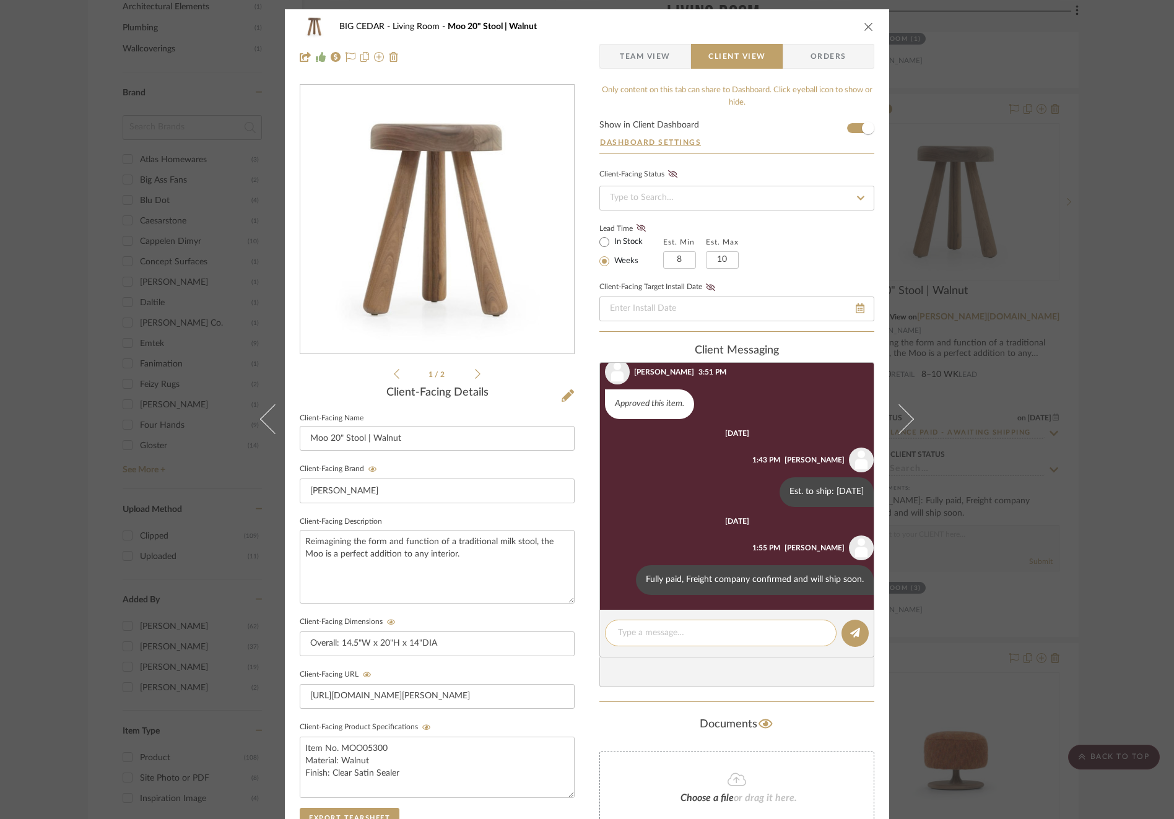
click at [702, 627] on textarea at bounding box center [721, 633] width 206 height 13
type textarea "Shipped 8/19"
click at [850, 633] on icon at bounding box center [855, 633] width 10 height 10
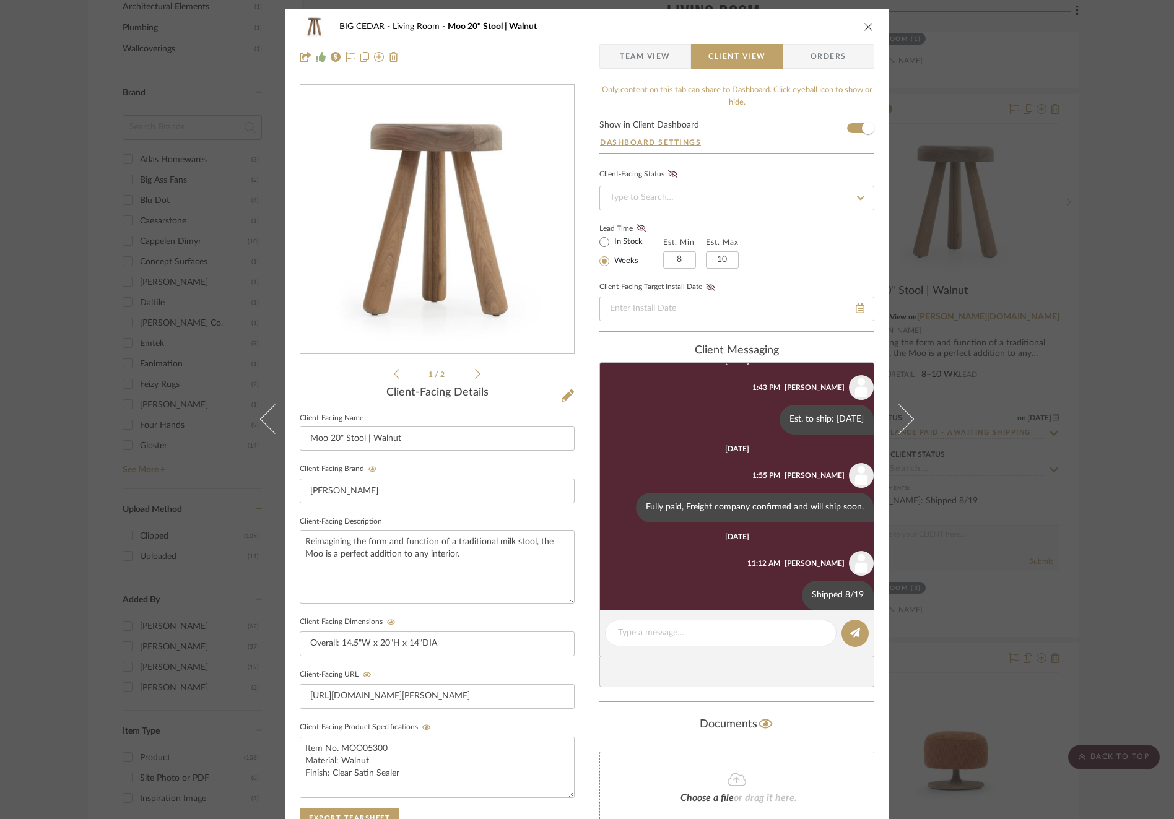
scroll to position [184, 0]
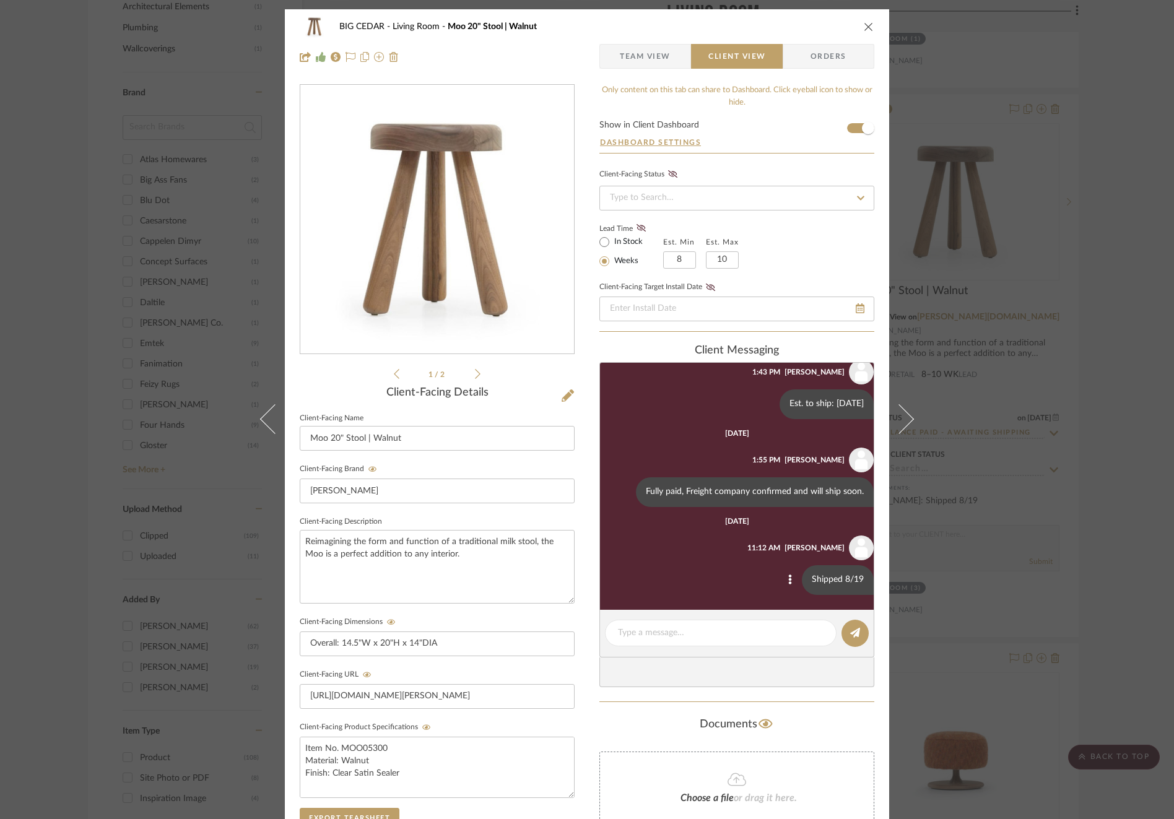
click at [830, 578] on div "Shipped 8/19" at bounding box center [838, 580] width 72 height 30
copy list-of-messages "Shipped 8/19"
click at [1041, 513] on div "BIG CEDAR Living Room Moo 20" Stool | Walnut Team View Client View Orders 1 / 2…" at bounding box center [587, 409] width 1174 height 819
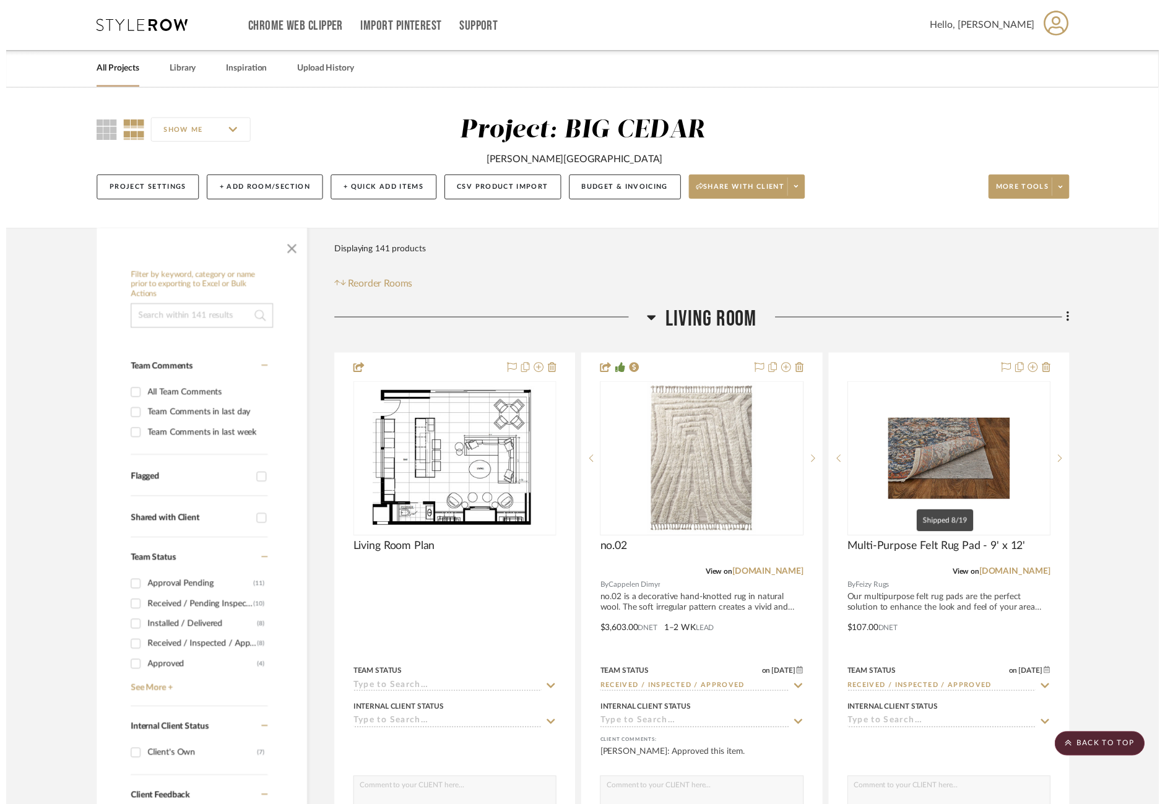
scroll to position [1363, 0]
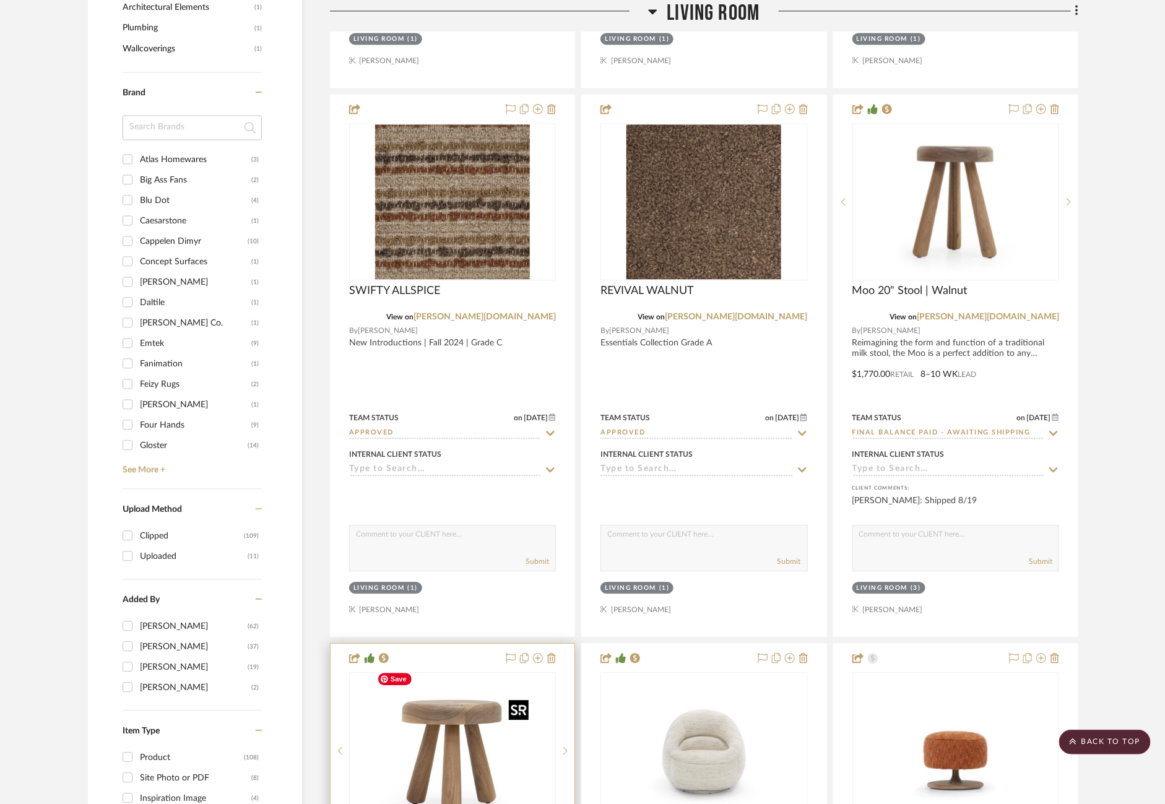
click at [431, 711] on div at bounding box center [452, 750] width 207 height 157
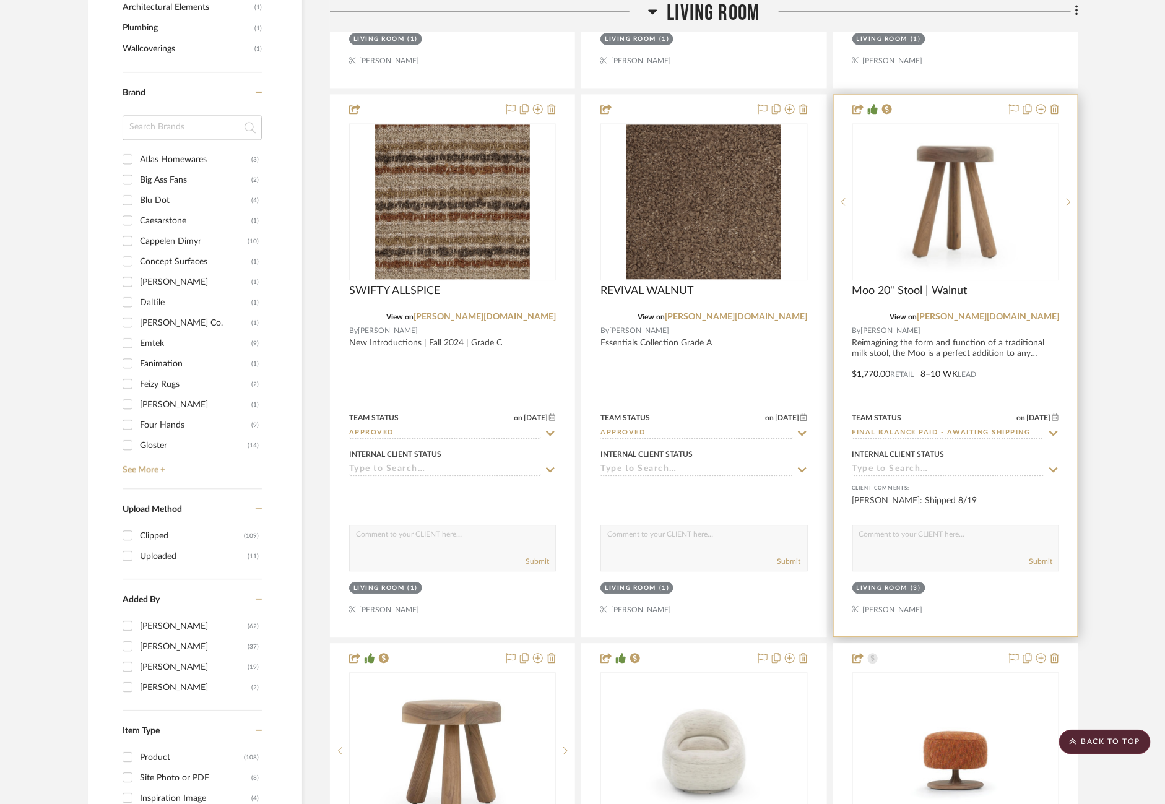
click at [1058, 428] on icon at bounding box center [1053, 433] width 11 height 10
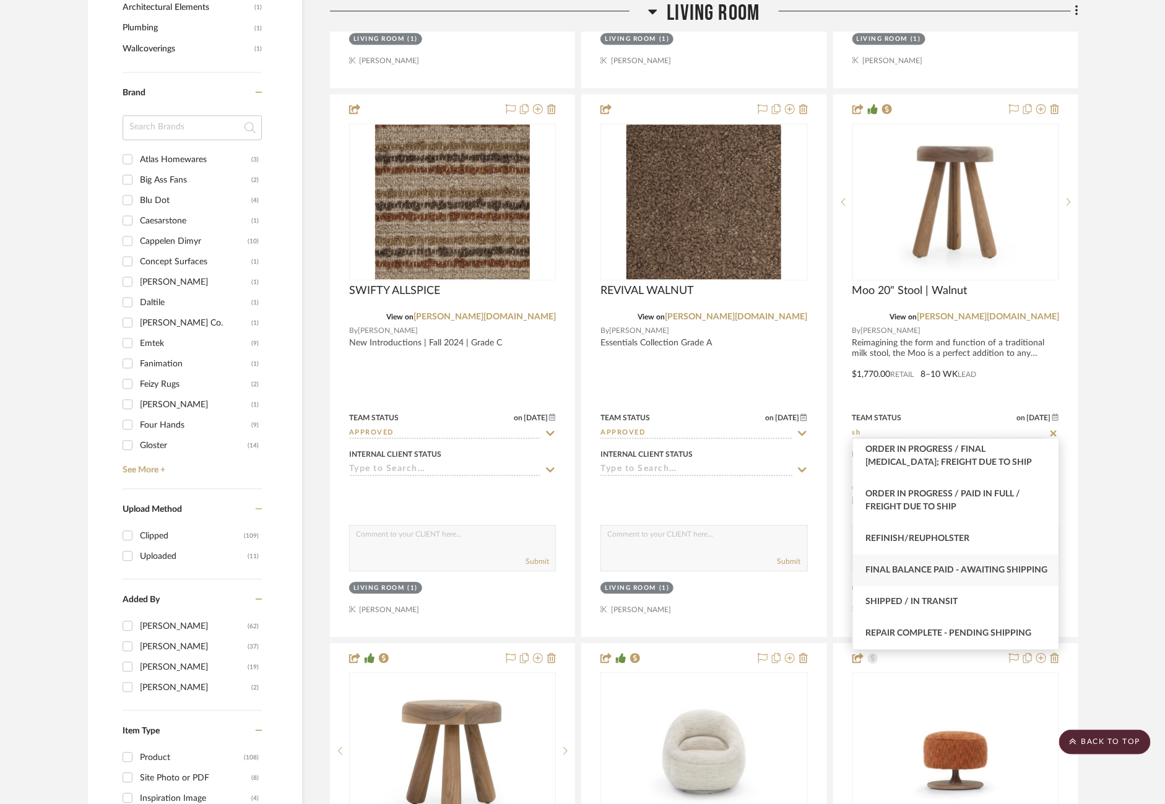
scroll to position [48, 0]
type input "sh"
click at [952, 593] on div "Shipped / In Transit" at bounding box center [956, 602] width 206 height 32
type input "[DATE]"
type input "Shipped / In Transit"
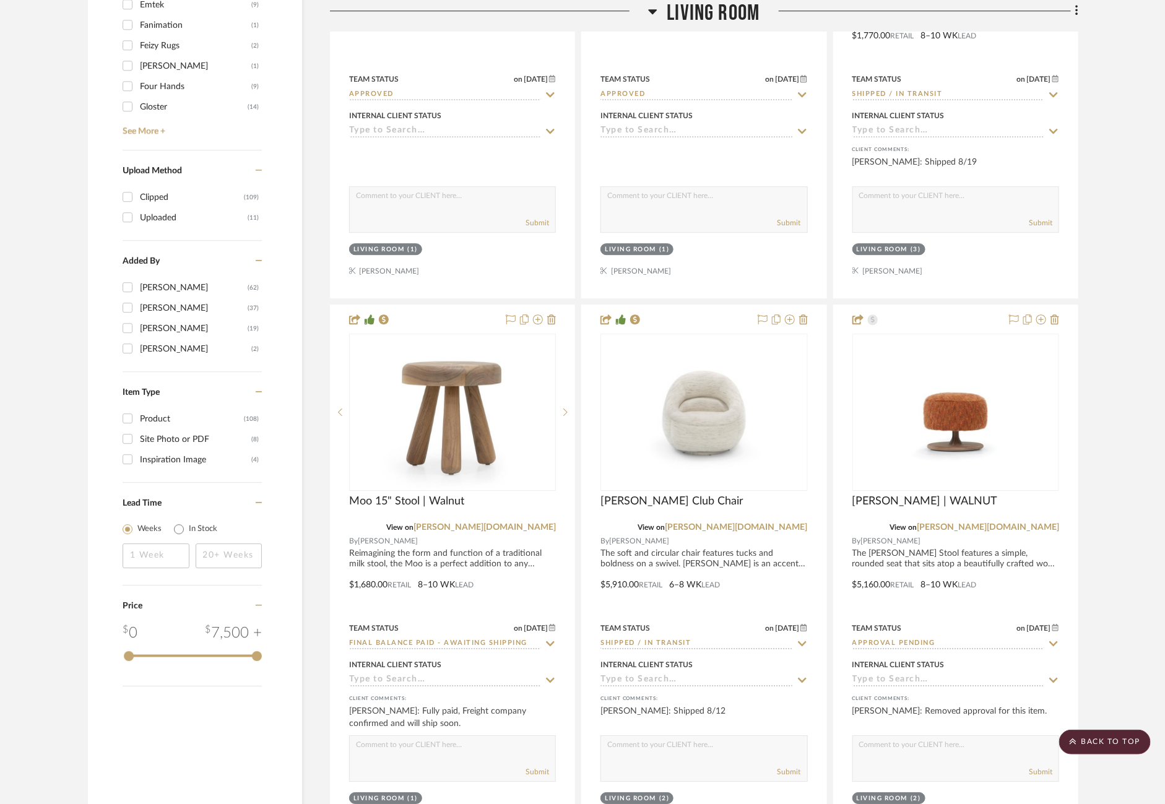
scroll to position [1726, 0]
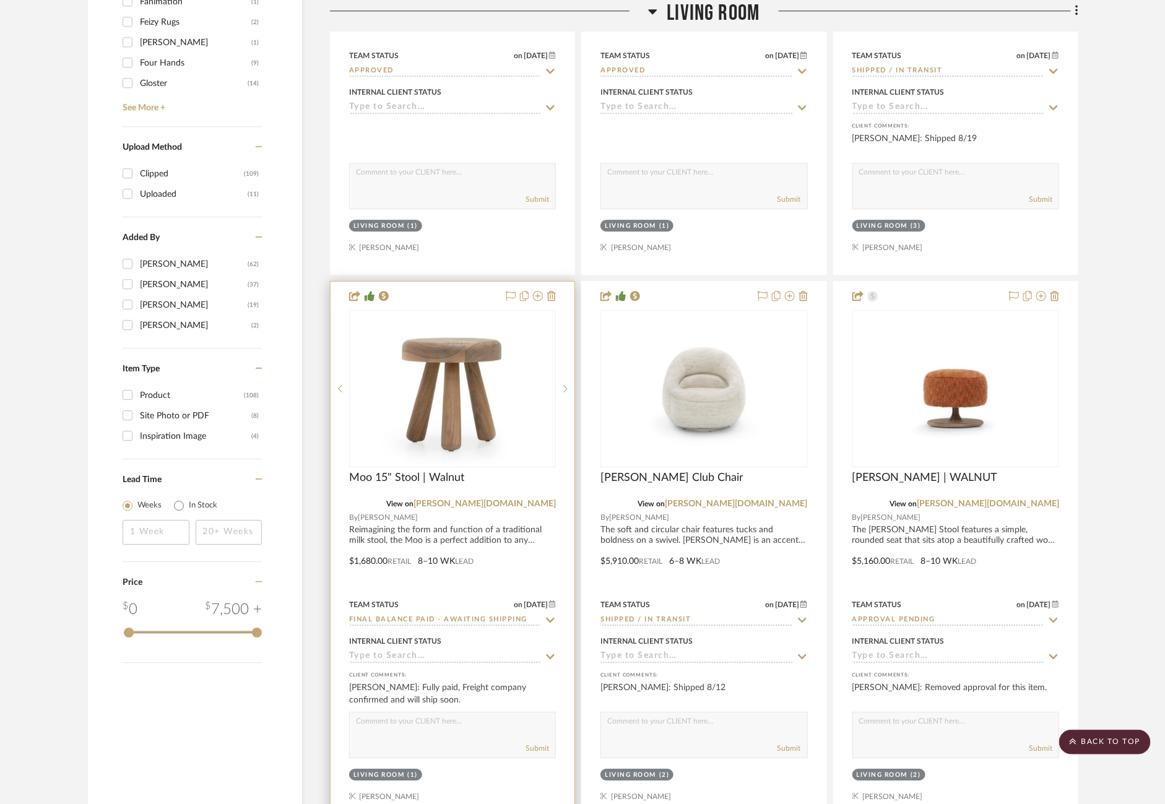
click at [550, 615] on icon at bounding box center [550, 620] width 11 height 10
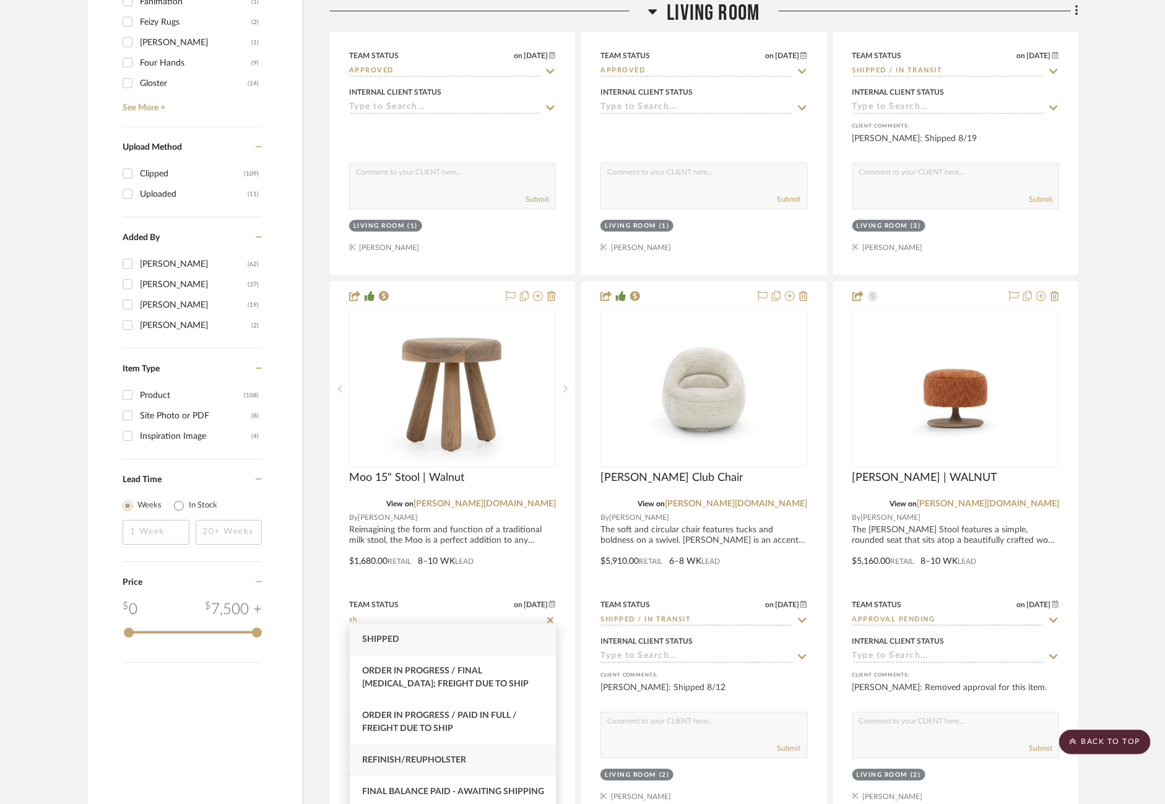
scroll to position [49, 0]
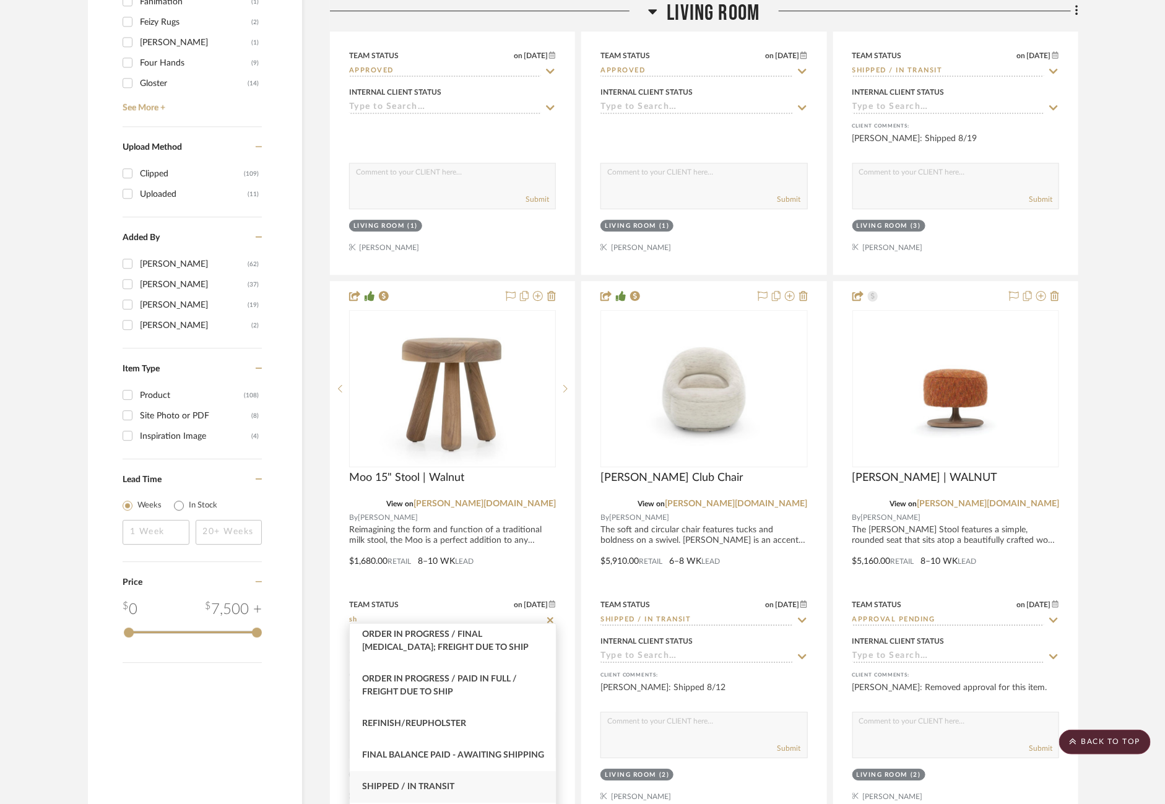
type input "sh"
click at [454, 789] on div "Shipped / In Transit" at bounding box center [453, 788] width 206 height 32
type input "[DATE]"
type input "Shipped / In Transit"
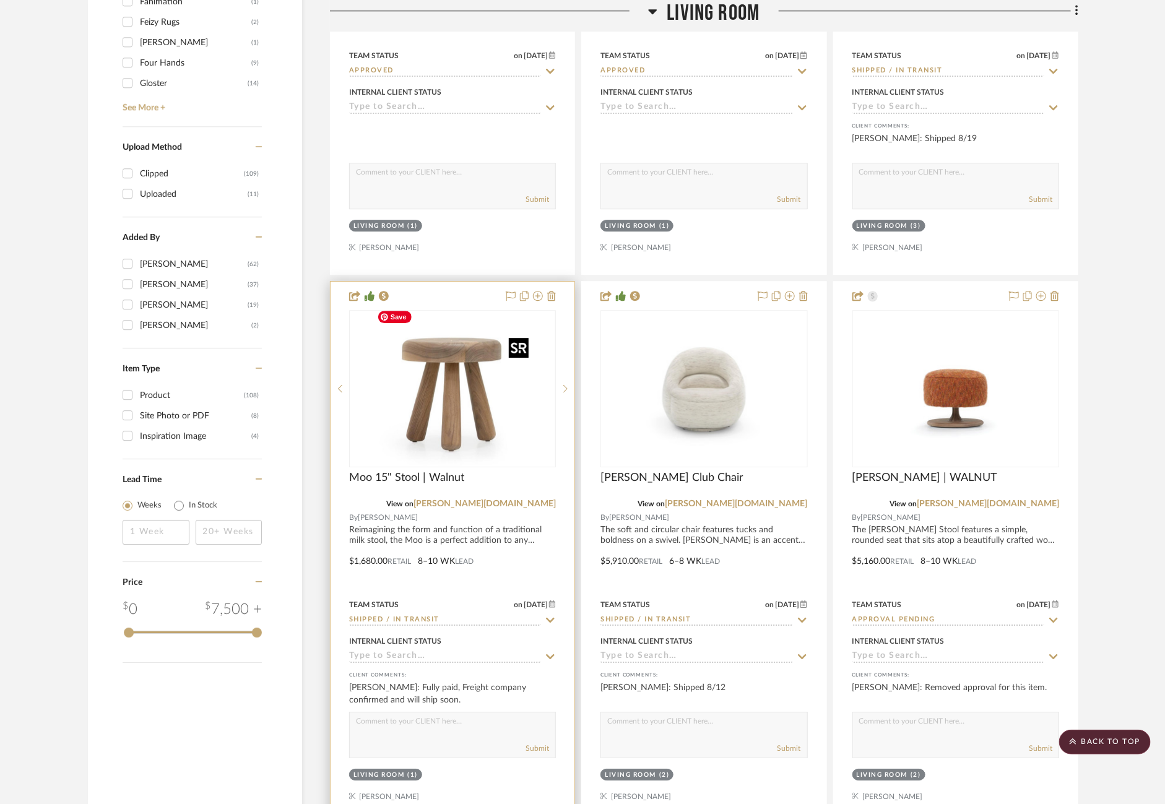
click at [449, 398] on img "0" at bounding box center [453, 388] width 162 height 155
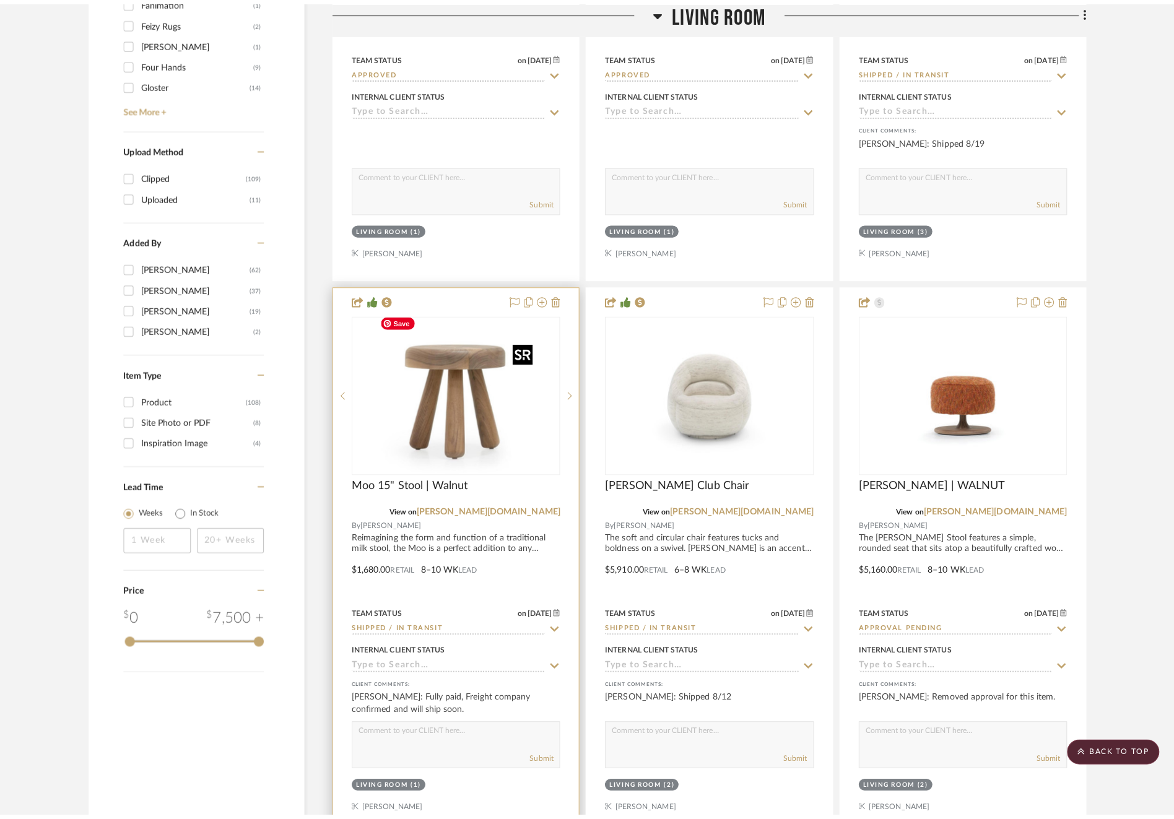
scroll to position [0, 0]
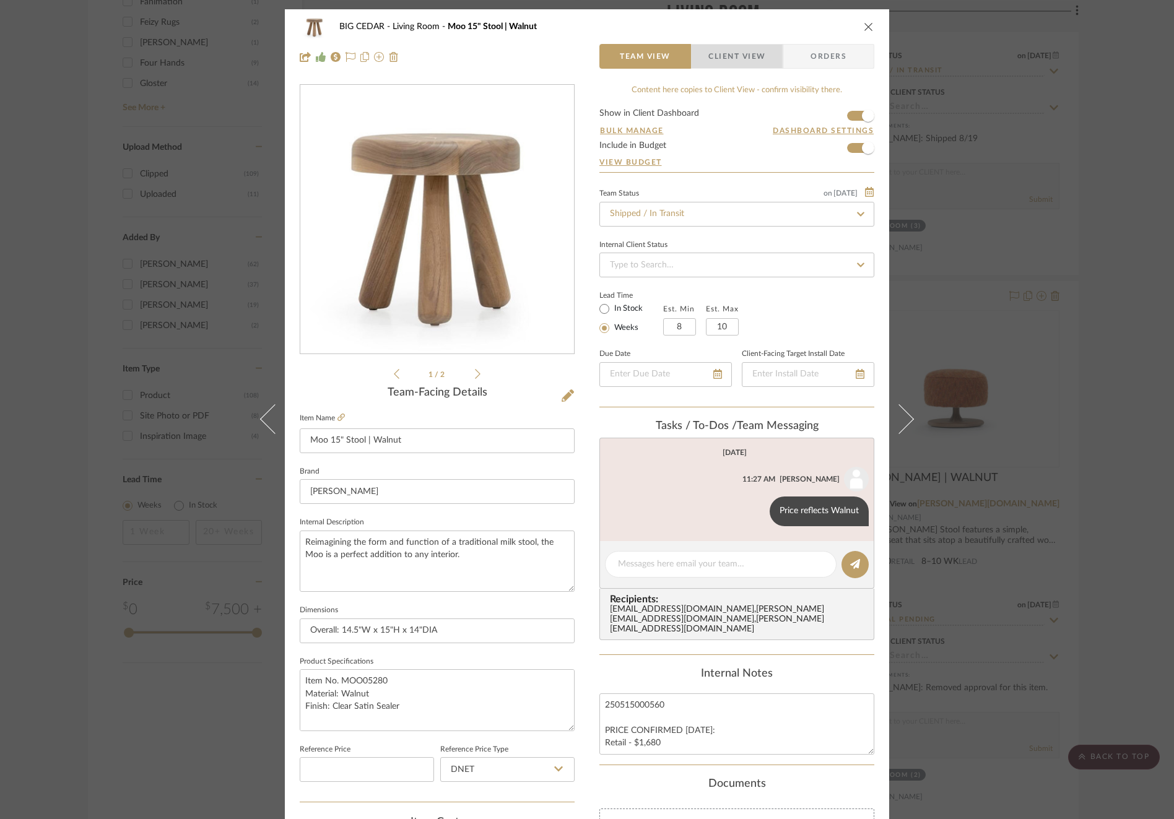
click at [725, 66] on span "Client View" at bounding box center [736, 56] width 57 height 25
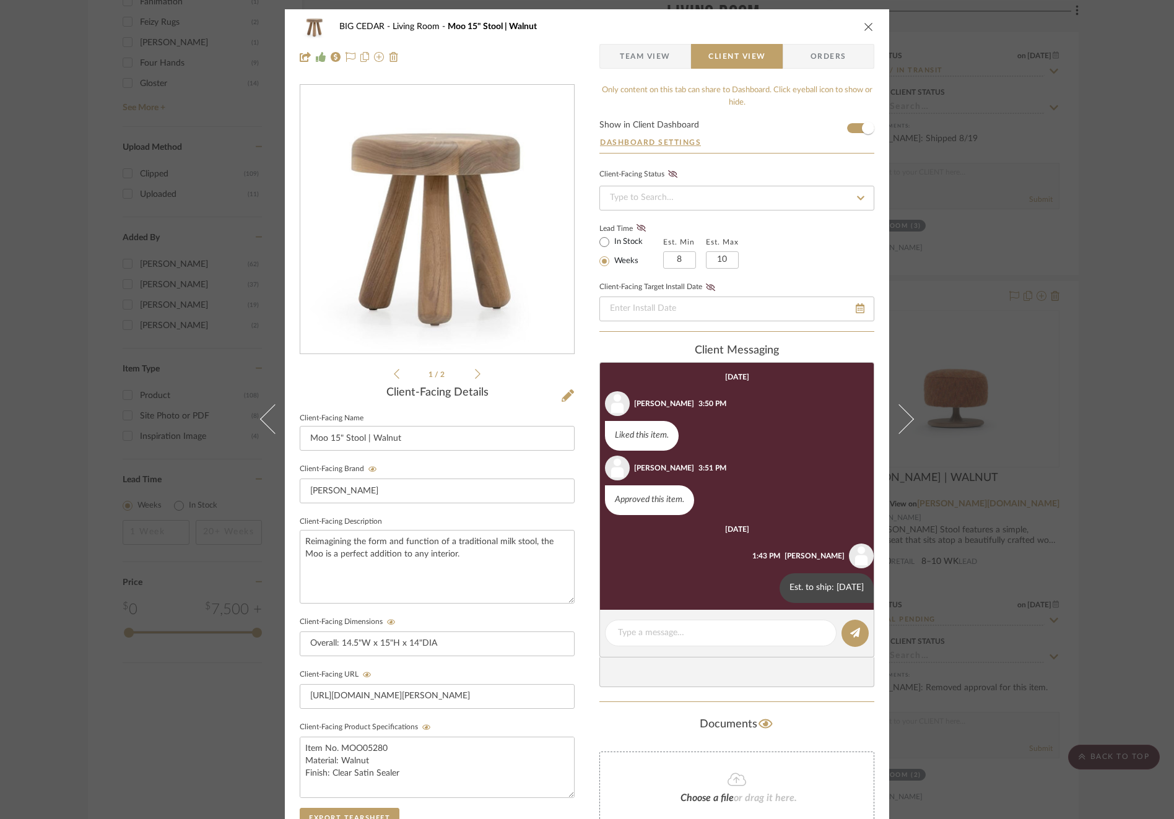
scroll to position [96, 0]
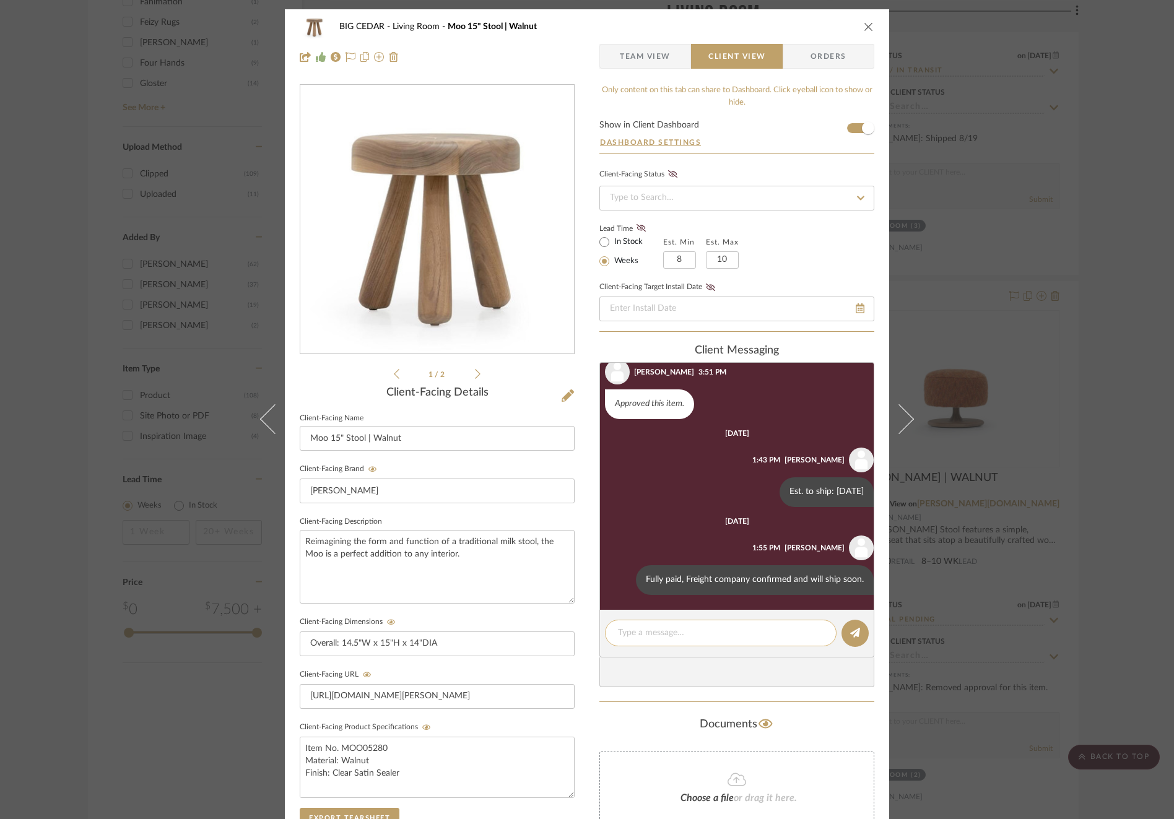
click at [720, 627] on textarea at bounding box center [721, 633] width 206 height 13
paste textarea "Shipped 8/19"
type textarea "Shipped 8/19"
click at [861, 637] on button at bounding box center [854, 633] width 27 height 27
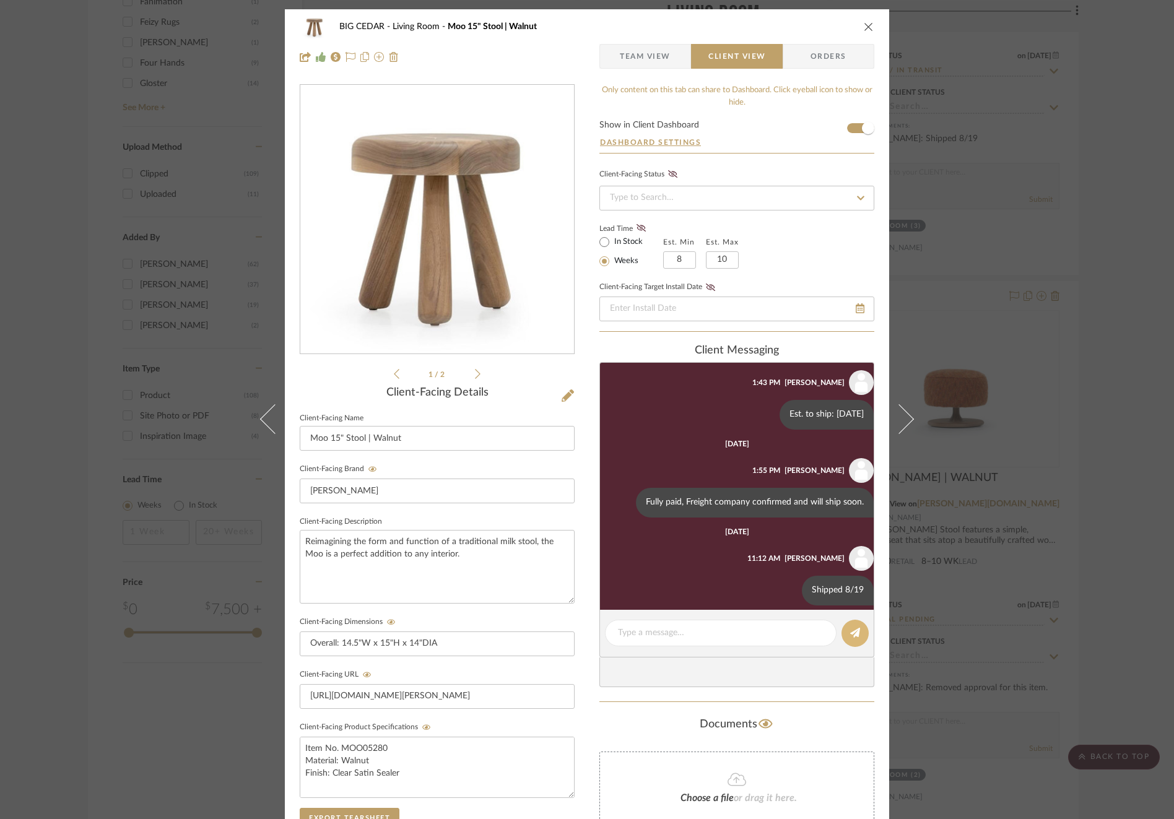
scroll to position [184, 0]
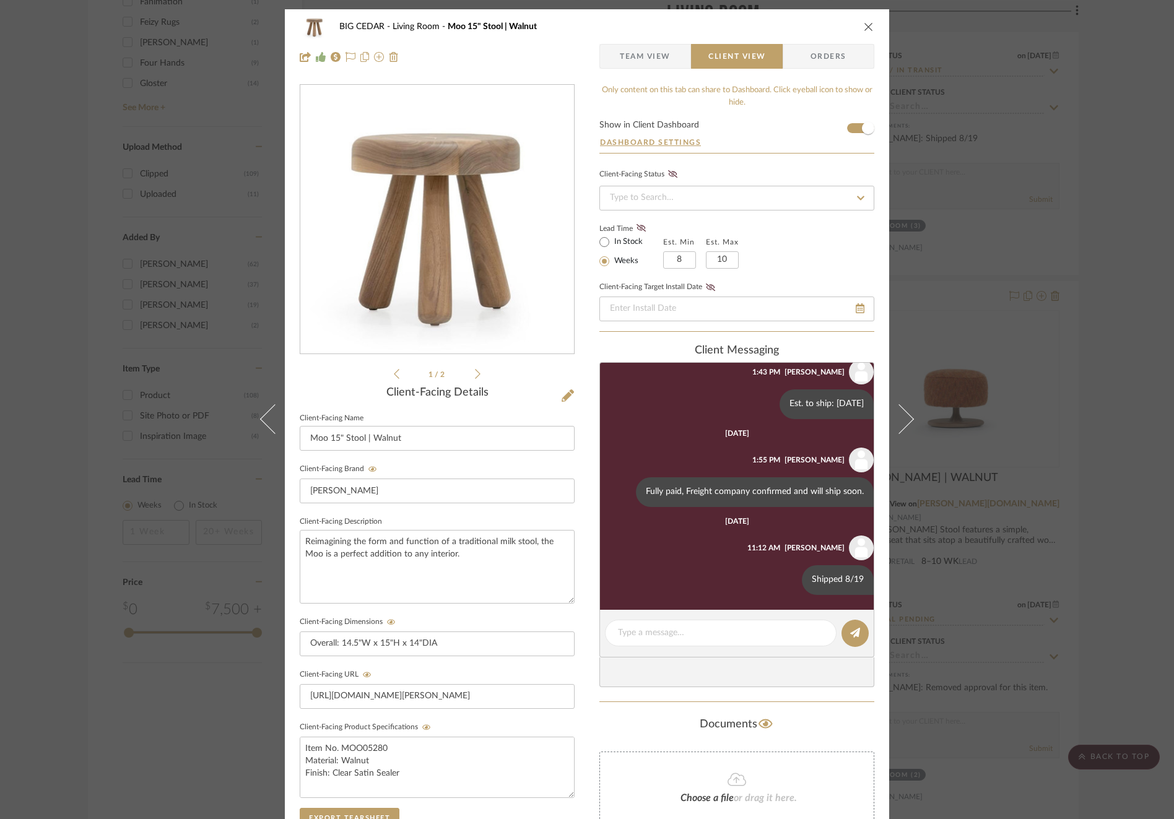
click at [970, 547] on div "BIG CEDAR Living Room Moo 15" Stool | Walnut Team View Client View Orders 1 / 2…" at bounding box center [587, 409] width 1174 height 819
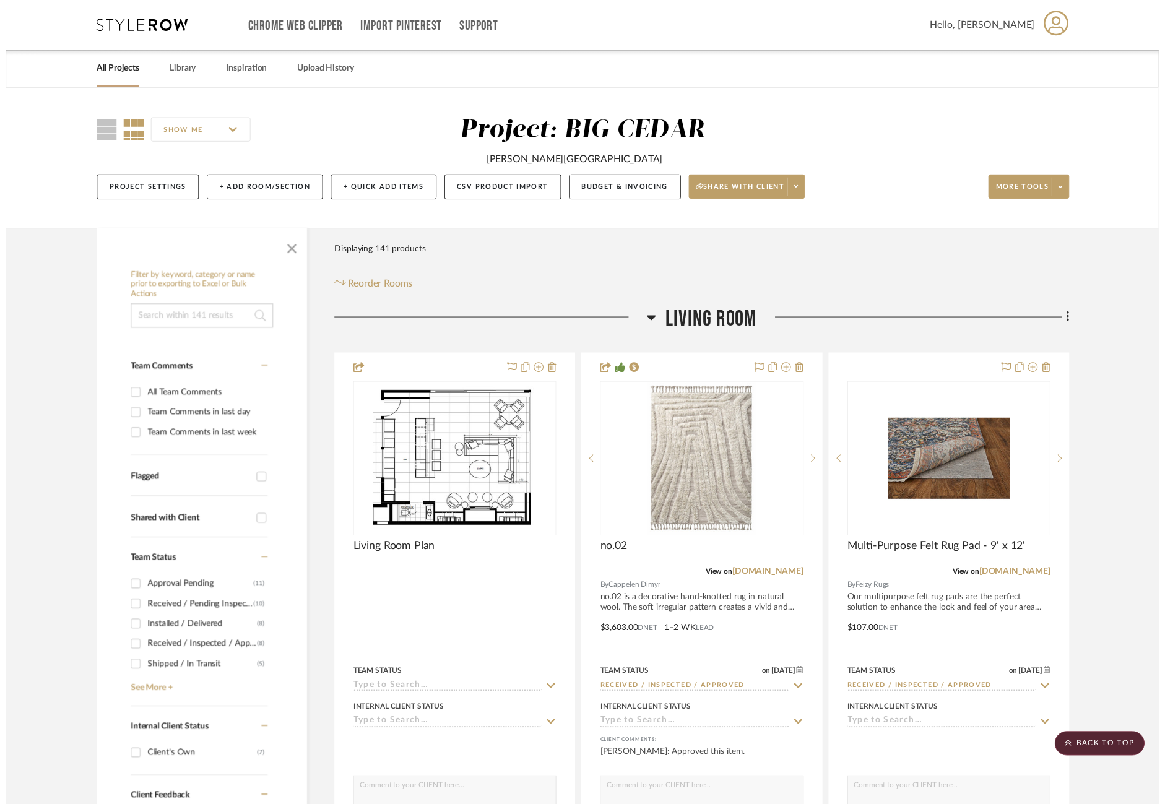
scroll to position [1726, 0]
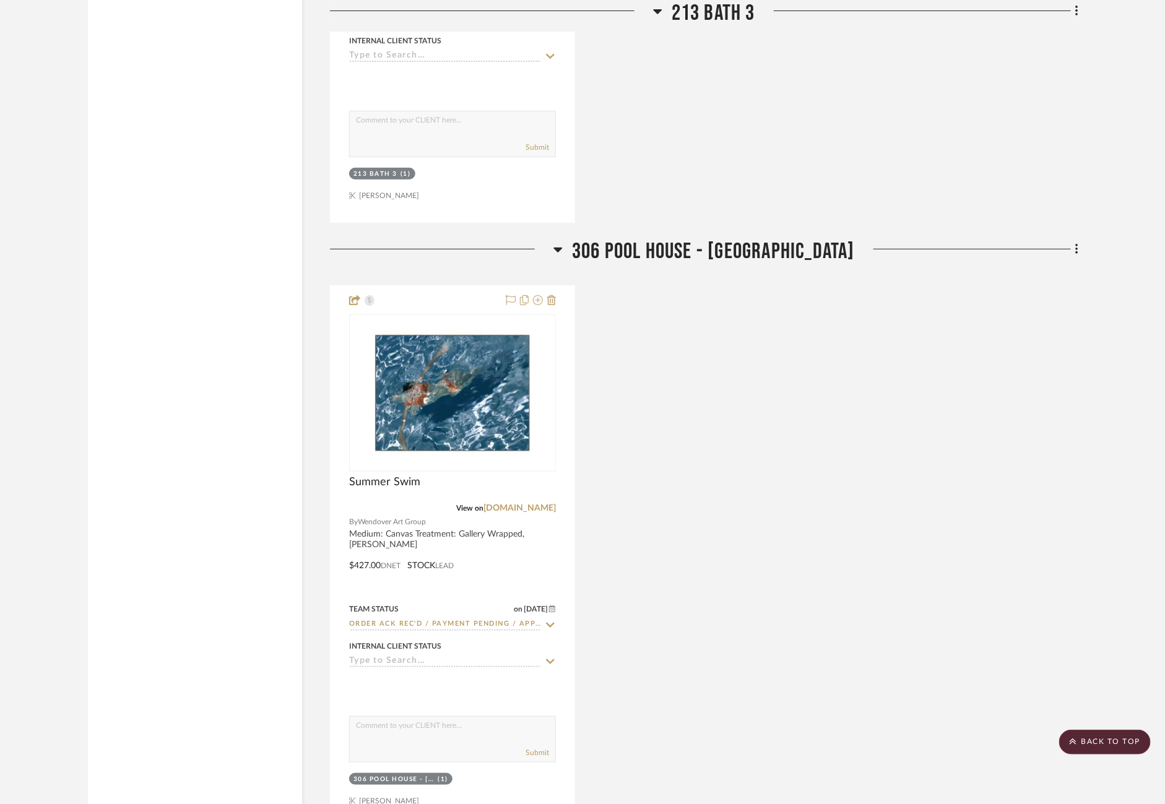
scroll to position [2381, 0]
click at [1104, 740] on scroll-to-top-button "BACK TO TOP" at bounding box center [1105, 742] width 92 height 25
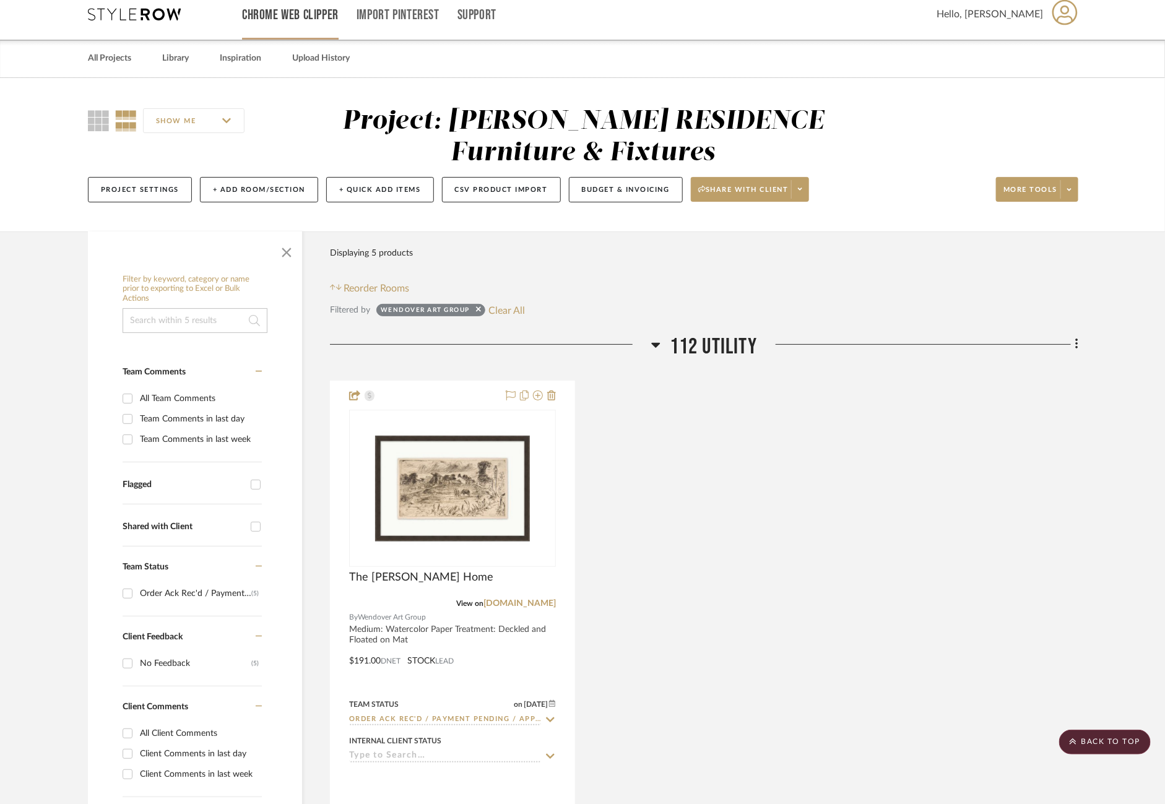
scroll to position [0, 0]
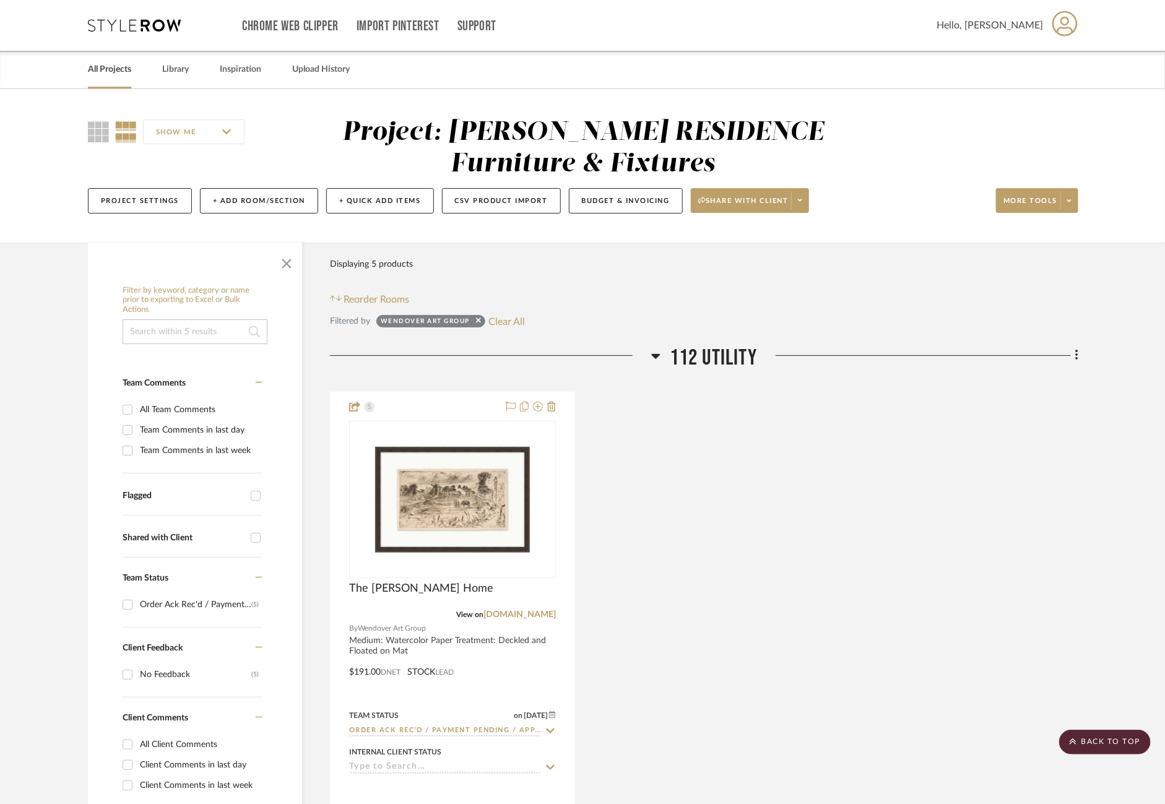
click at [101, 76] on link "All Projects" at bounding box center [109, 69] width 43 height 17
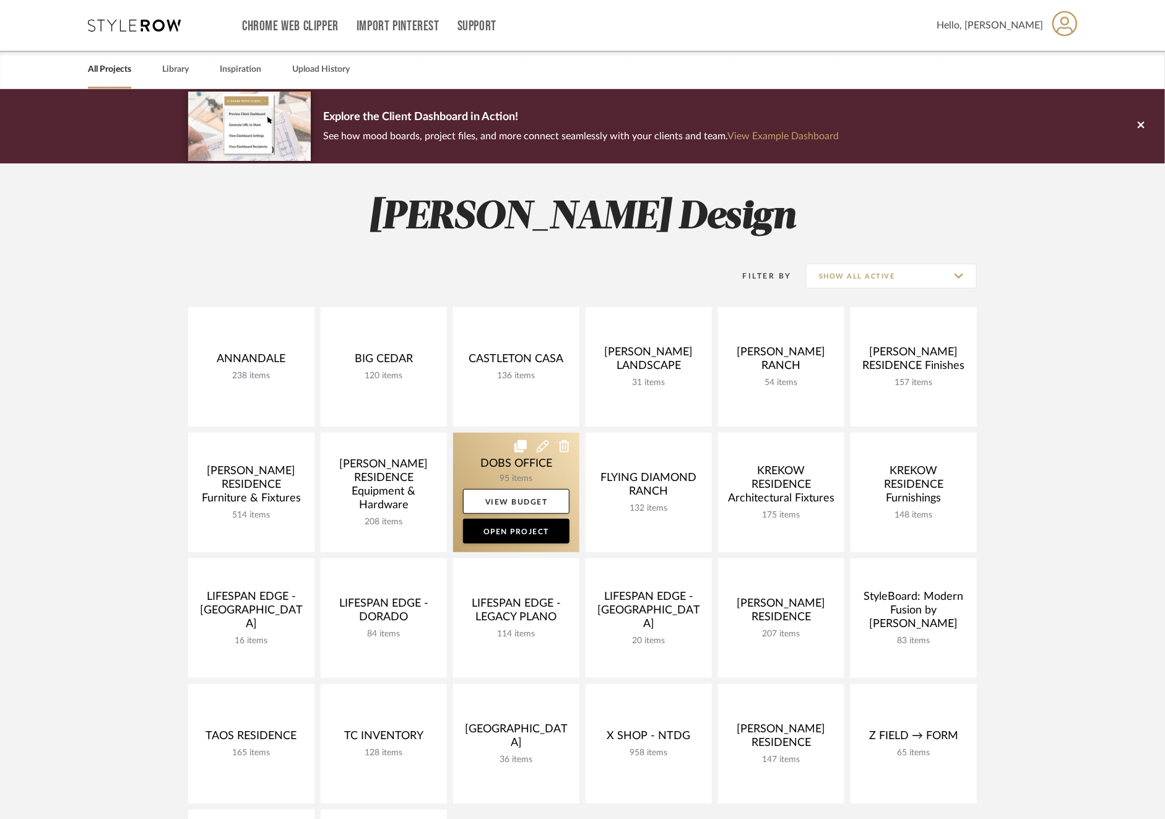
click at [480, 463] on link at bounding box center [516, 493] width 126 height 120
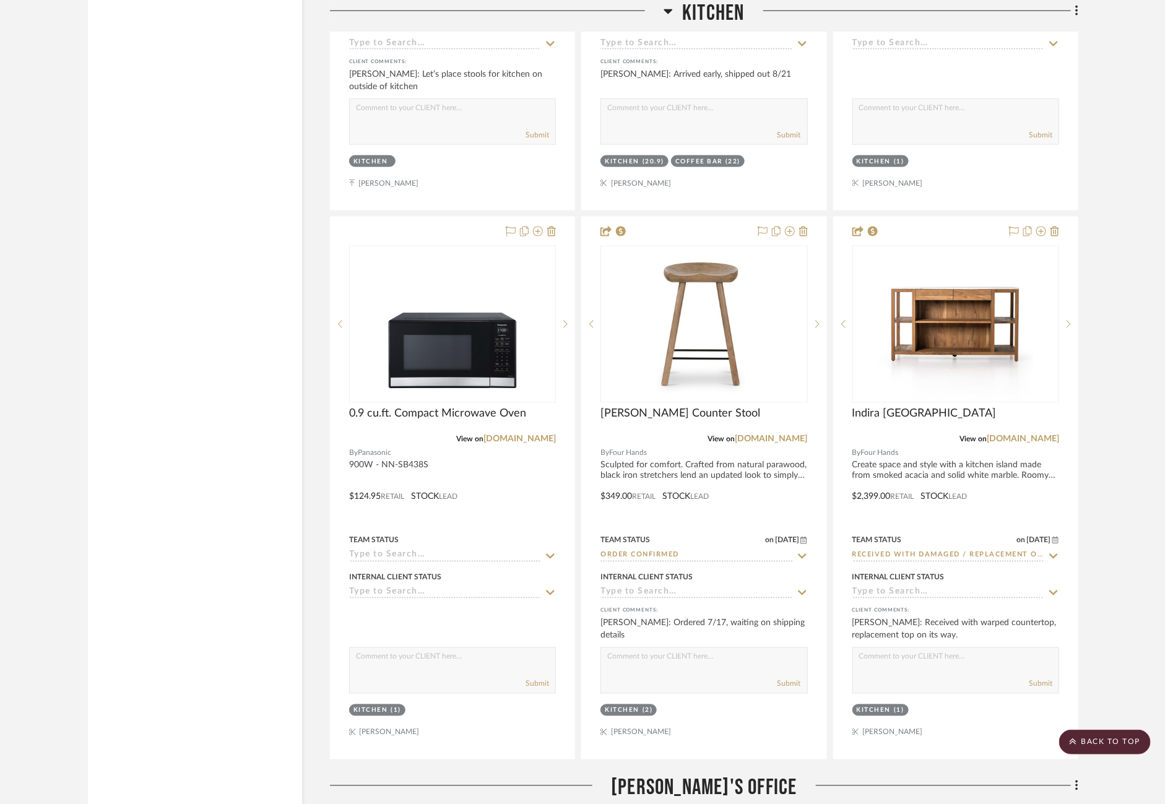
scroll to position [5416, 0]
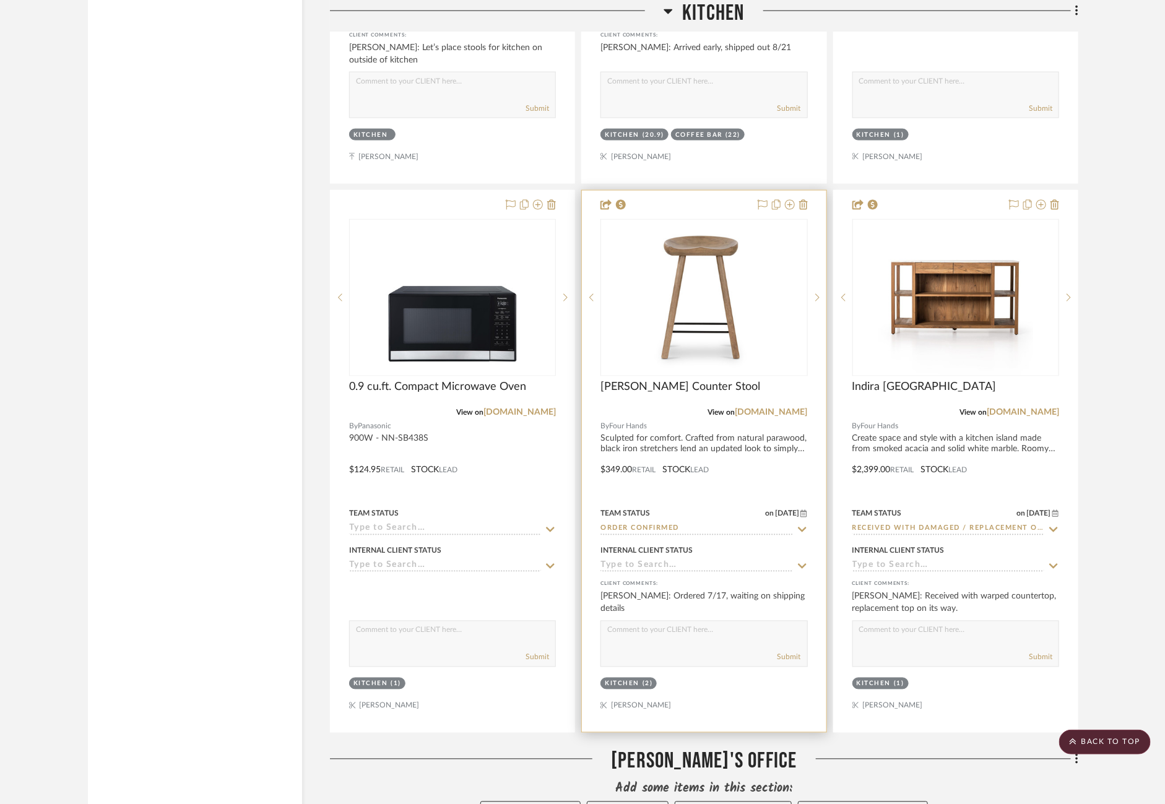
click at [801, 525] on icon at bounding box center [802, 530] width 11 height 10
type input "h"
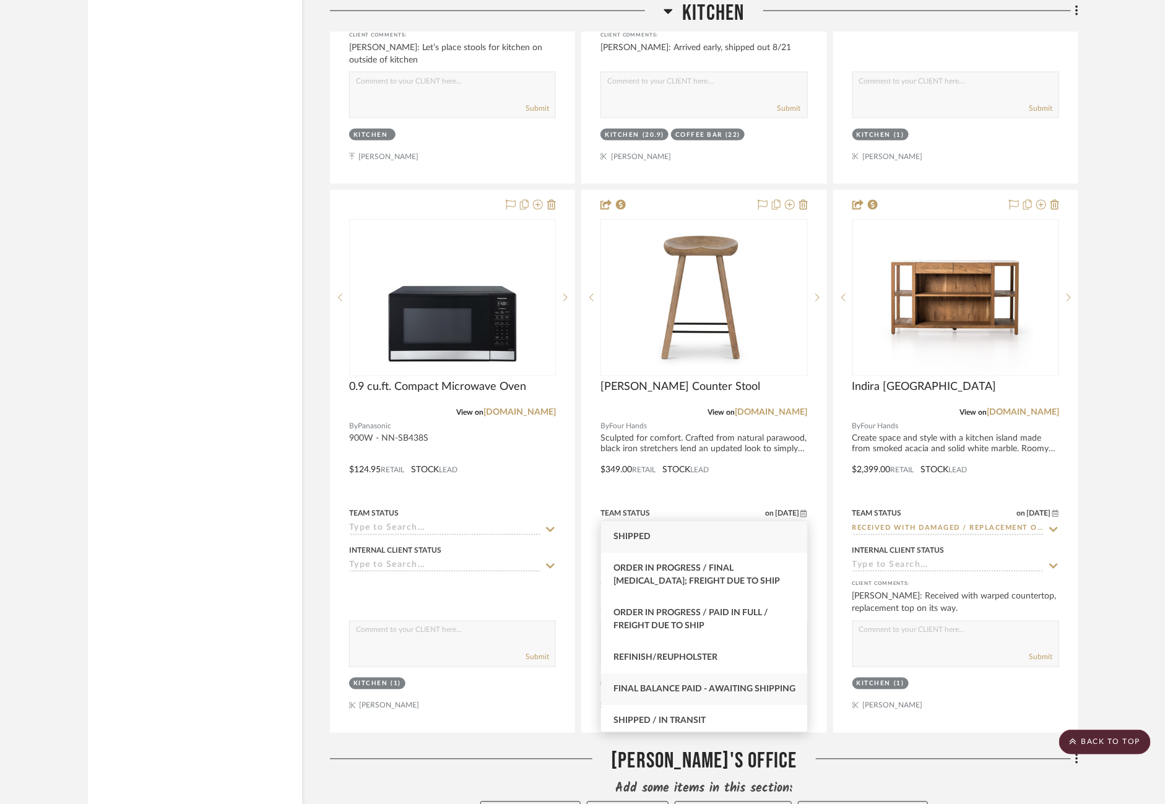
scroll to position [49, 0]
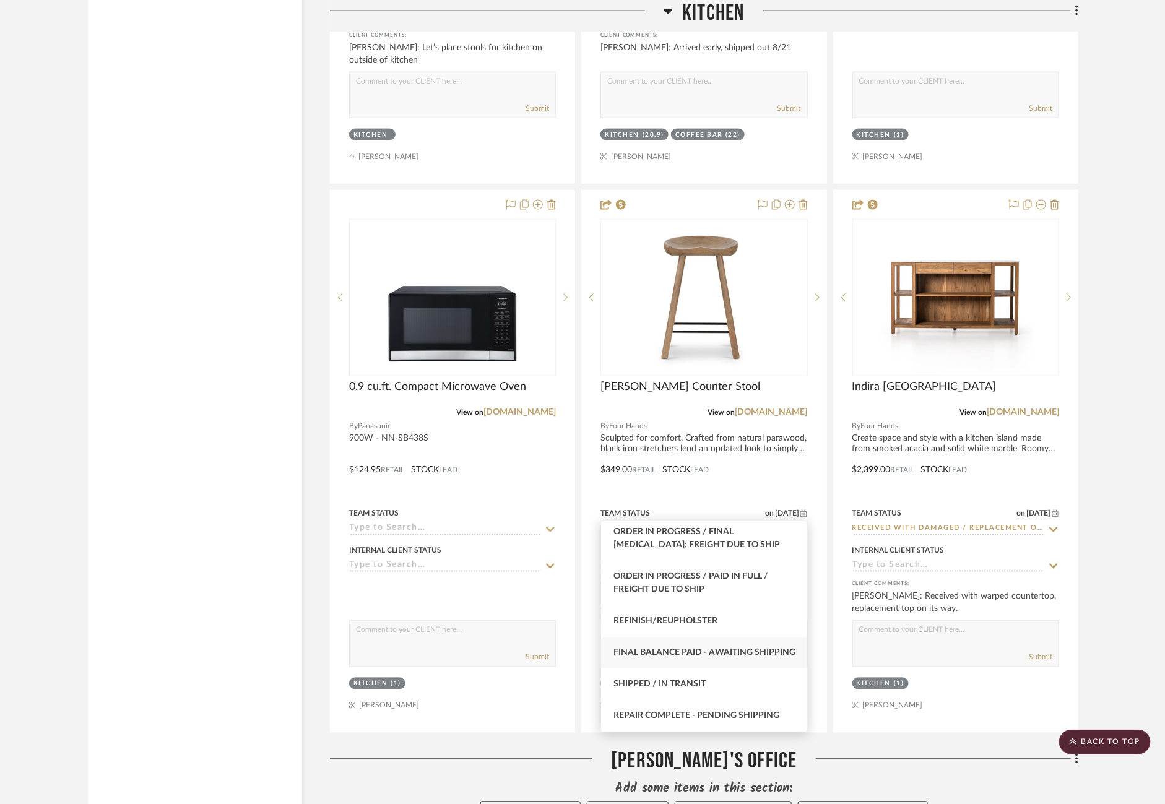
type input "sh"
click at [708, 683] on div "Shipped / In Transit" at bounding box center [704, 685] width 206 height 32
type input "[DATE]"
type input "Shipped / In Transit"
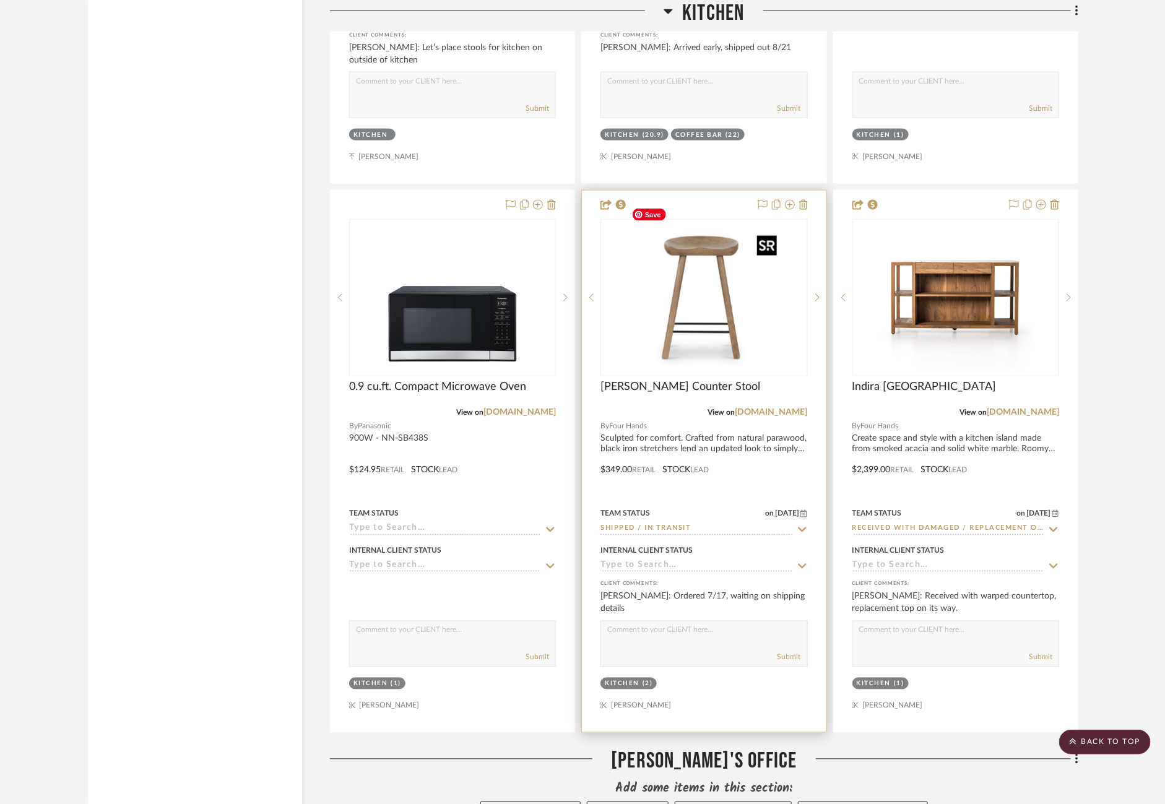
click at [0, 0] on img at bounding box center [0, 0] width 0 height 0
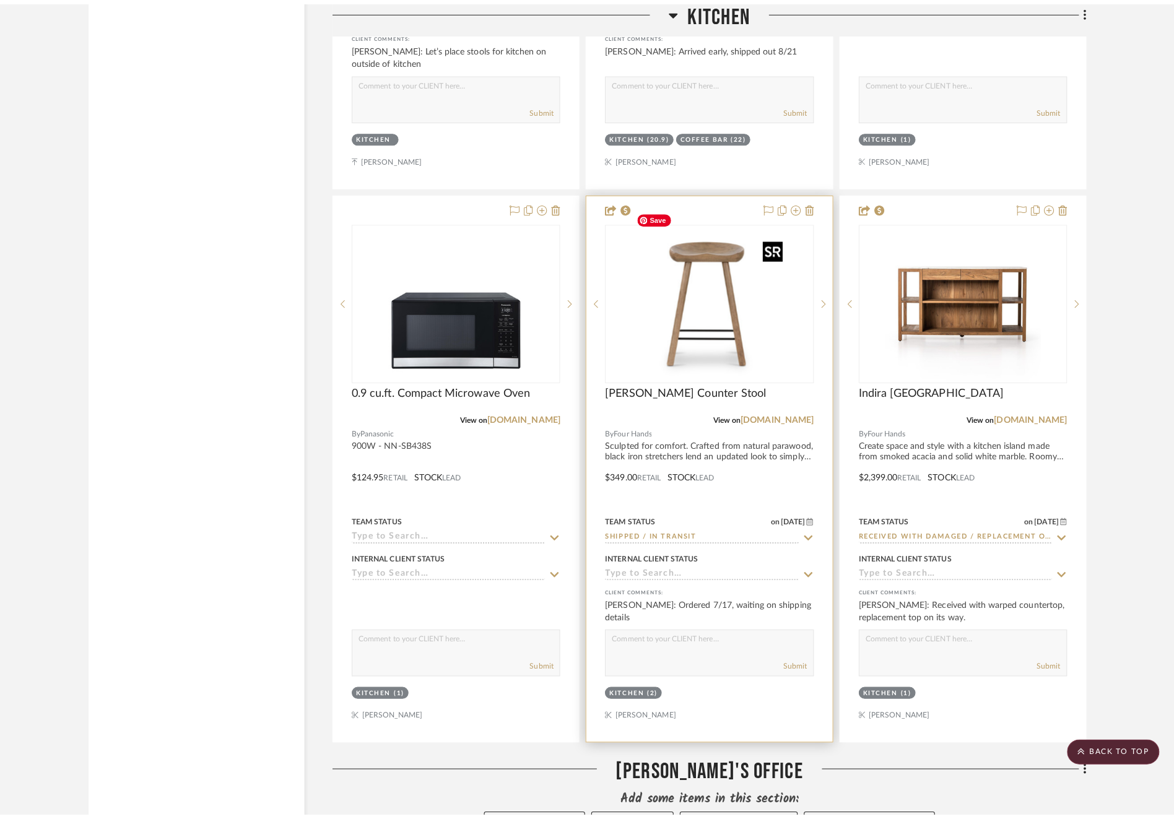
scroll to position [0, 0]
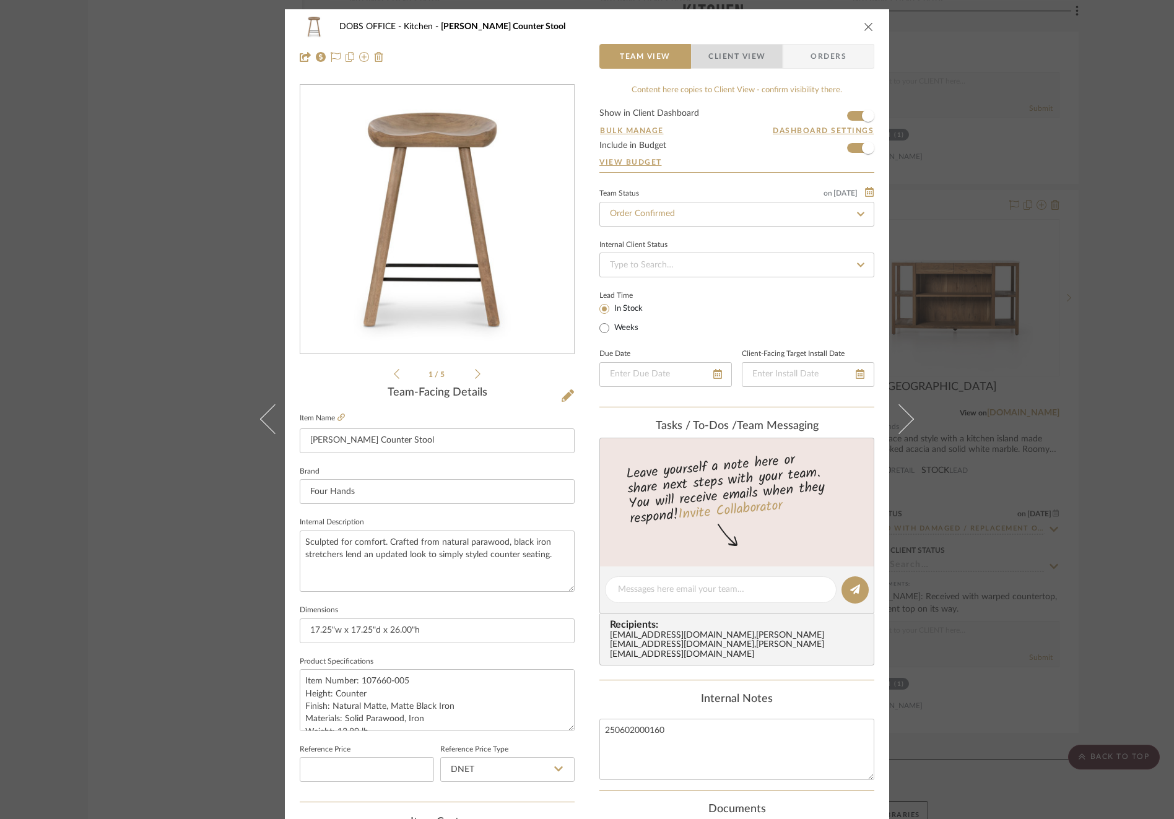
click at [757, 56] on span "Client View" at bounding box center [736, 56] width 57 height 25
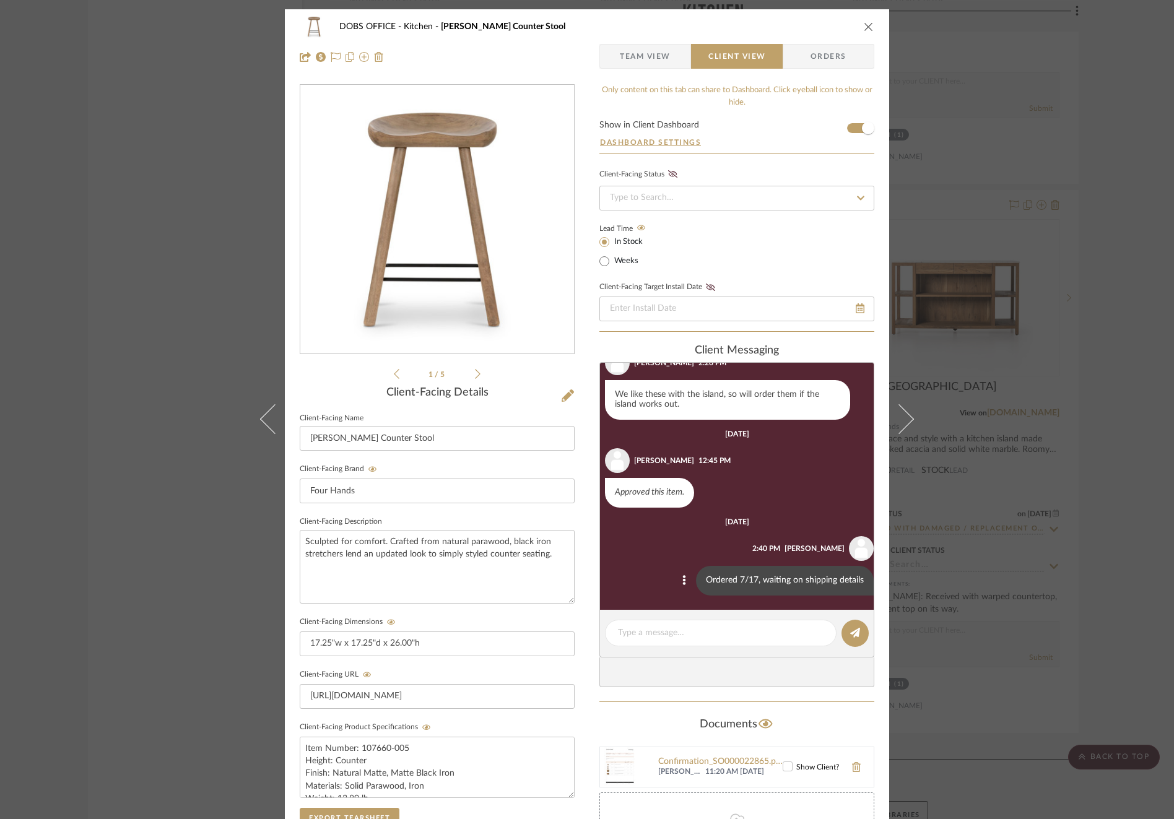
scroll to position [41, 0]
click at [695, 635] on textarea at bounding box center [721, 633] width 206 height 13
type textarea "Shipped 8/22"
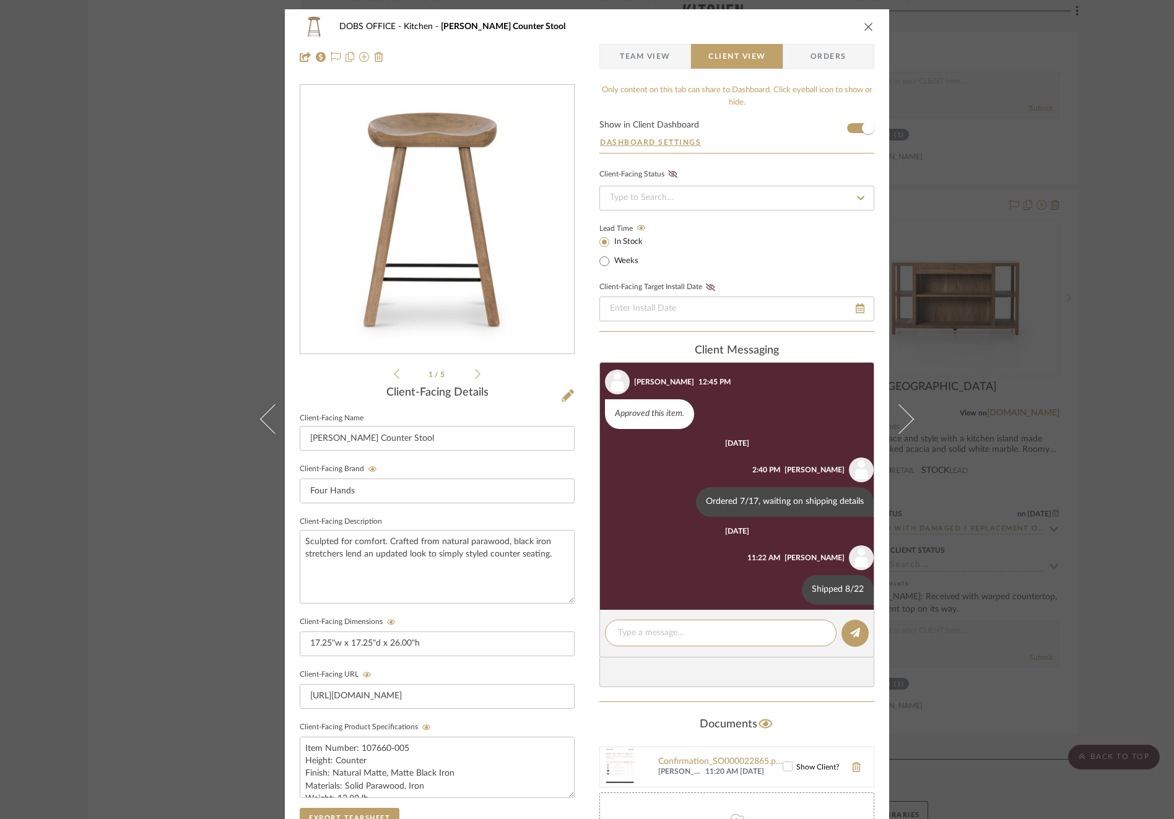
scroll to position [130, 0]
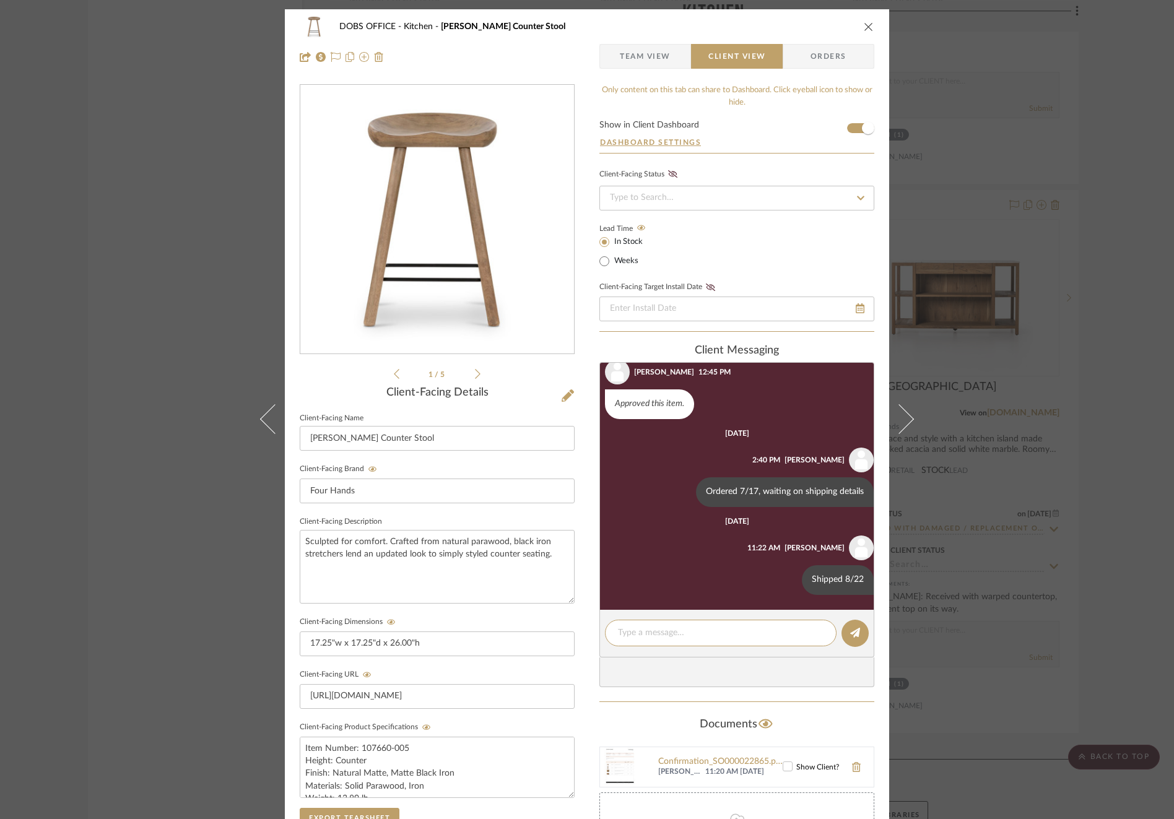
click at [970, 511] on div "DOBS OFFICE Kitchen [PERSON_NAME] Counter Stool Team View Client View Orders 1 …" at bounding box center [587, 409] width 1174 height 819
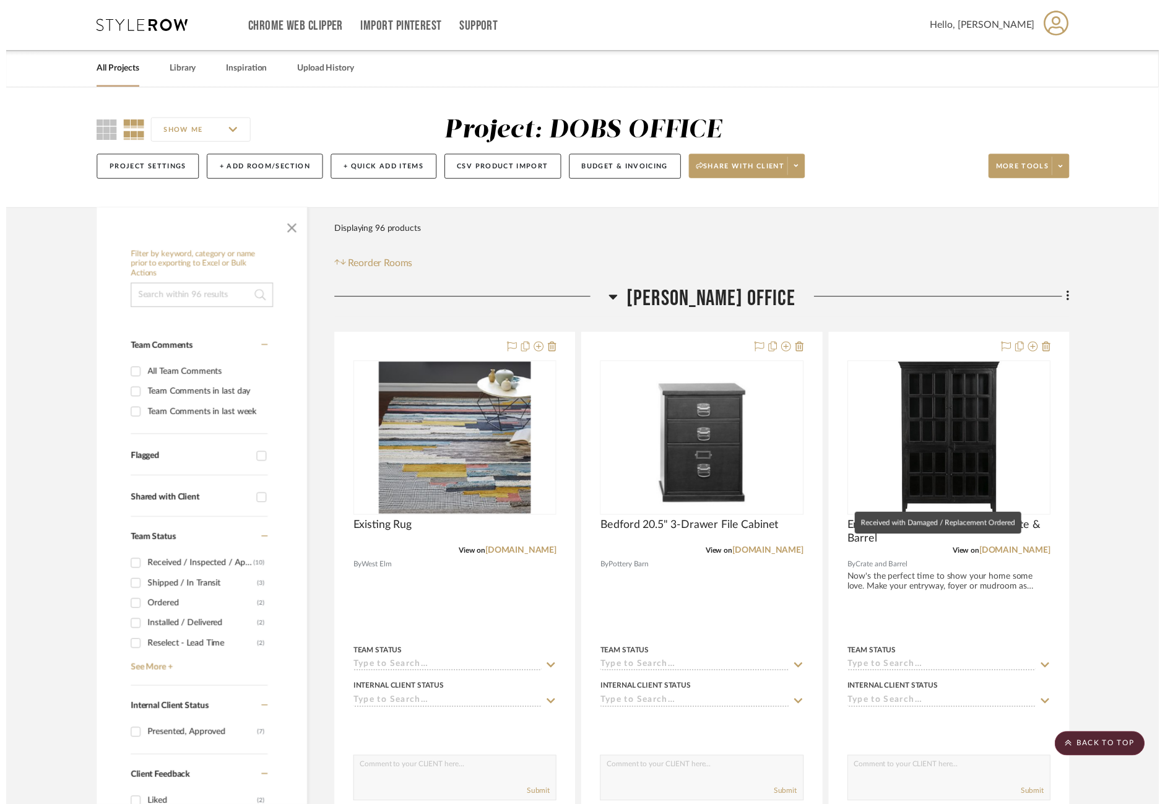
scroll to position [5416, 0]
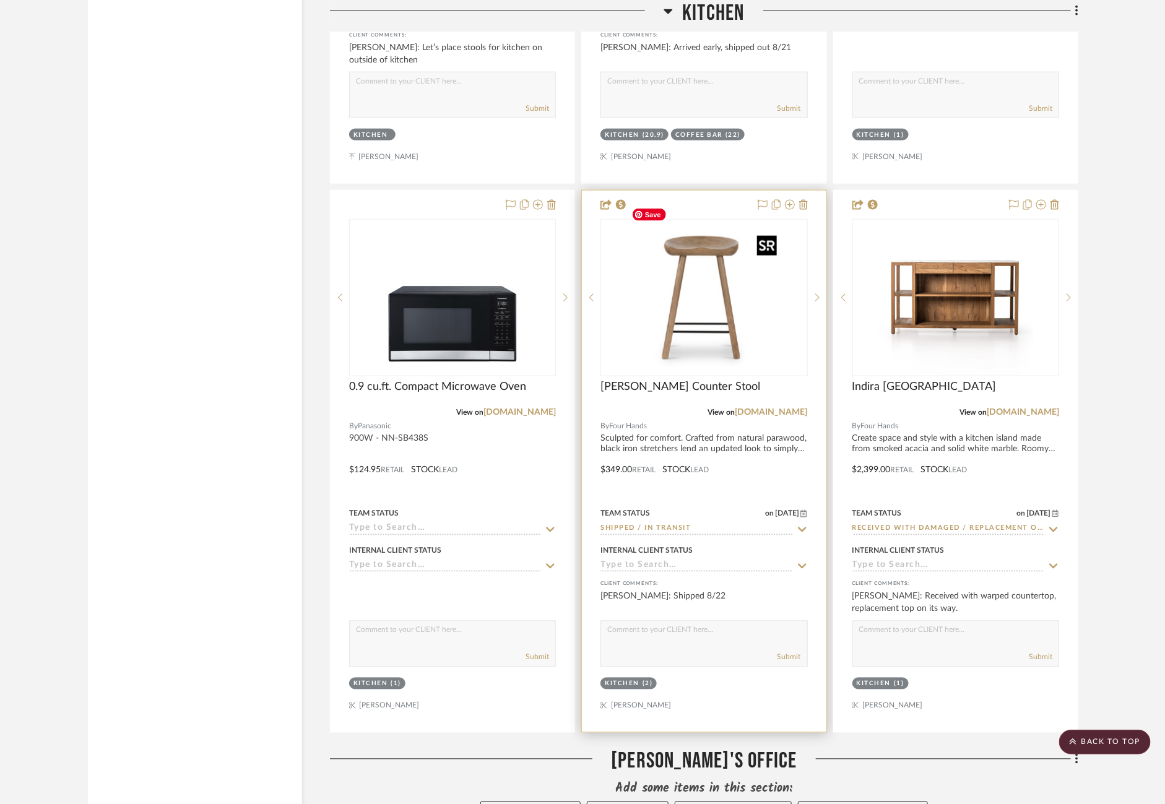
click at [736, 271] on img "0" at bounding box center [704, 297] width 155 height 155
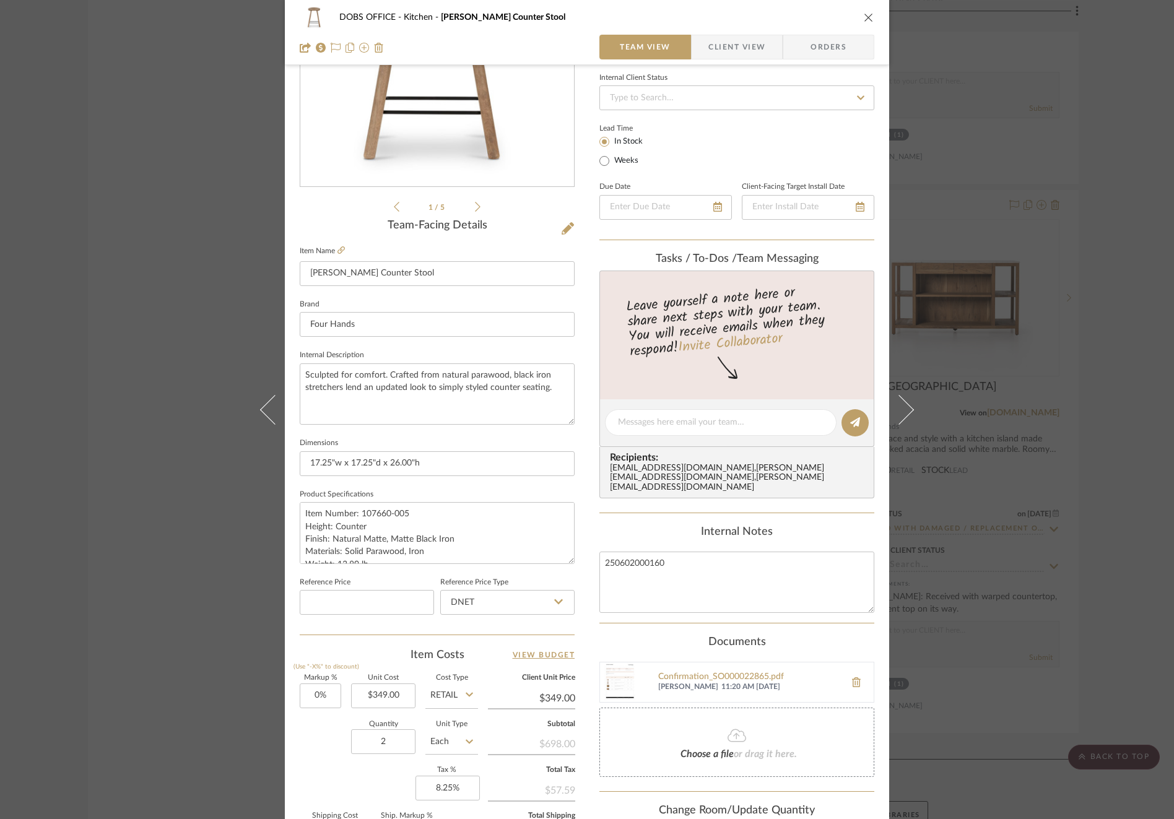
scroll to position [173, 0]
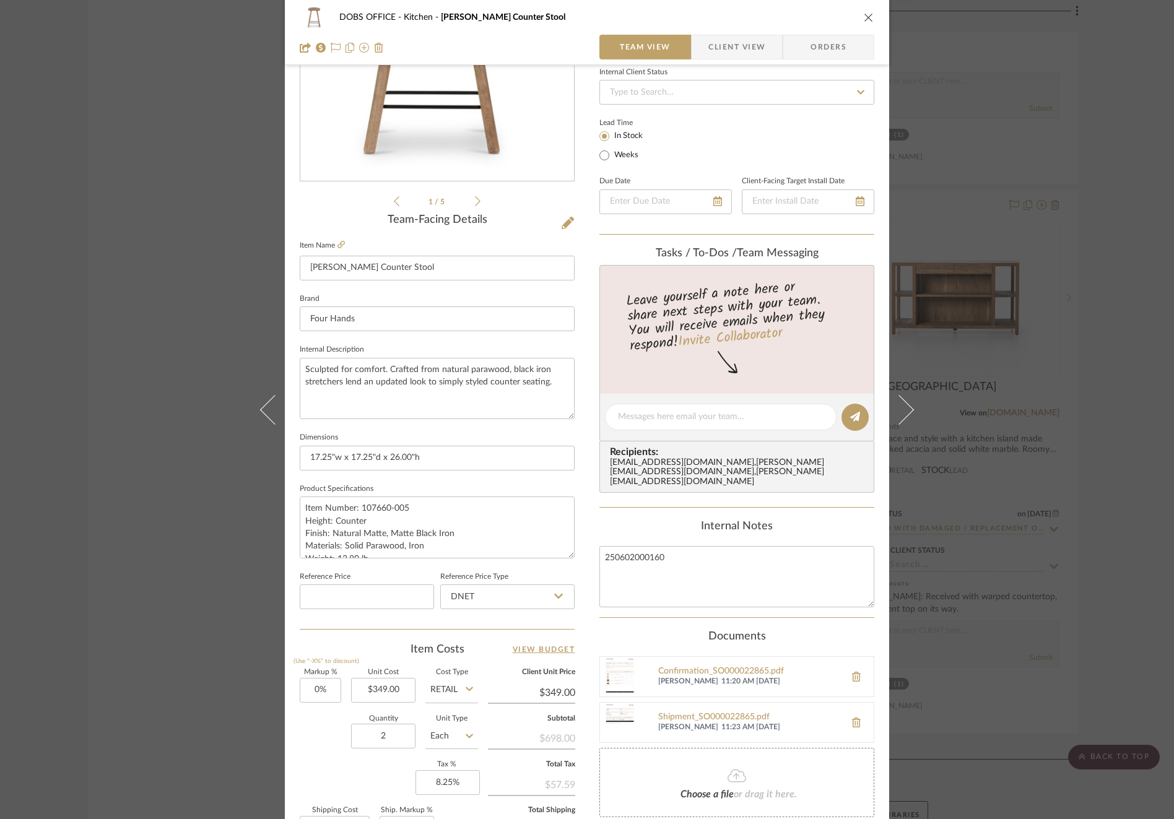
click at [170, 328] on div "DOBS OFFICE Kitchen [PERSON_NAME] Counter Stool Team View Client View Orders 1 …" at bounding box center [587, 409] width 1174 height 819
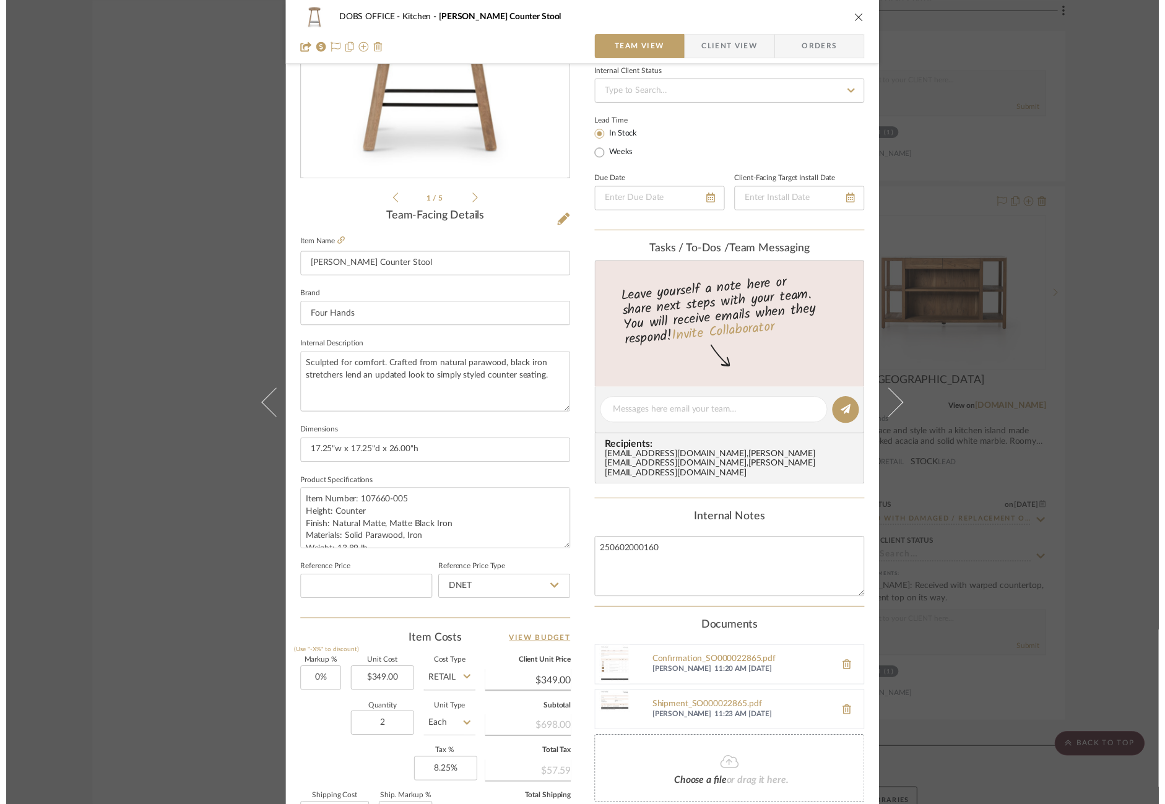
scroll to position [5416, 0]
